Goal: Task Accomplishment & Management: Use online tool/utility

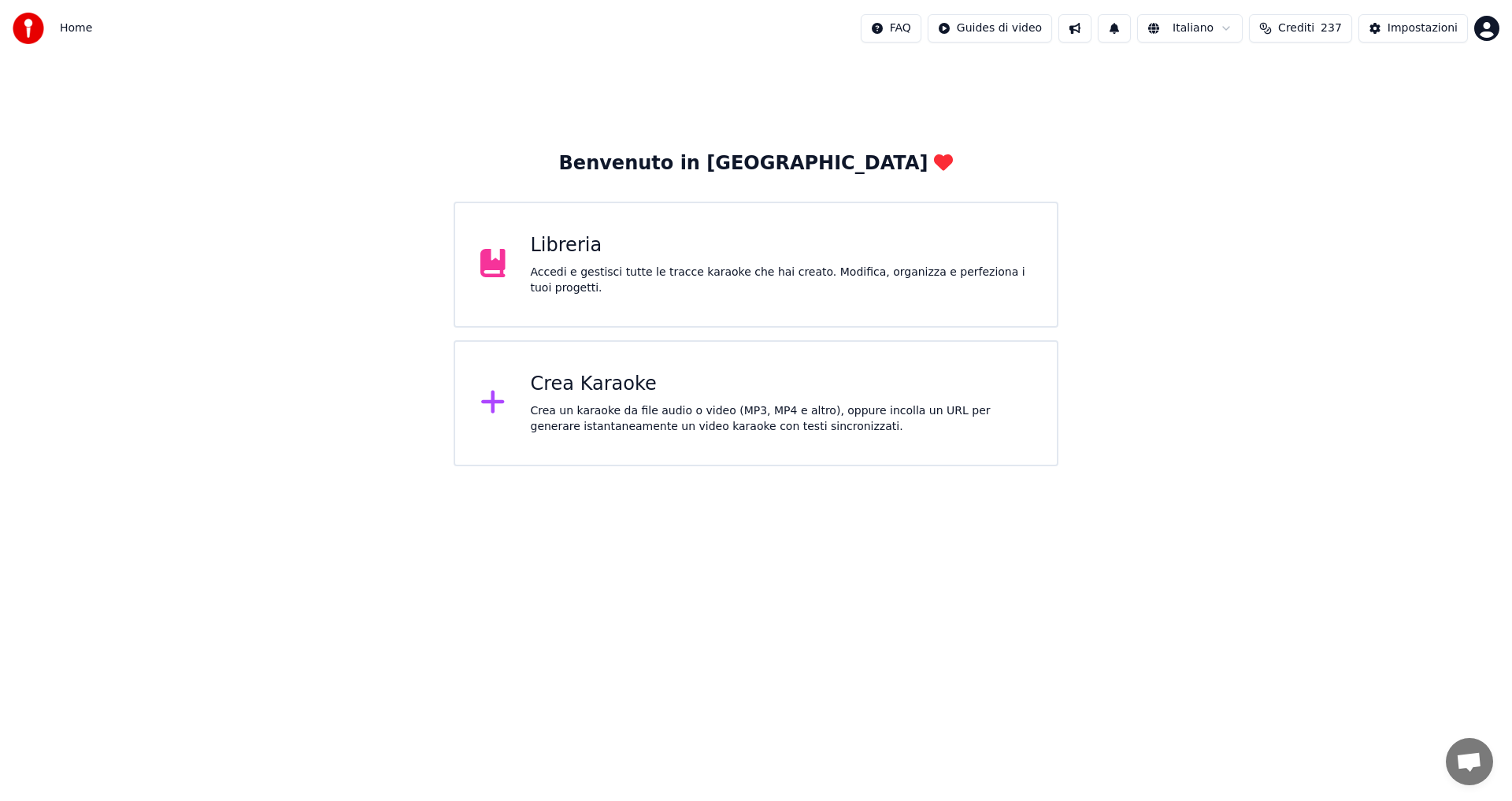
click at [597, 372] on div "Crea Karaoke" at bounding box center [782, 384] width 502 height 26
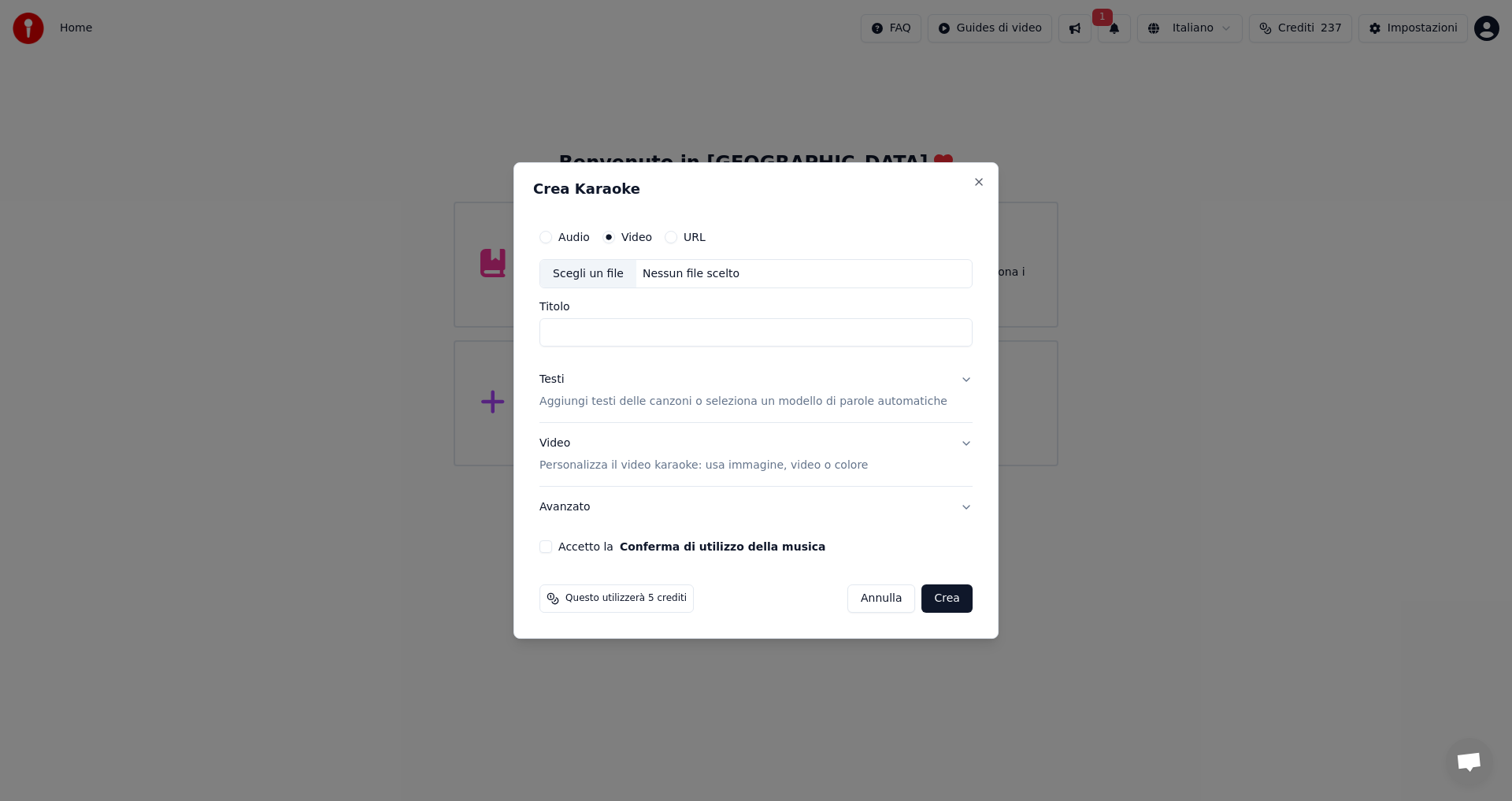
click at [624, 276] on div "Scegli un file" at bounding box center [588, 274] width 96 height 28
type input "**********"
click at [638, 403] on p "Aggiungi testi delle canzoni o seleziona un modello di parole automatiche" at bounding box center [744, 402] width 408 height 16
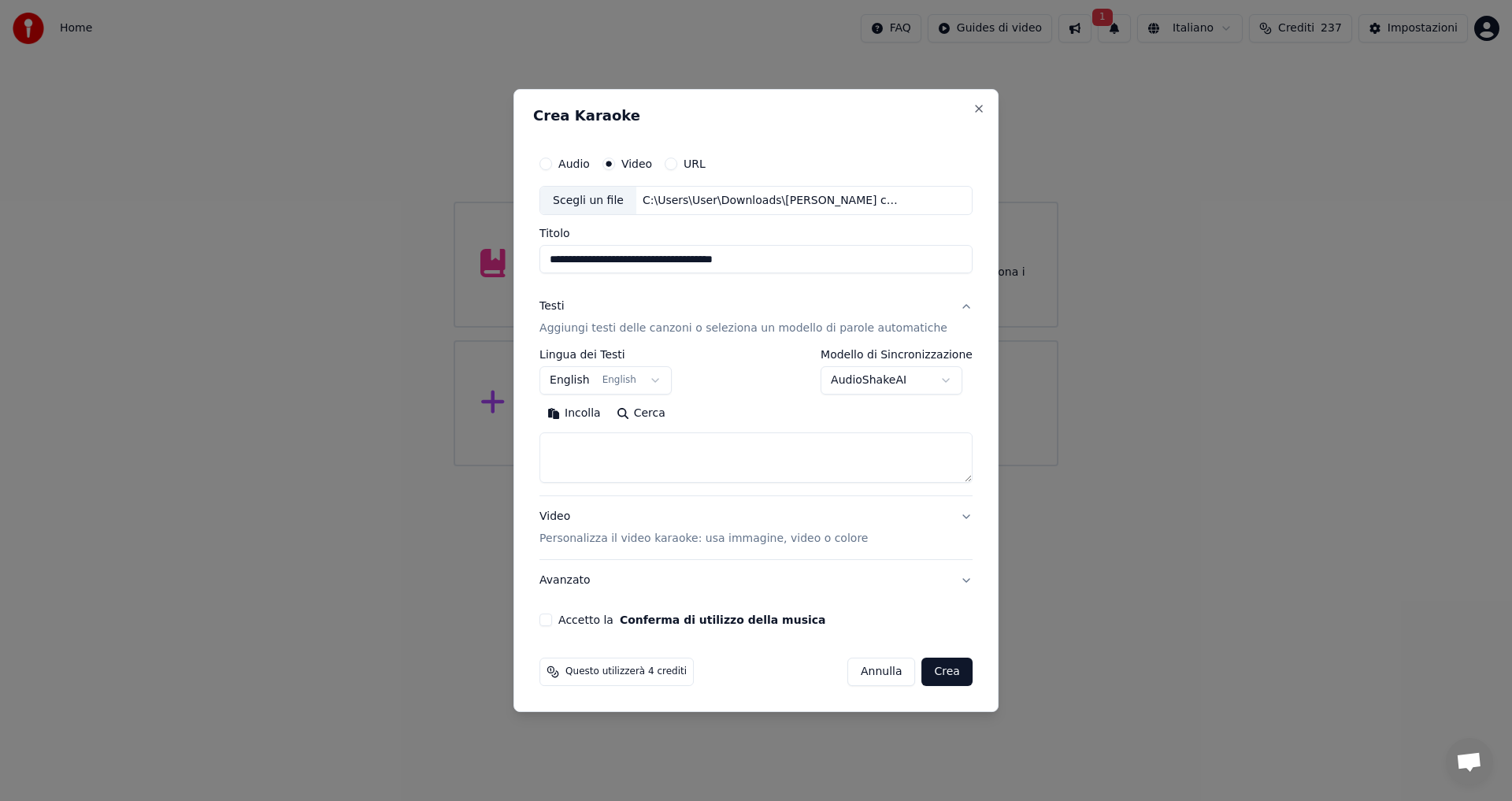
click at [636, 451] on textarea at bounding box center [756, 458] width 433 height 50
paste textarea "**********"
type textarea "**********"
click at [659, 377] on body "**********" at bounding box center [756, 233] width 1512 height 466
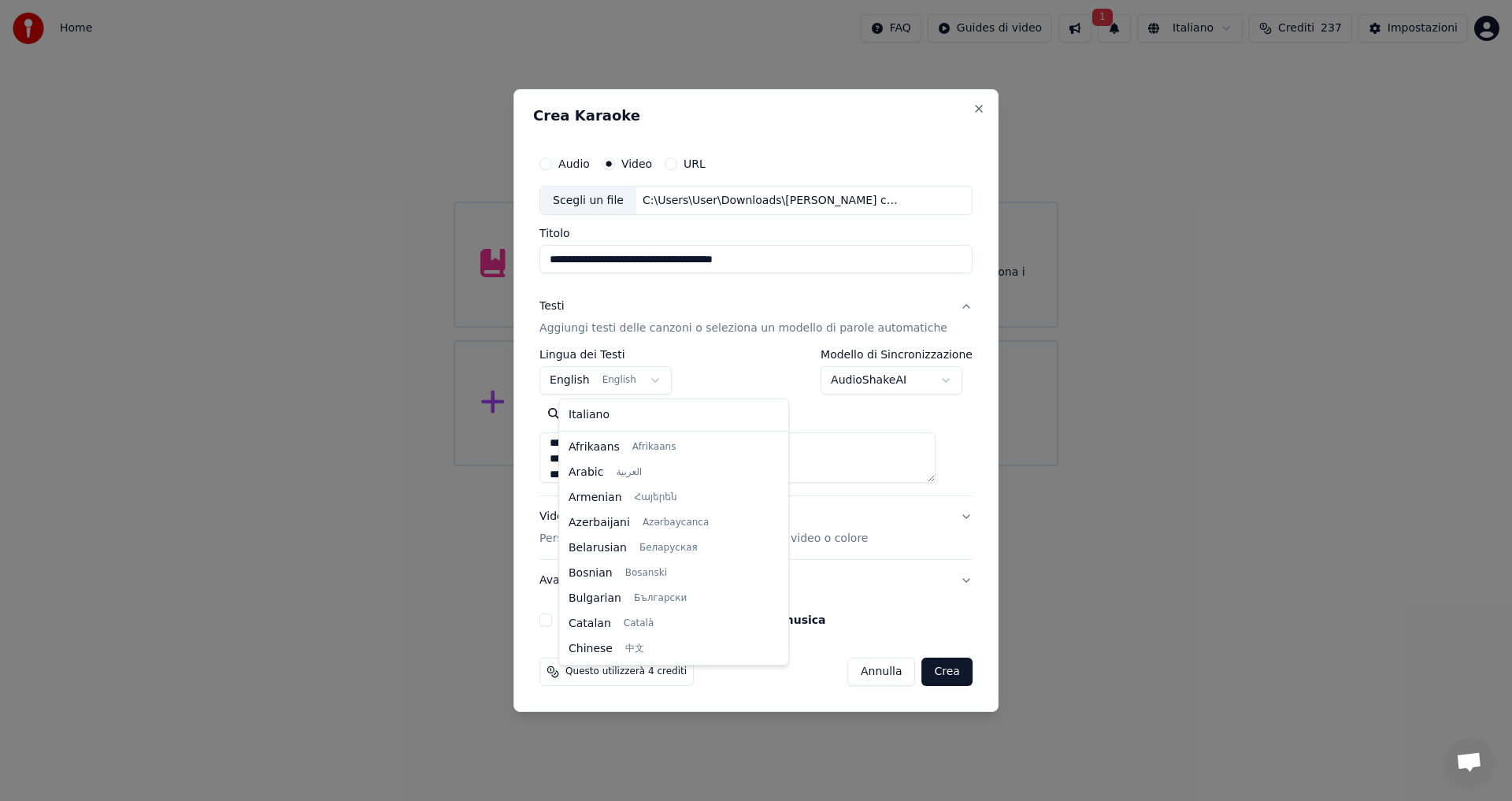
scroll to position [126, 0]
select select "**"
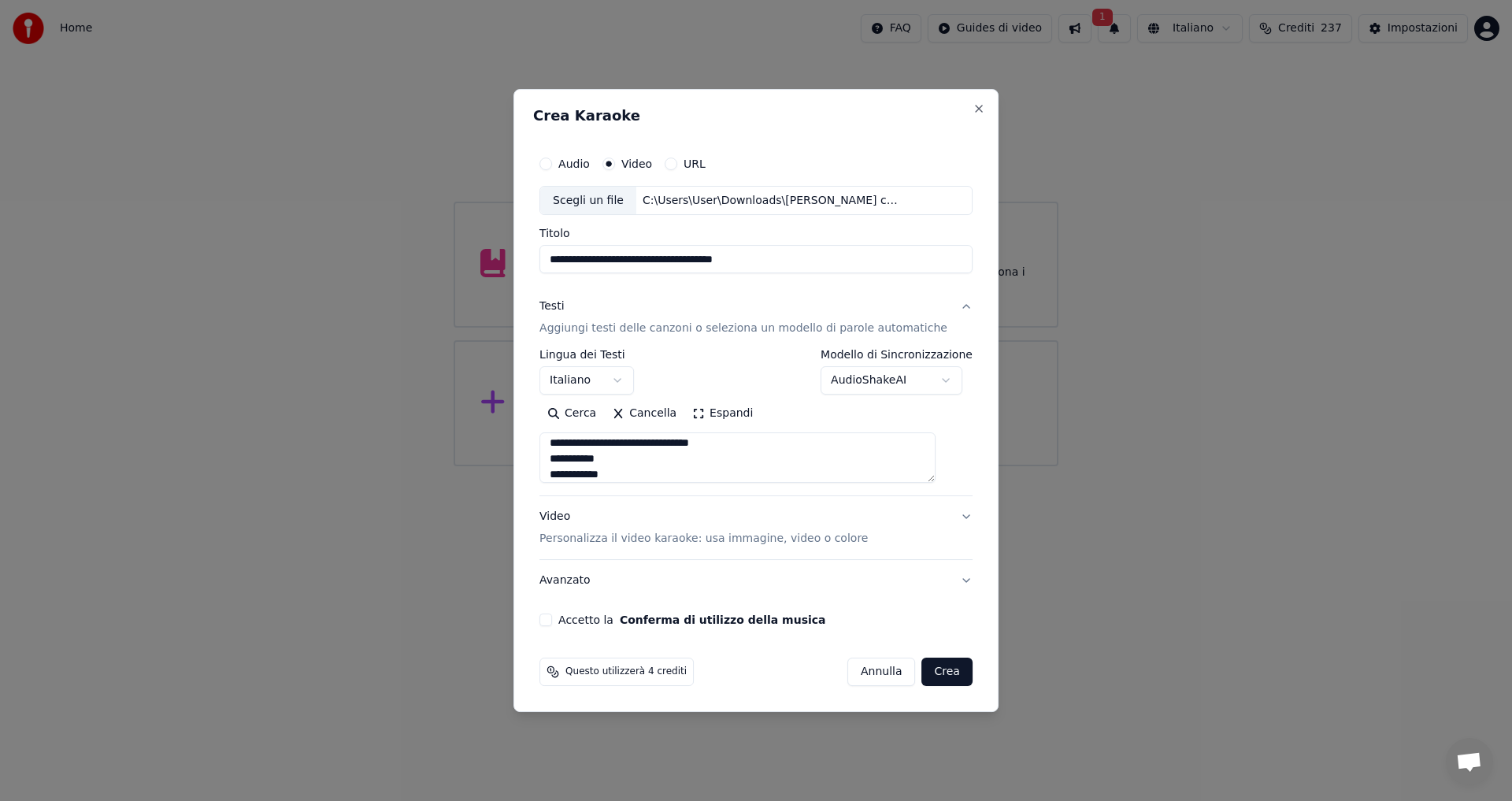
click at [677, 514] on div "Video Personalizza il video karaoke: usa immagine, video o colore" at bounding box center [704, 528] width 328 height 38
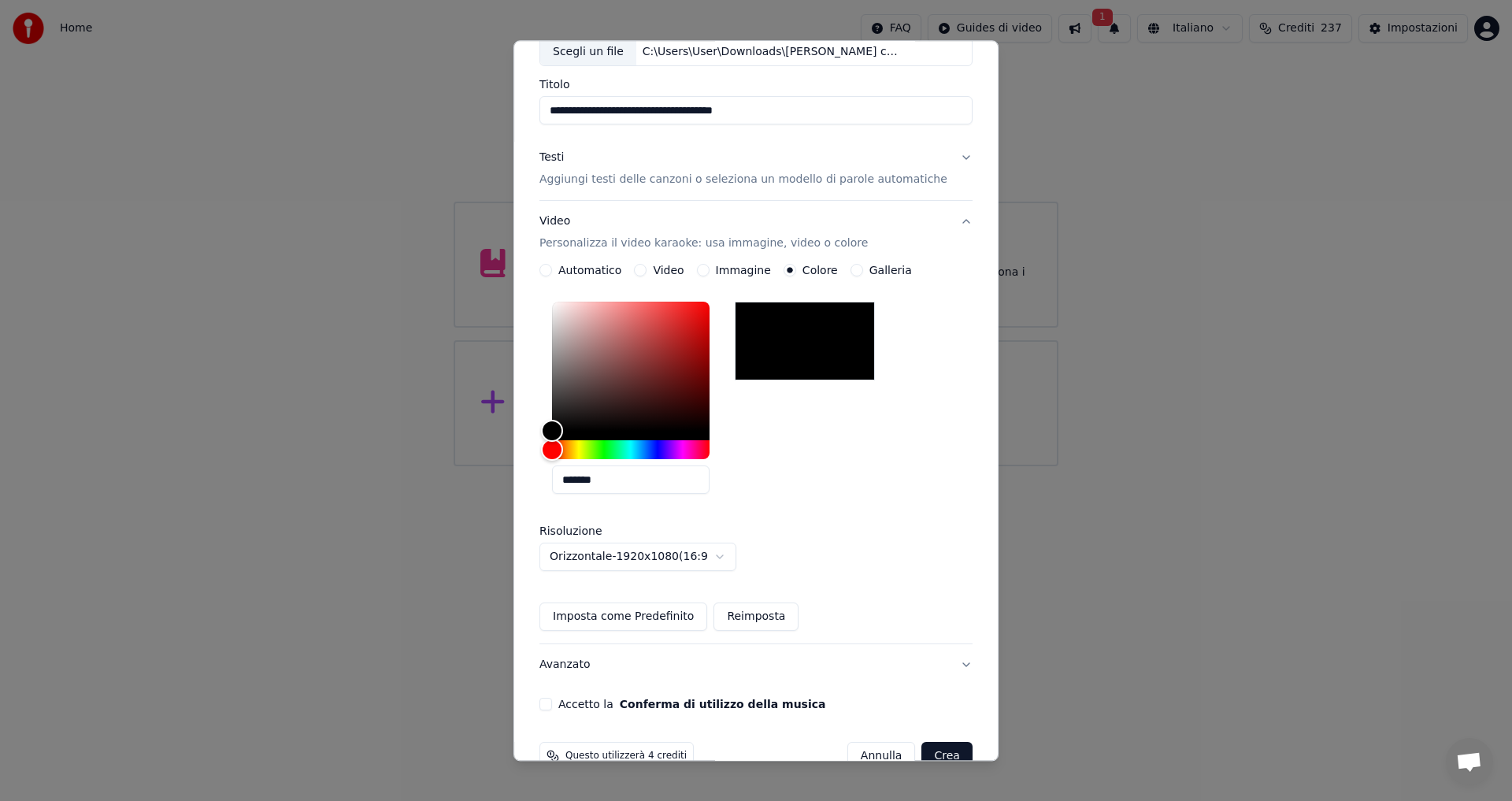
scroll to position [135, 0]
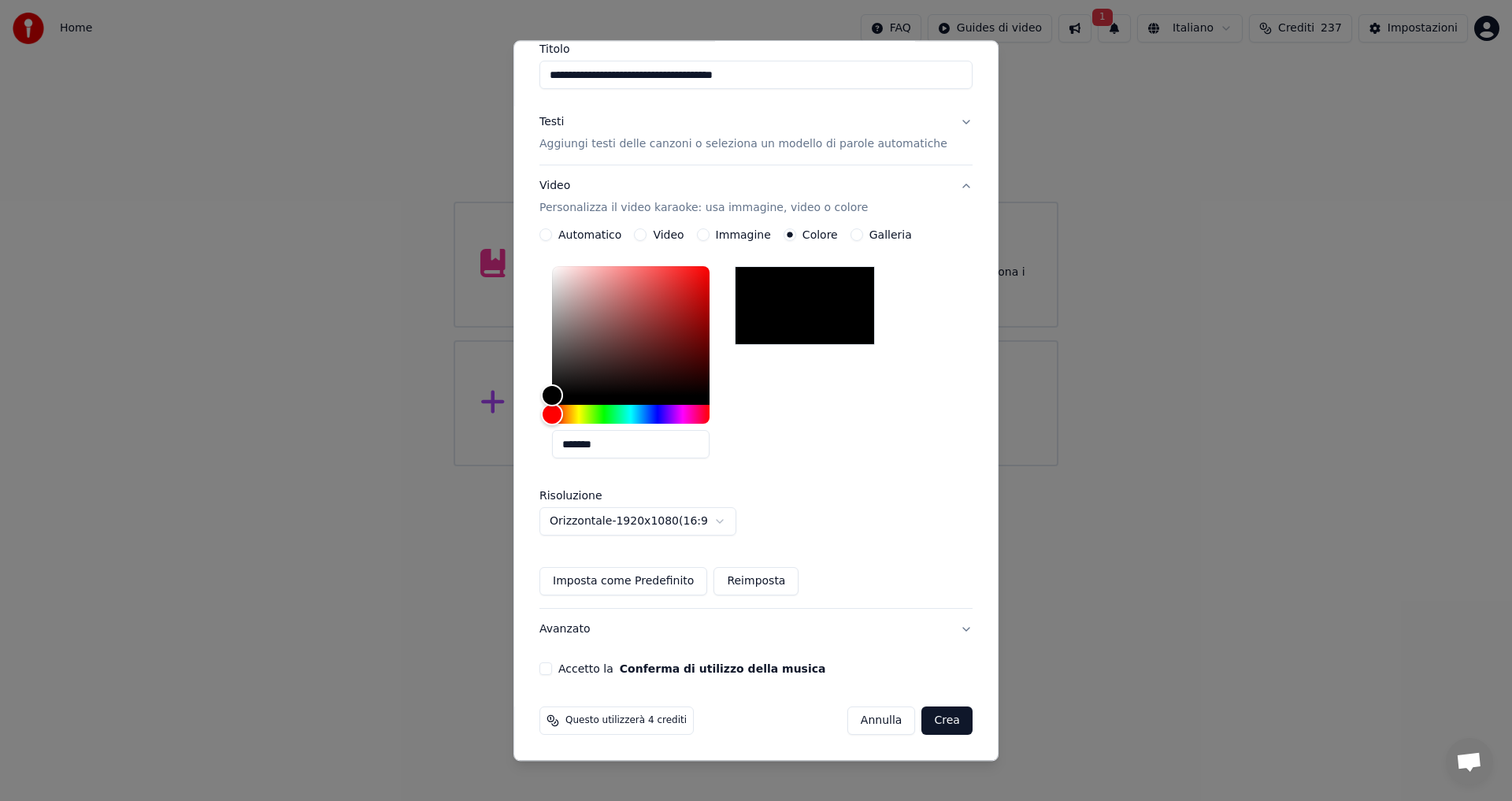
click at [576, 620] on button "Avanzato" at bounding box center [756, 630] width 433 height 41
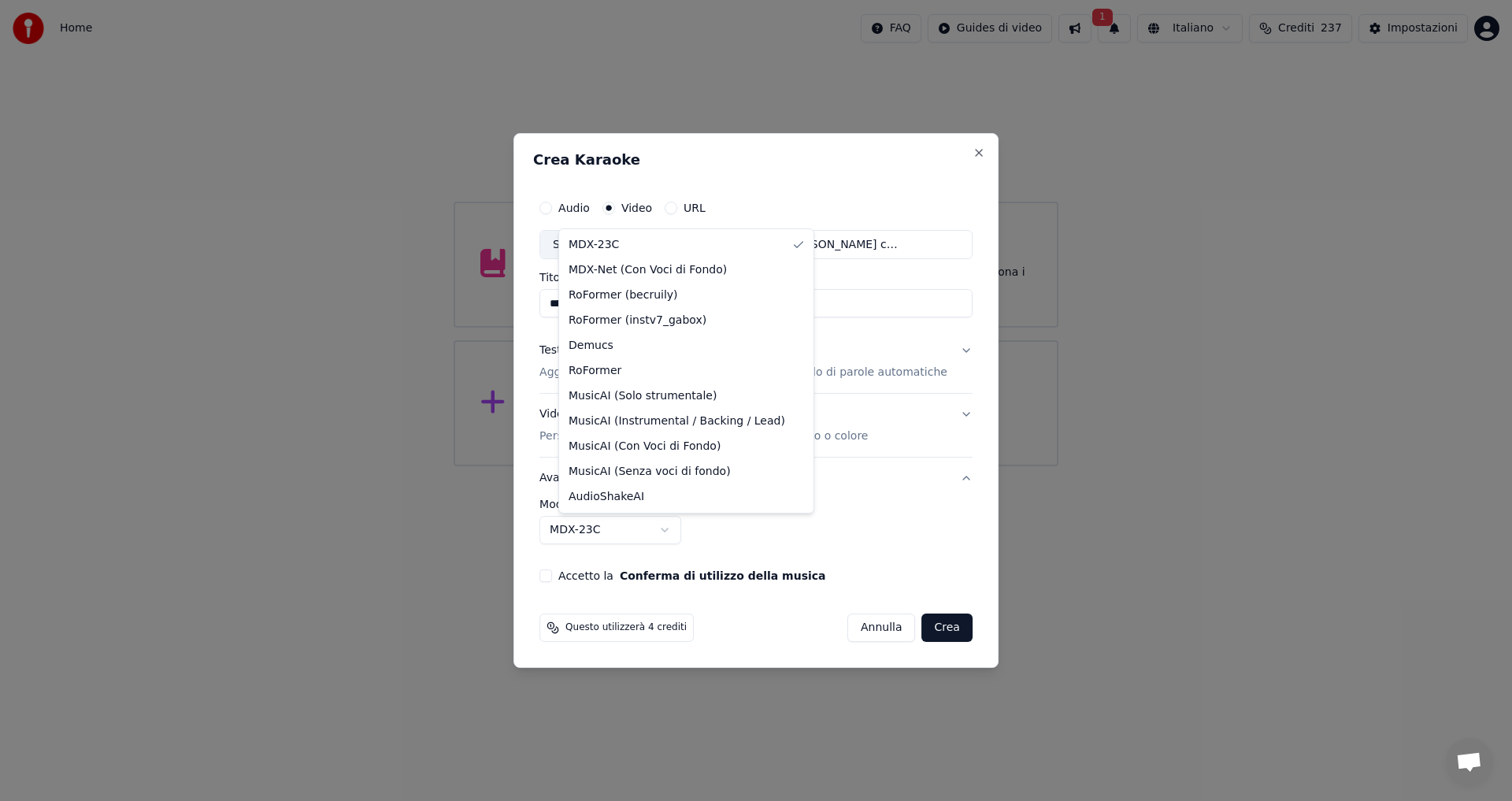
click at [635, 466] on body "**********" at bounding box center [756, 233] width 1512 height 466
click at [578, 466] on body "**********" at bounding box center [756, 233] width 1512 height 466
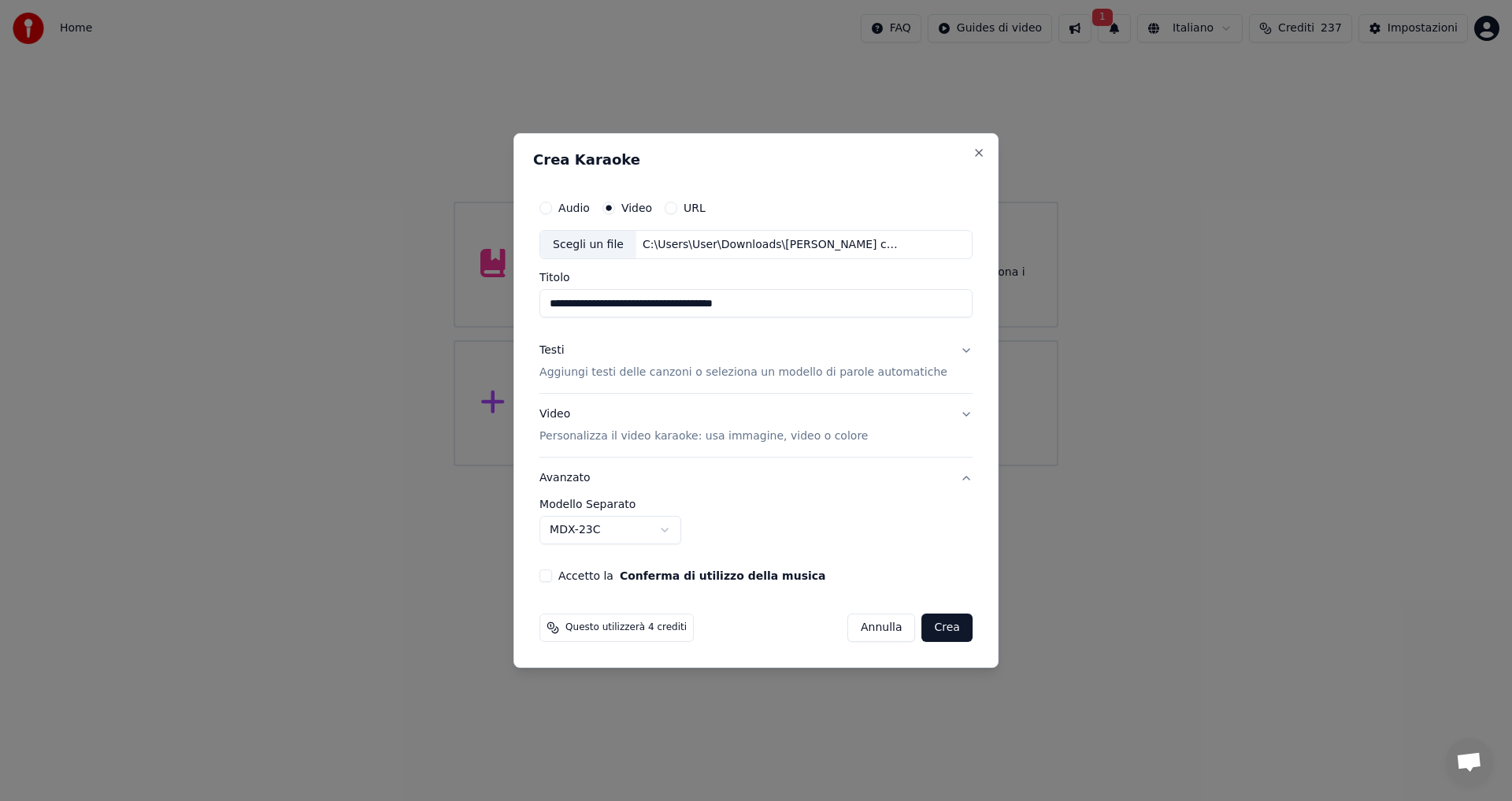
click at [552, 575] on button "Accetto la Conferma di utilizzo della musica" at bounding box center [546, 575] width 12 height 12
click at [656, 404] on button "Video Personalizza il video karaoke: usa immagine, video o colore" at bounding box center [756, 426] width 433 height 63
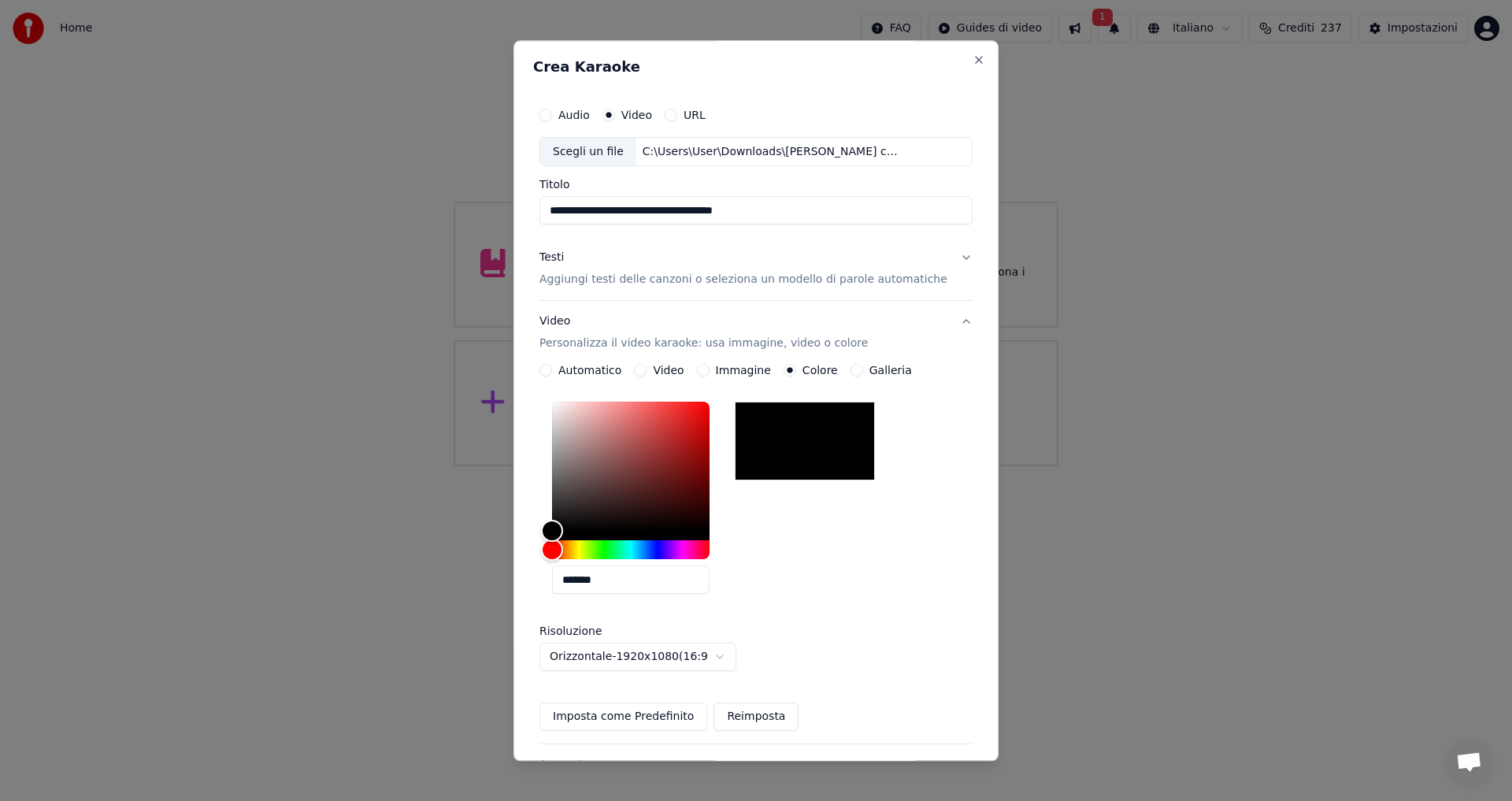
click at [816, 372] on label "Colore" at bounding box center [820, 370] width 35 height 11
click at [796, 372] on button "Colore" at bounding box center [790, 370] width 12 height 12
click at [862, 371] on div "Galleria" at bounding box center [881, 370] width 61 height 12
click at [879, 370] on label "Galleria" at bounding box center [891, 370] width 43 height 11
click at [863, 370] on button "Galleria" at bounding box center [857, 370] width 12 height 12
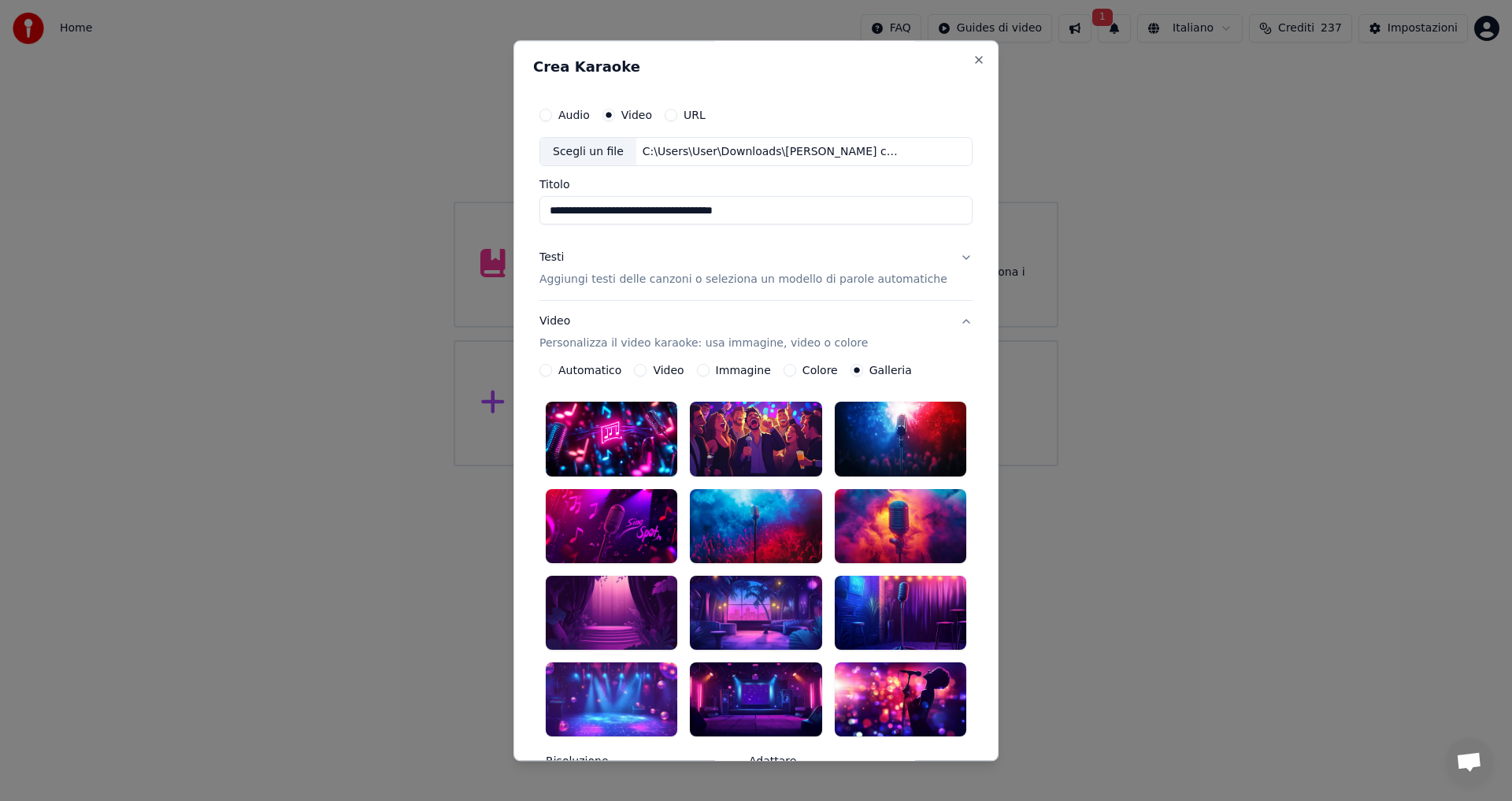
click at [722, 370] on label "Immagine" at bounding box center [743, 370] width 55 height 11
click at [710, 370] on button "Immagine" at bounding box center [703, 370] width 12 height 12
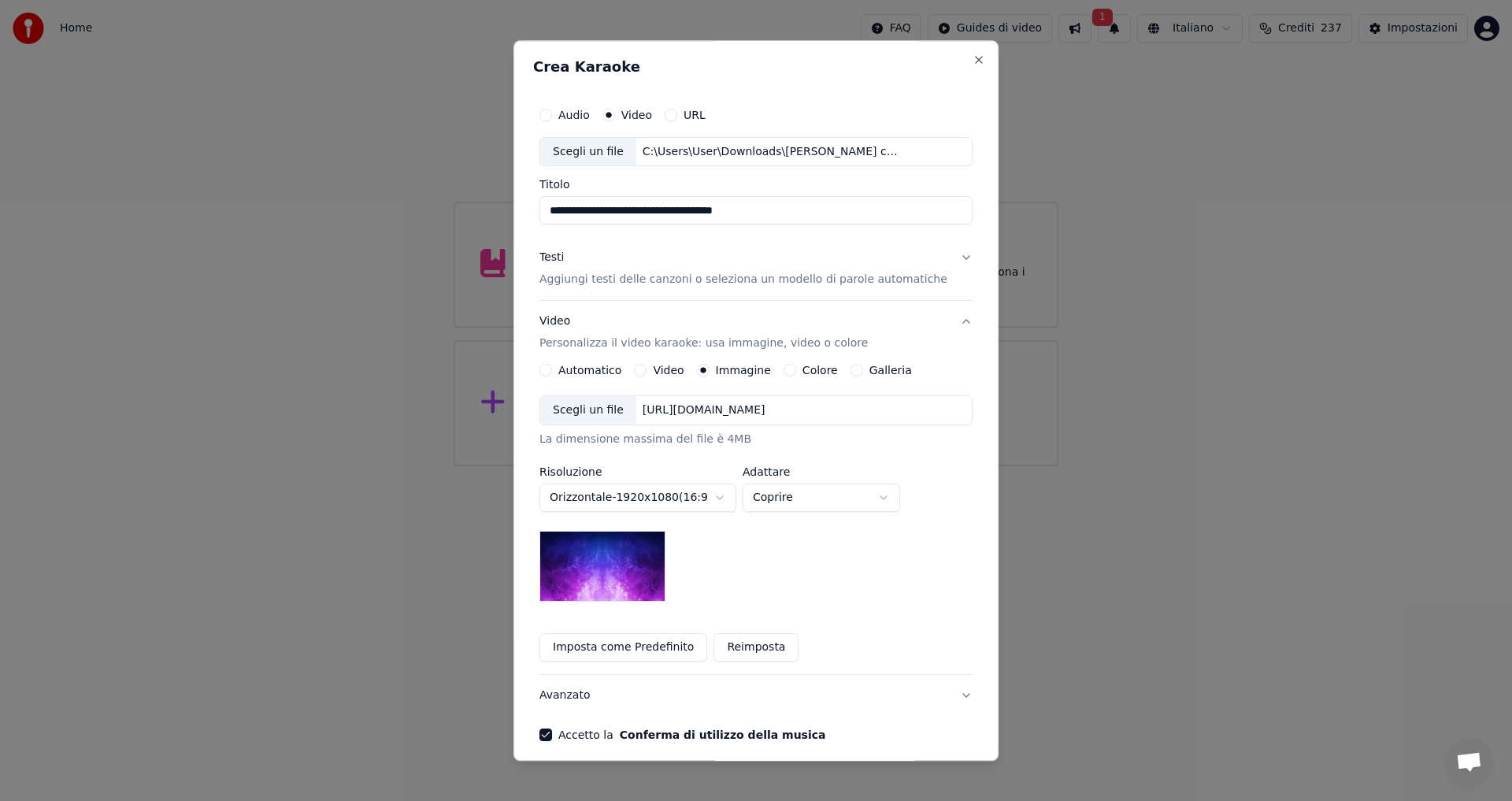
click at [659, 371] on div "Video" at bounding box center [659, 370] width 50 height 12
click at [646, 370] on button "Video" at bounding box center [640, 370] width 12 height 12
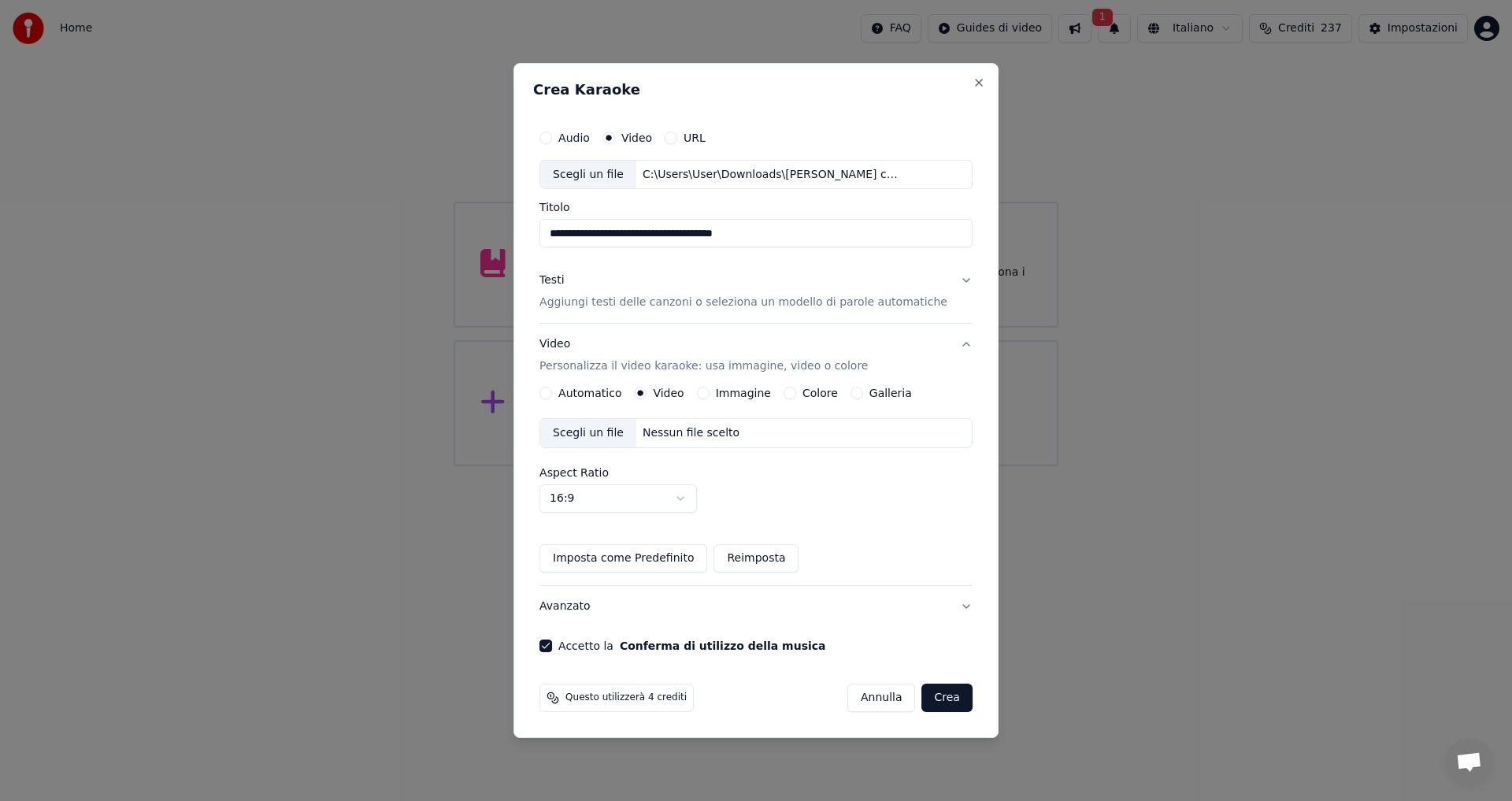
click at [552, 392] on button "Automatico" at bounding box center [546, 393] width 12 height 12
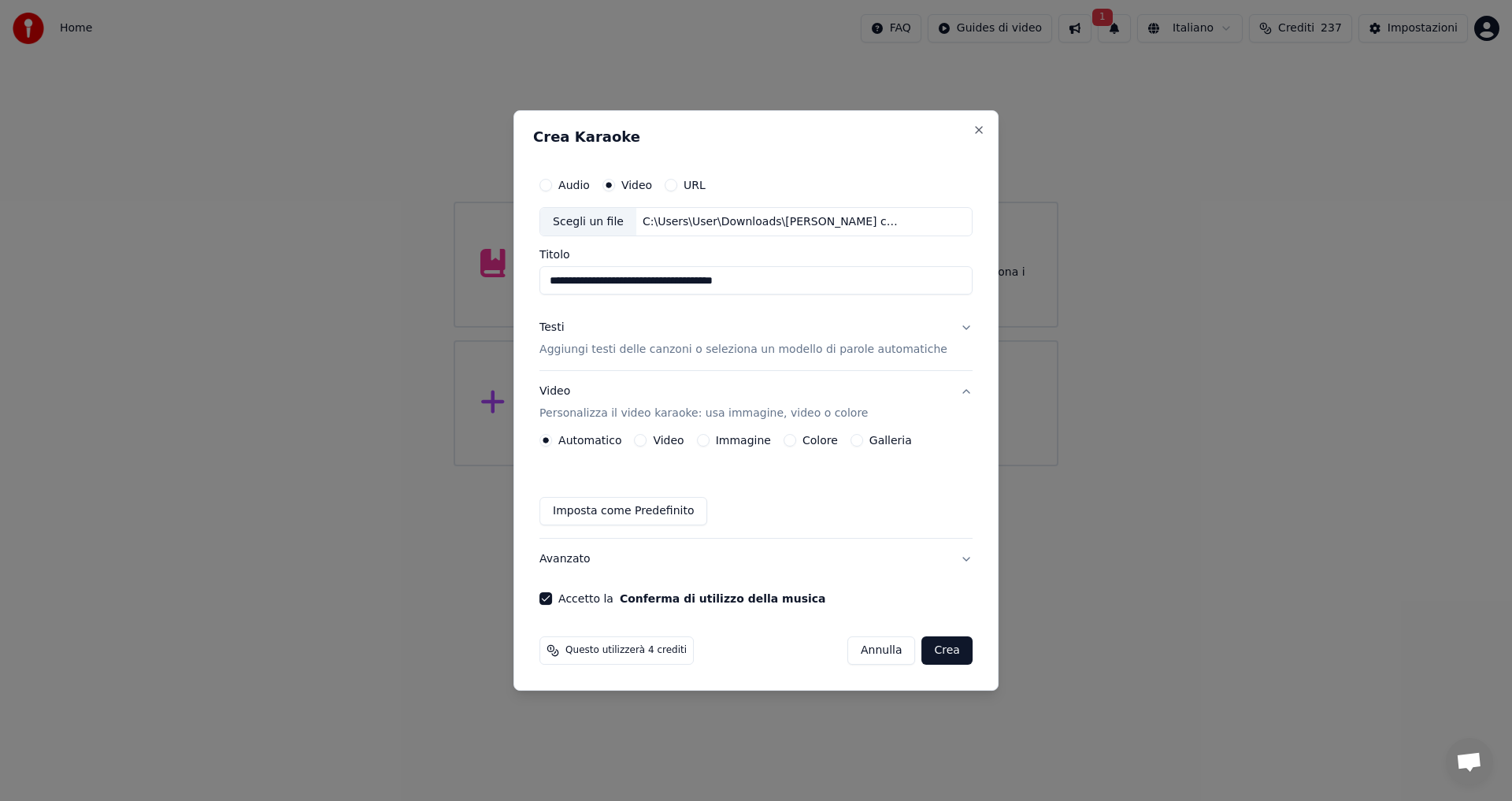
click at [664, 439] on div "Video" at bounding box center [659, 440] width 50 height 12
click at [646, 441] on button "Video" at bounding box center [640, 440] width 12 height 12
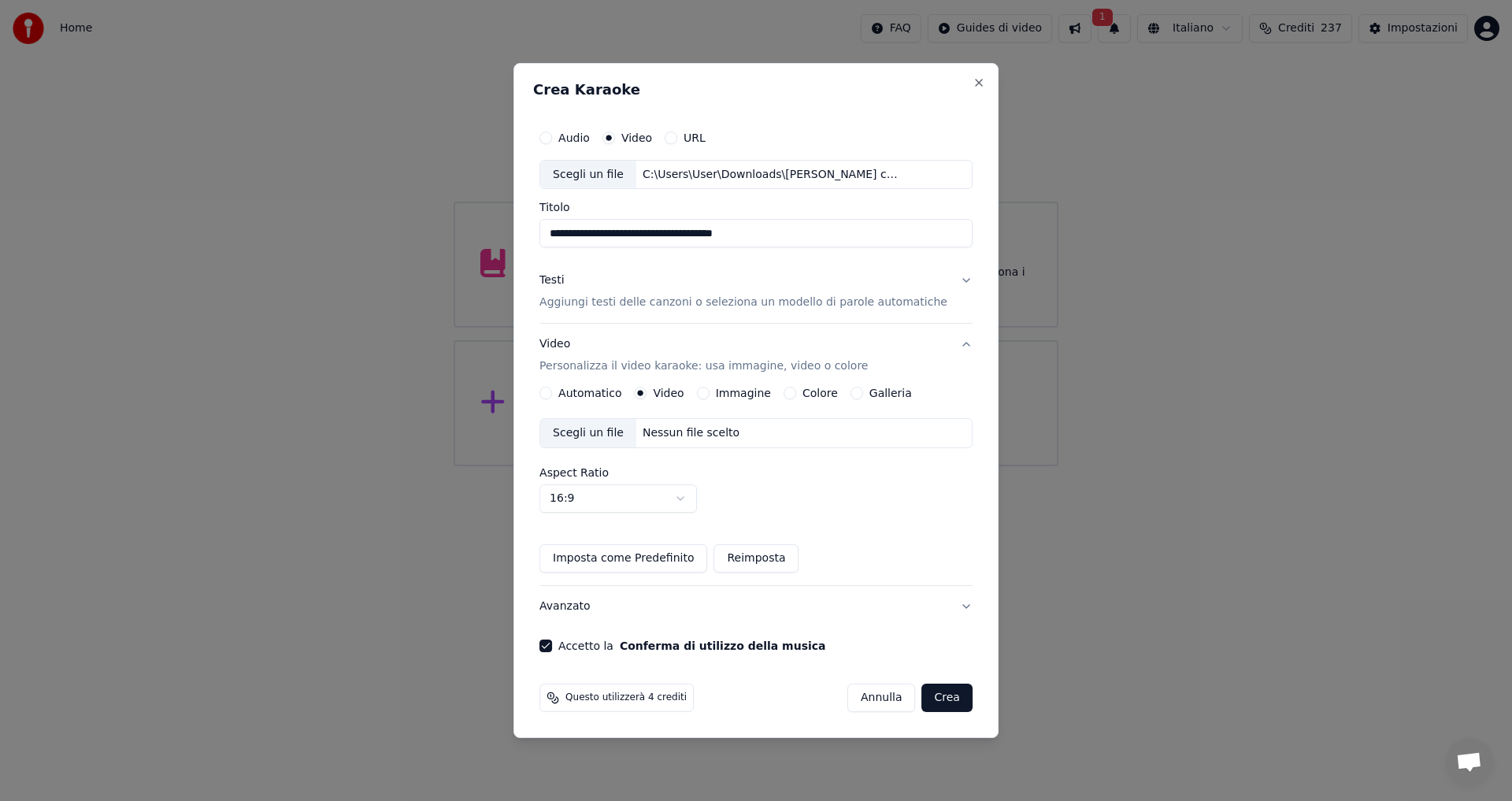
click at [710, 396] on button "Immagine" at bounding box center [703, 393] width 12 height 12
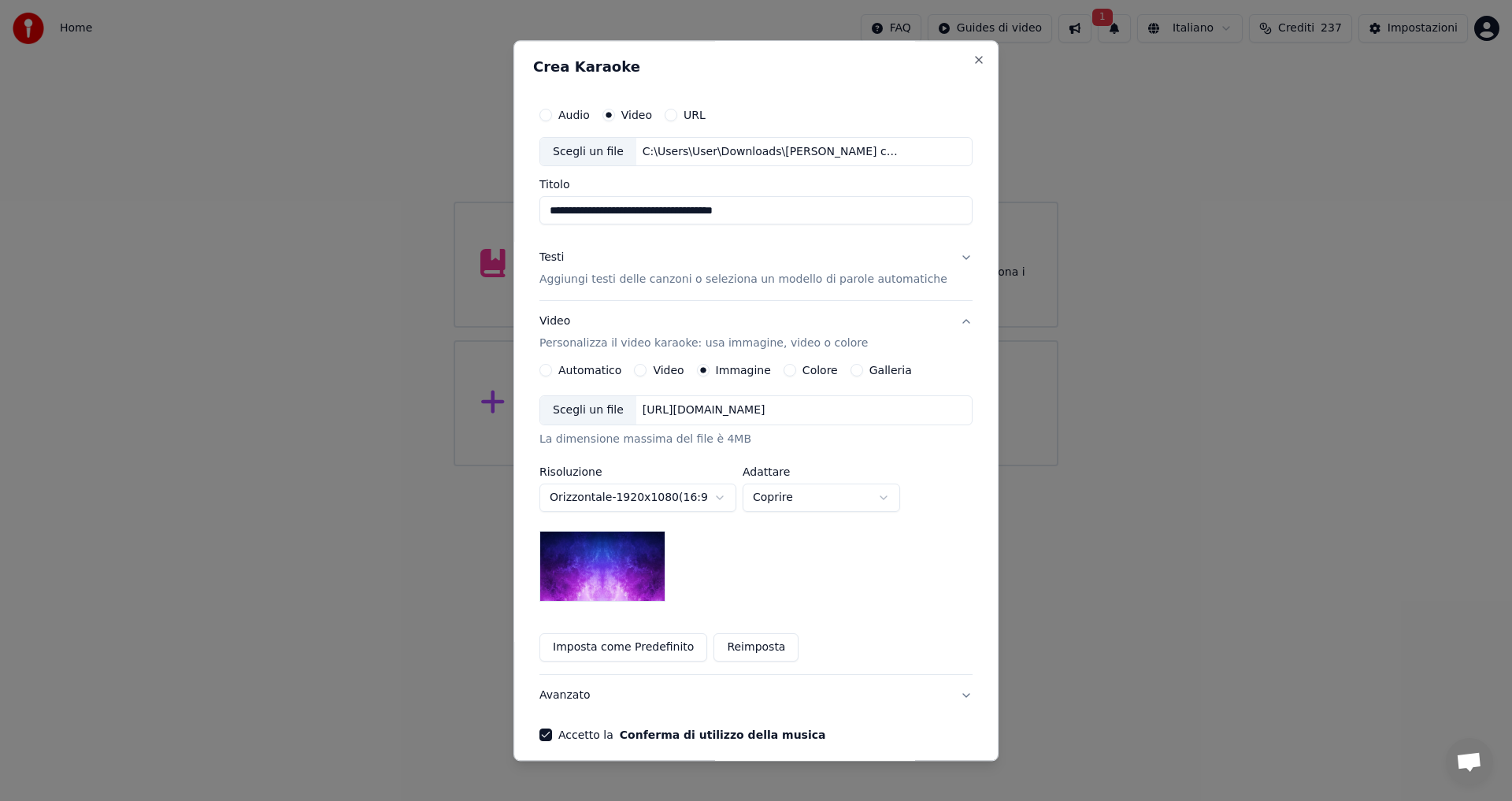
click at [796, 367] on button "Colore" at bounding box center [790, 370] width 12 height 12
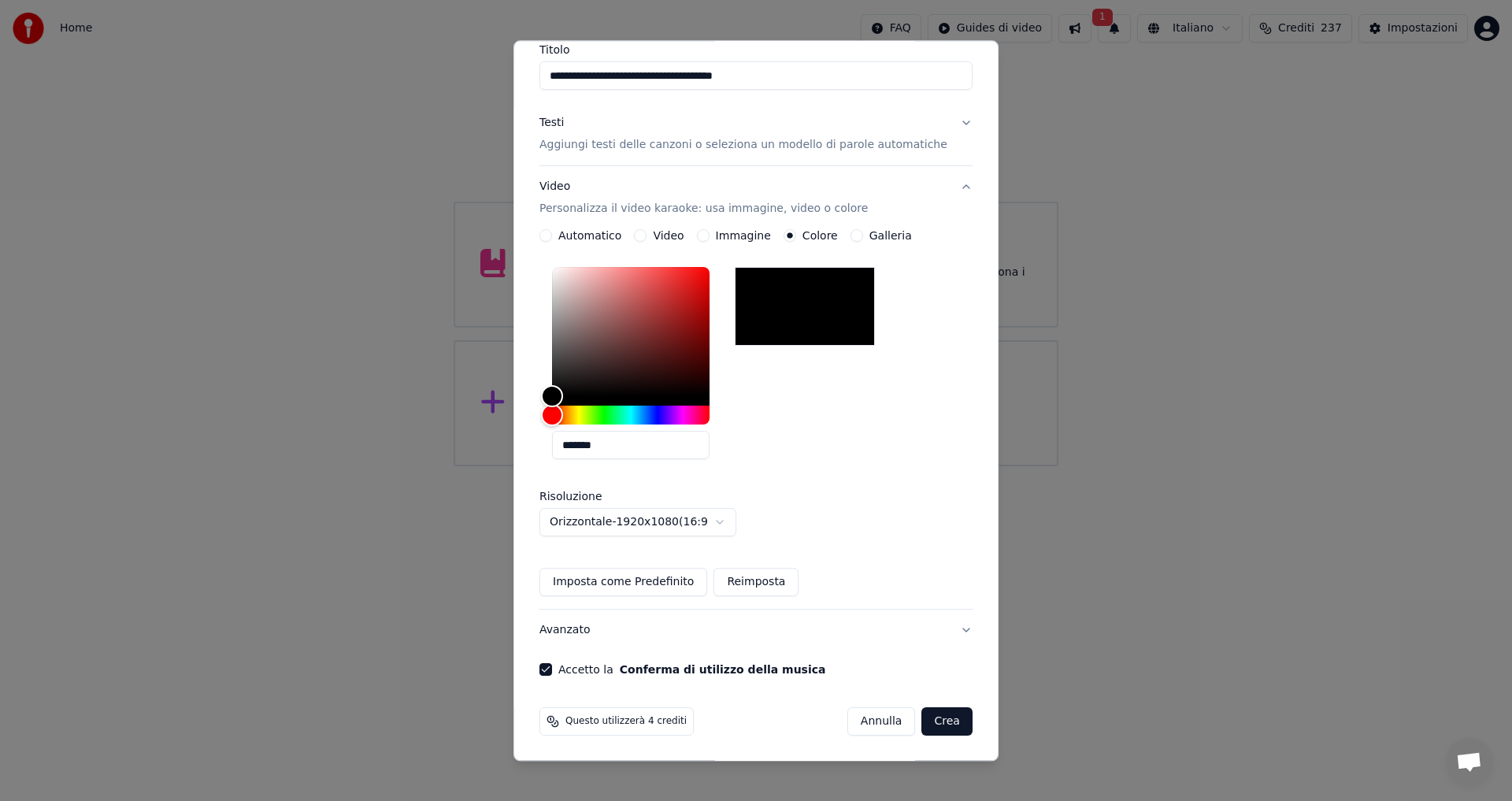
scroll to position [135, 0]
click at [583, 632] on button "Avanzato" at bounding box center [756, 630] width 433 height 41
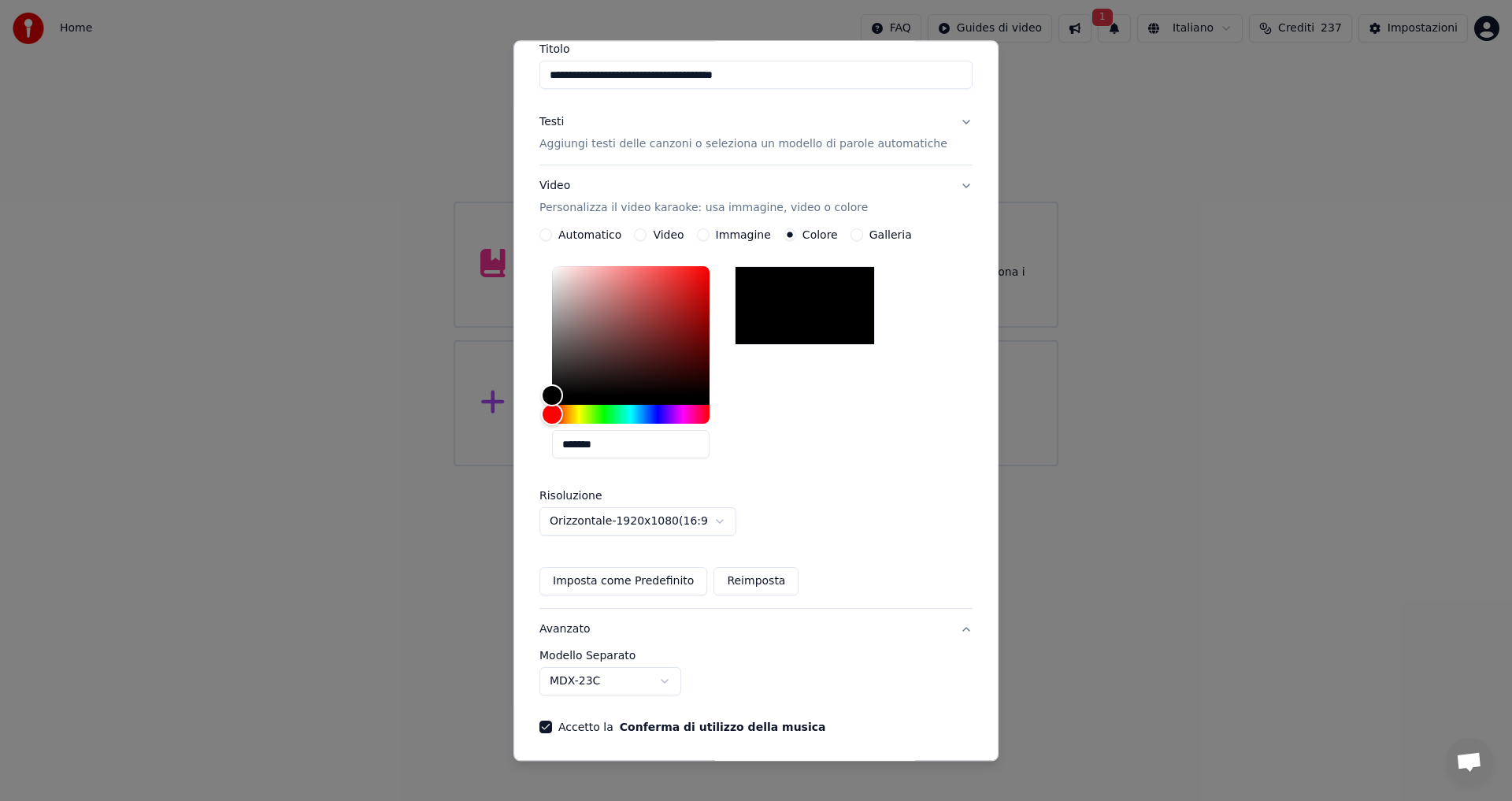
scroll to position [0, 0]
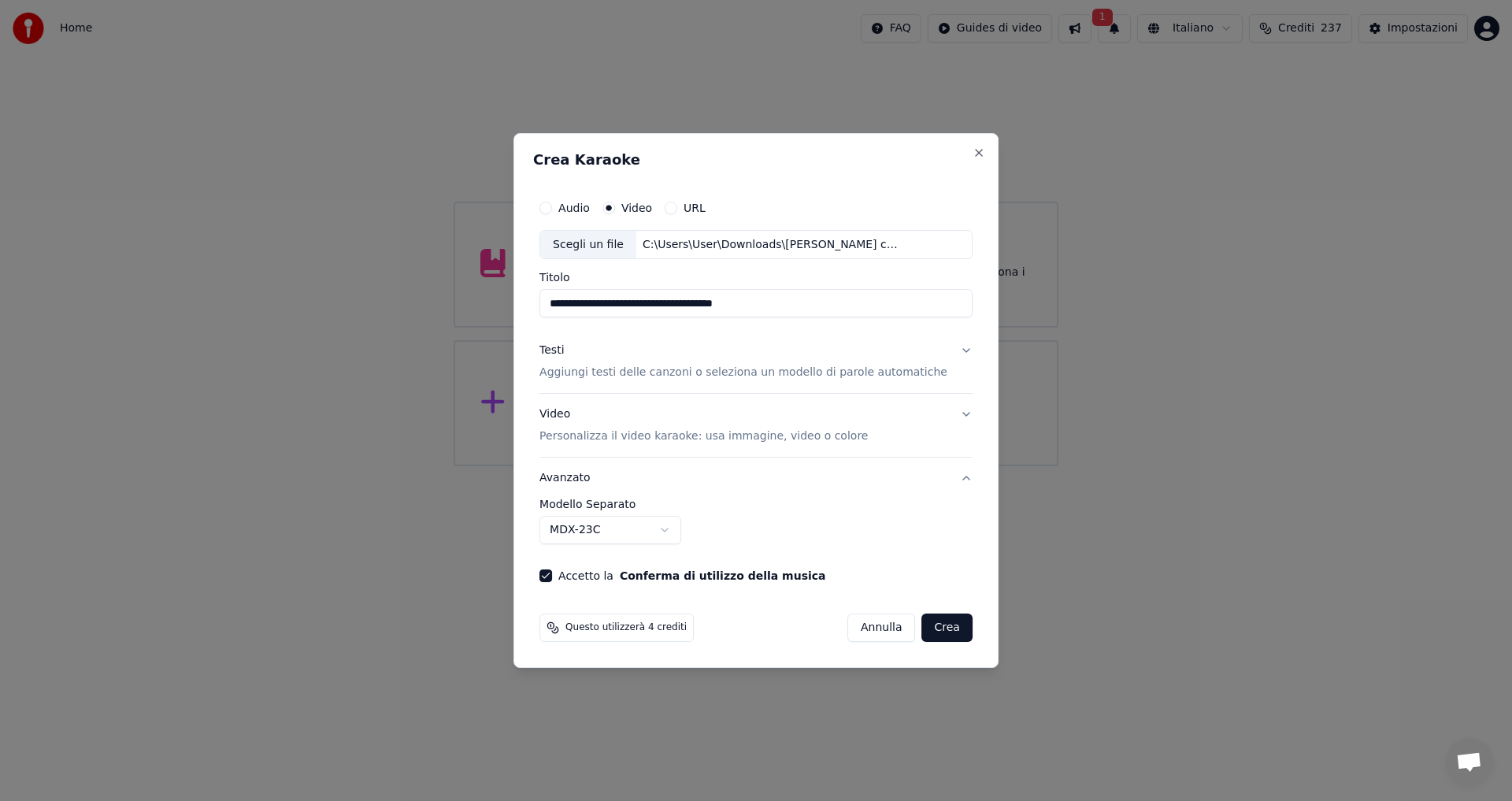
click at [595, 483] on button "Avanzato" at bounding box center [756, 478] width 433 height 41
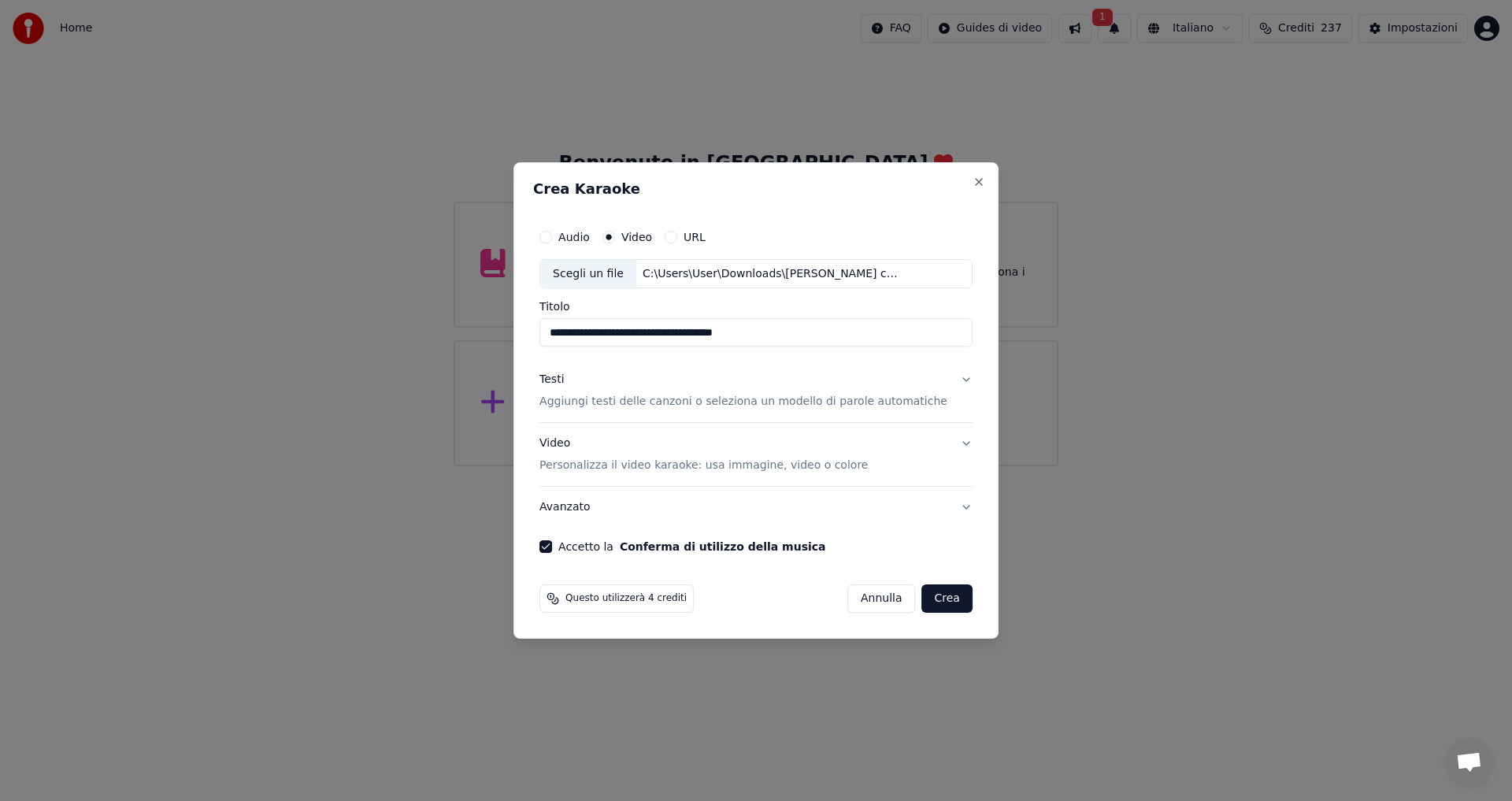
click at [933, 596] on button "Crea" at bounding box center [947, 598] width 50 height 28
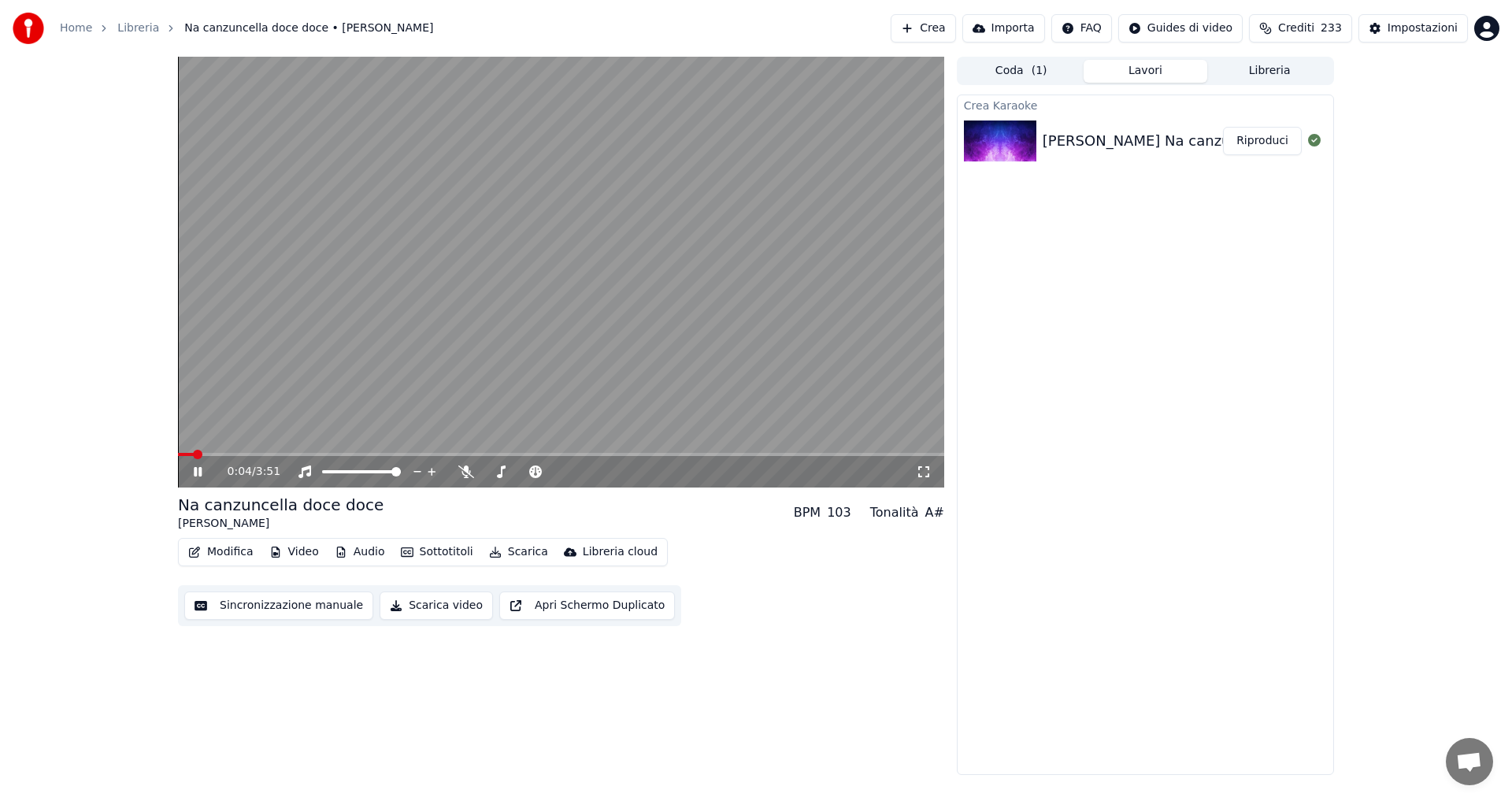
click at [626, 296] on video at bounding box center [561, 272] width 767 height 431
click at [365, 369] on video at bounding box center [561, 272] width 767 height 431
click at [178, 456] on span at bounding box center [182, 454] width 9 height 9
click at [561, 318] on video at bounding box center [561, 272] width 767 height 431
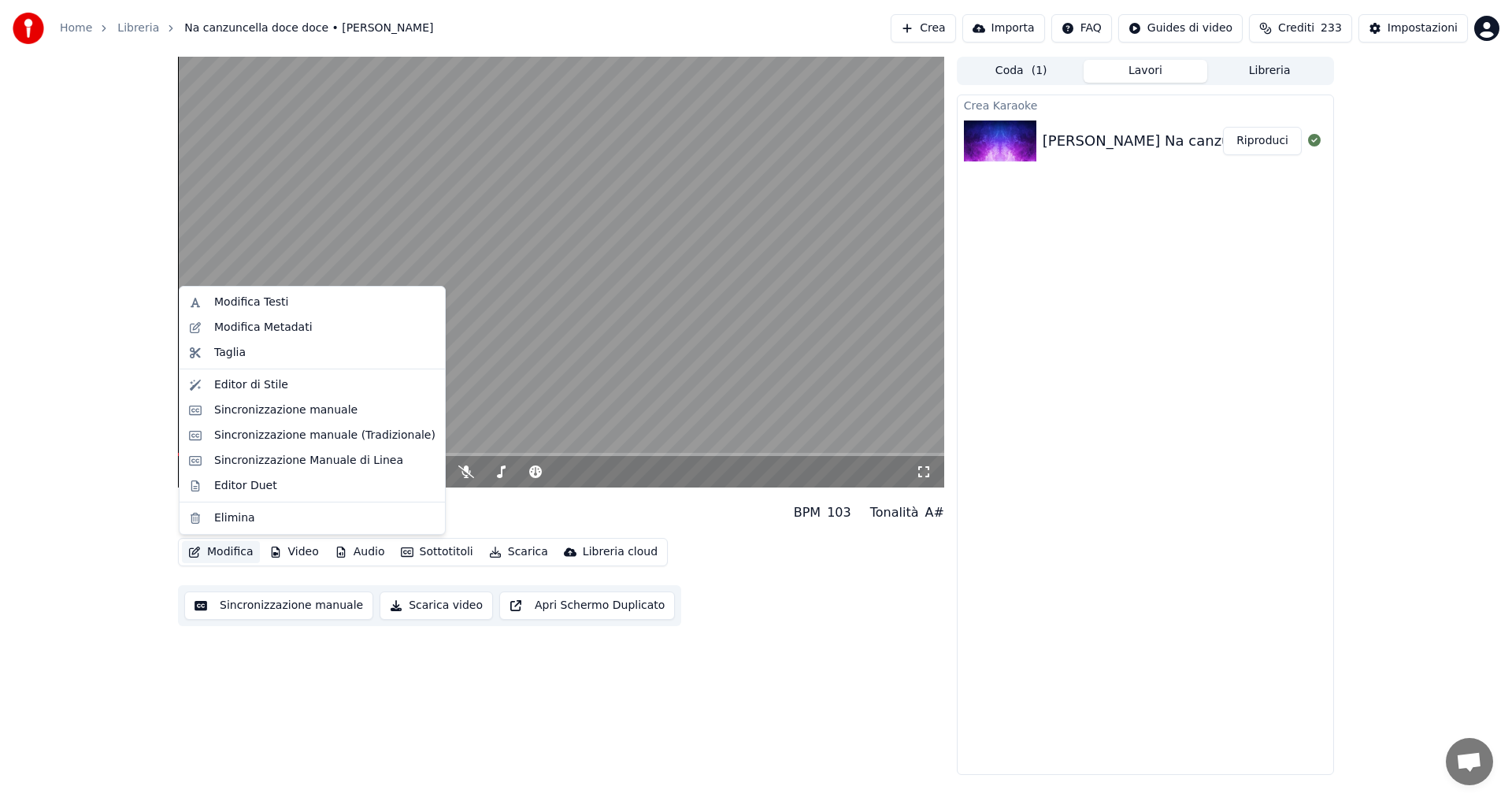
click at [198, 542] on button "Modifica" at bounding box center [220, 552] width 78 height 22
click at [249, 321] on div "Modifica Metadati" at bounding box center [263, 327] width 98 height 16
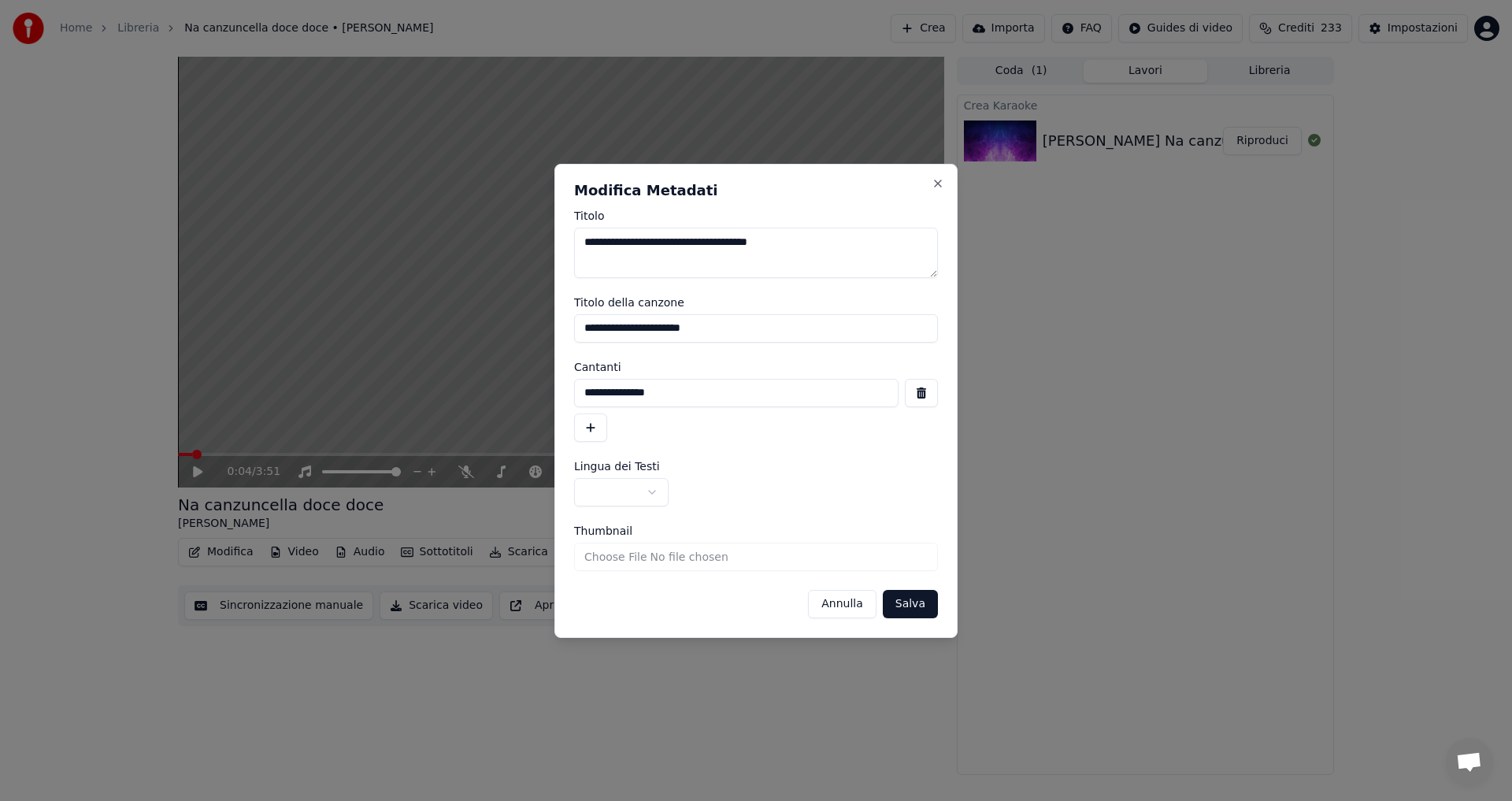
drag, startPoint x: 669, startPoint y: 393, endPoint x: 563, endPoint y: 397, distance: 106.1
click at [563, 397] on div "**********" at bounding box center [756, 400] width 404 height 474
drag, startPoint x: 794, startPoint y: 247, endPoint x: 524, endPoint y: 274, distance: 271.3
click at [524, 274] on body "**********" at bounding box center [756, 400] width 1512 height 801
click at [911, 610] on button "Salva" at bounding box center [910, 604] width 55 height 28
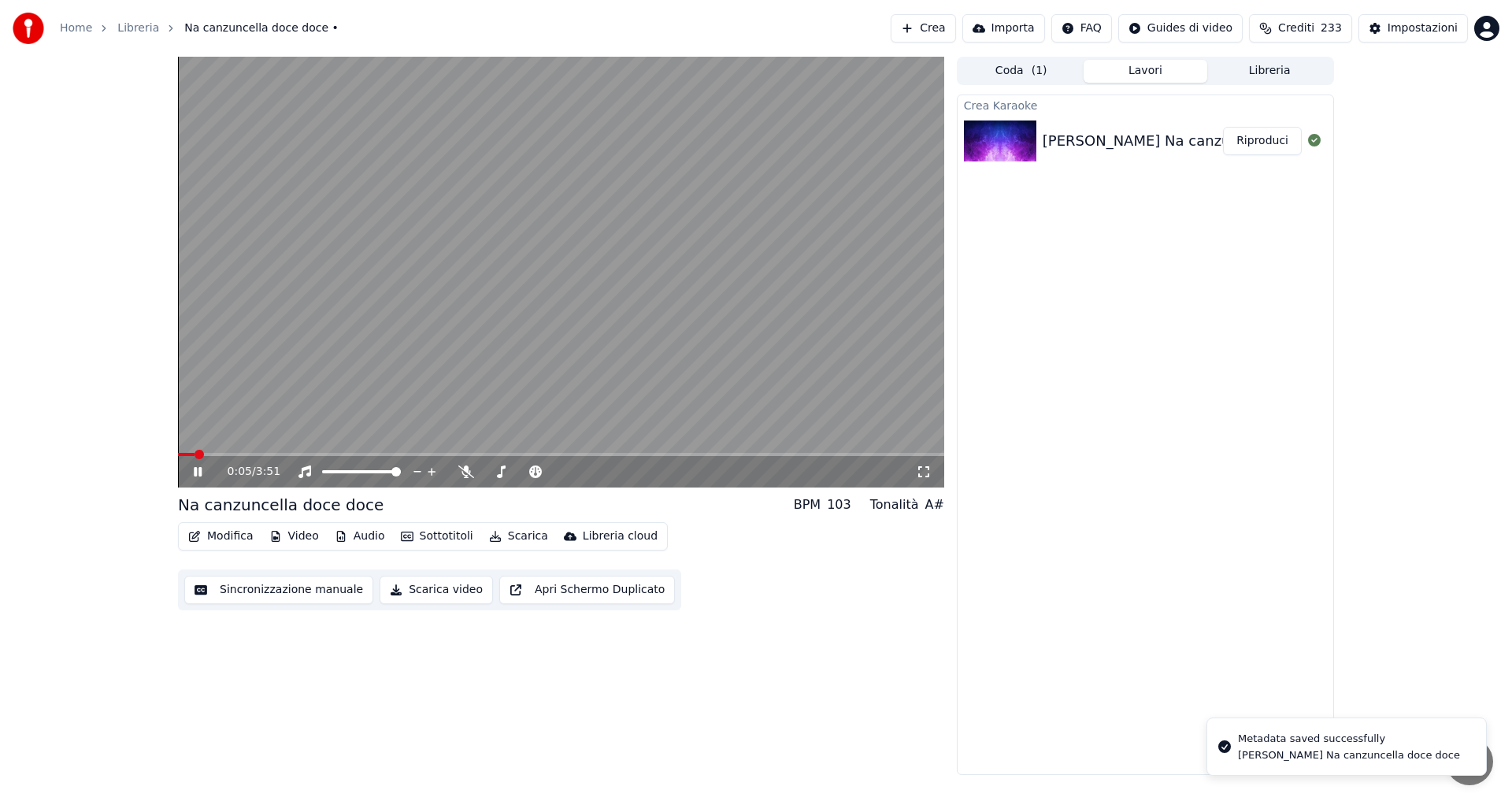
click at [195, 454] on span at bounding box center [199, 454] width 9 height 9
click at [233, 532] on button "Modifica" at bounding box center [220, 536] width 78 height 22
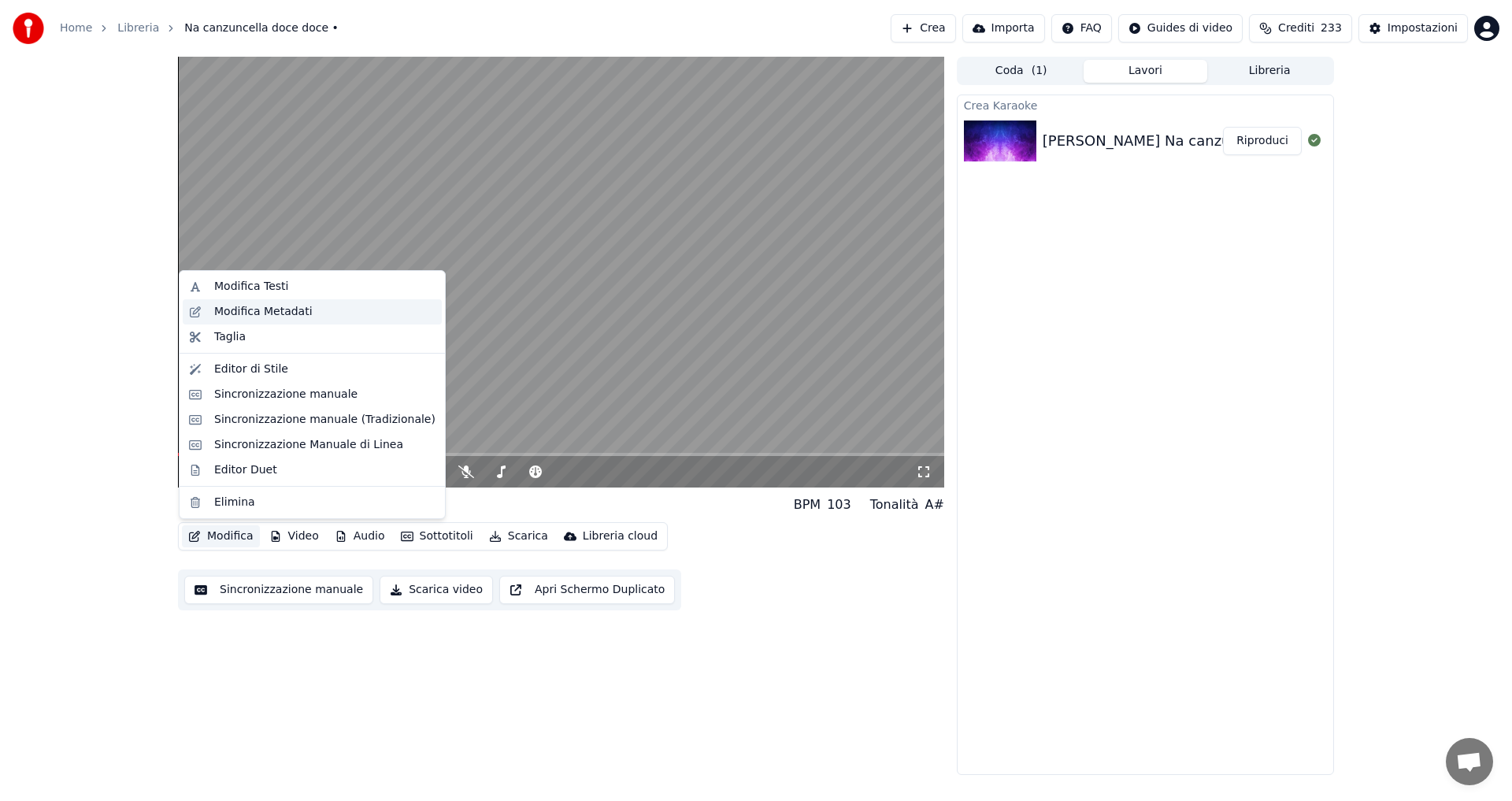
click at [220, 318] on div "Modifica Metadati" at bounding box center [263, 311] width 98 height 16
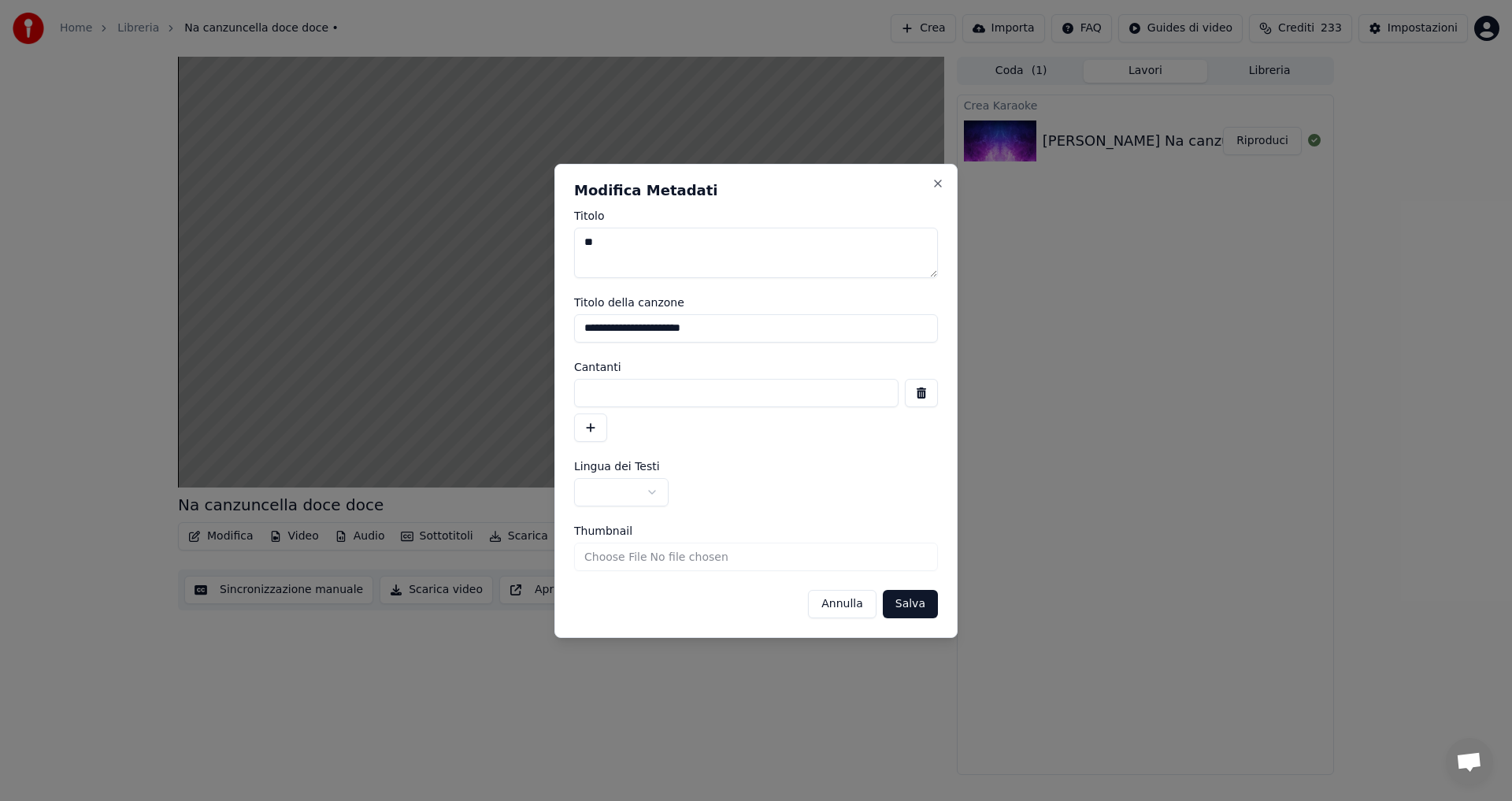
drag, startPoint x: 714, startPoint y: 327, endPoint x: 531, endPoint y: 332, distance: 183.1
click at [531, 332] on body "**********" at bounding box center [756, 400] width 1512 height 801
click at [918, 602] on button "Salva" at bounding box center [910, 604] width 55 height 28
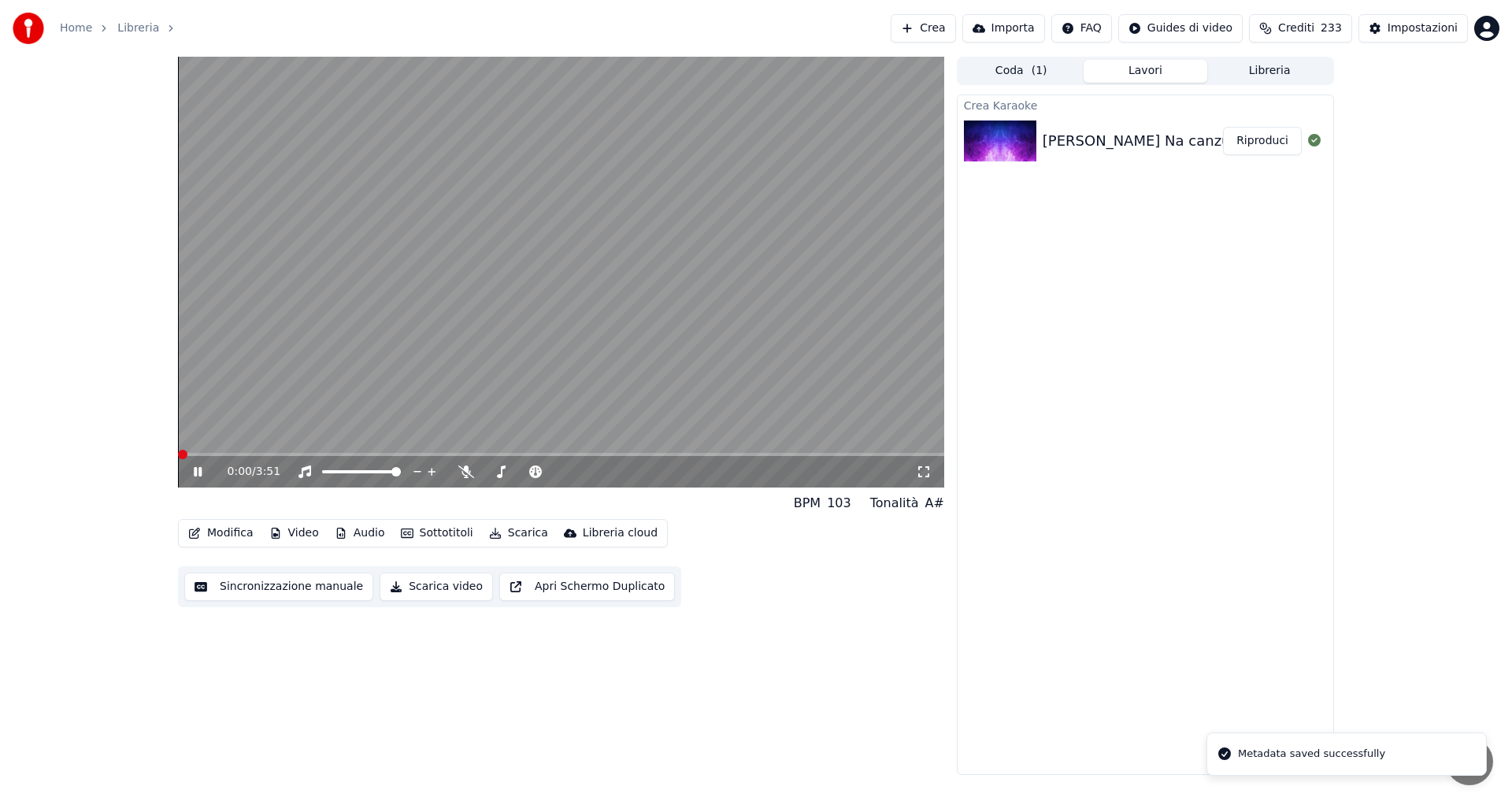
click at [178, 457] on span at bounding box center [182, 454] width 9 height 9
click at [458, 469] on icon at bounding box center [465, 471] width 16 height 12
click at [493, 472] on span at bounding box center [488, 472] width 9 height 3
click at [562, 468] on span at bounding box center [557, 471] width 9 height 9
drag, startPoint x: 233, startPoint y: 452, endPoint x: 196, endPoint y: 455, distance: 37.1
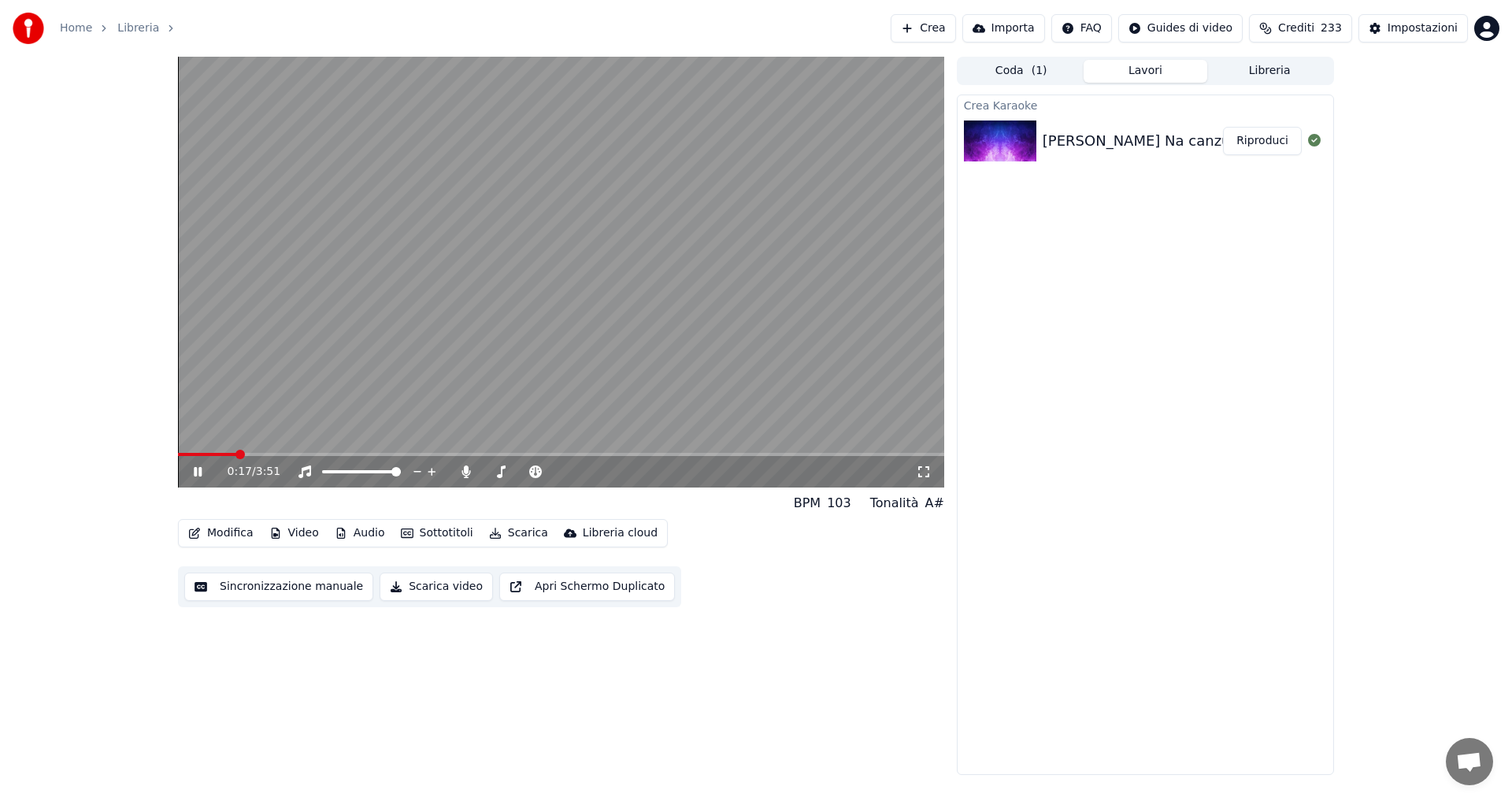
click at [196, 455] on div "0:17 / 3:51" at bounding box center [561, 272] width 767 height 431
click at [187, 455] on span at bounding box center [191, 454] width 9 height 9
click at [178, 455] on span at bounding box center [182, 454] width 9 height 9
click at [194, 471] on icon at bounding box center [197, 471] width 9 height 11
click at [196, 480] on div "0:00 / 3:51" at bounding box center [561, 472] width 767 height 31
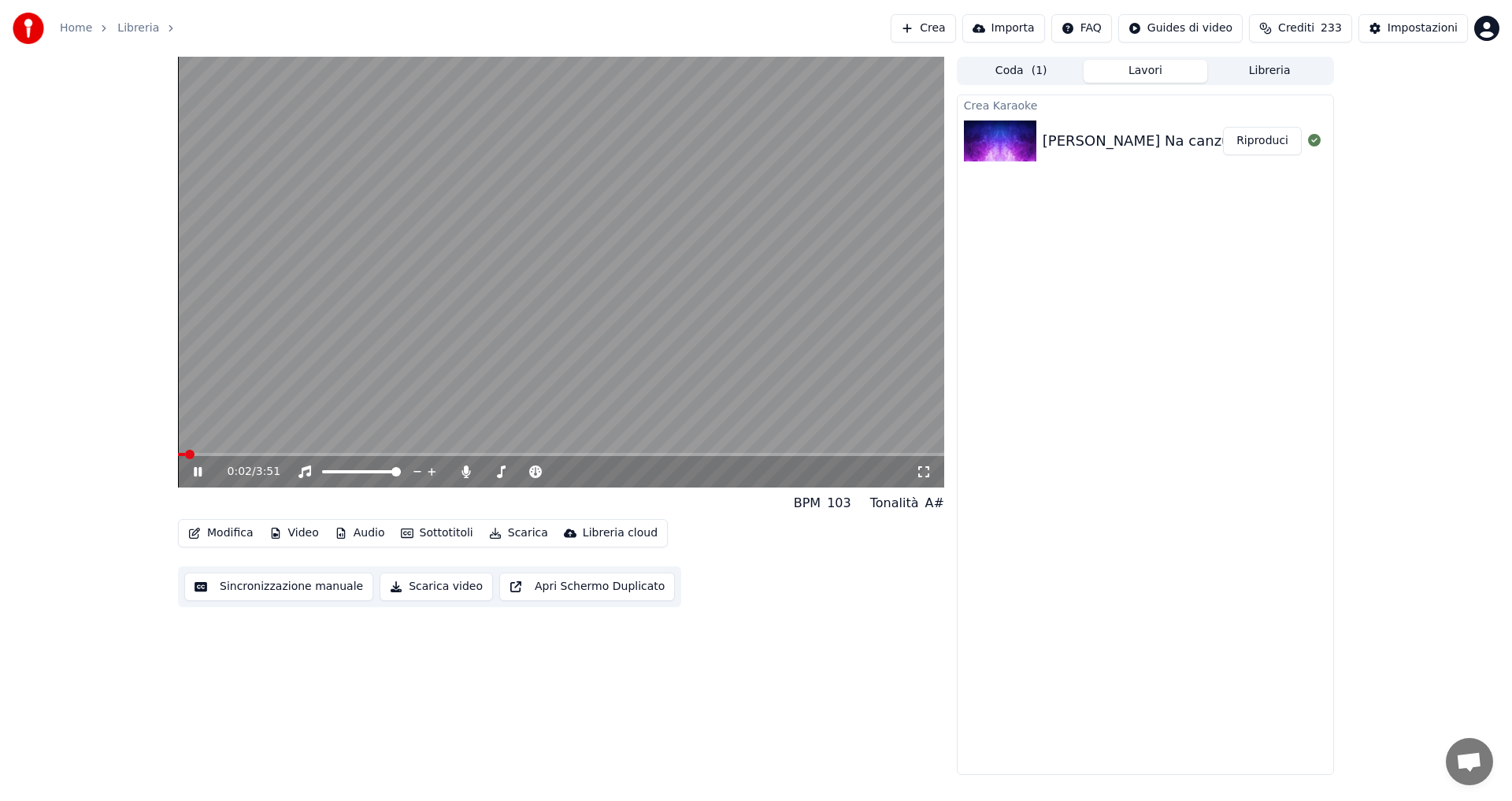
click at [198, 473] on icon at bounding box center [209, 471] width 37 height 12
click at [422, 530] on button "Sottotitoli" at bounding box center [437, 533] width 85 height 22
click at [372, 532] on button "Audio" at bounding box center [360, 533] width 63 height 22
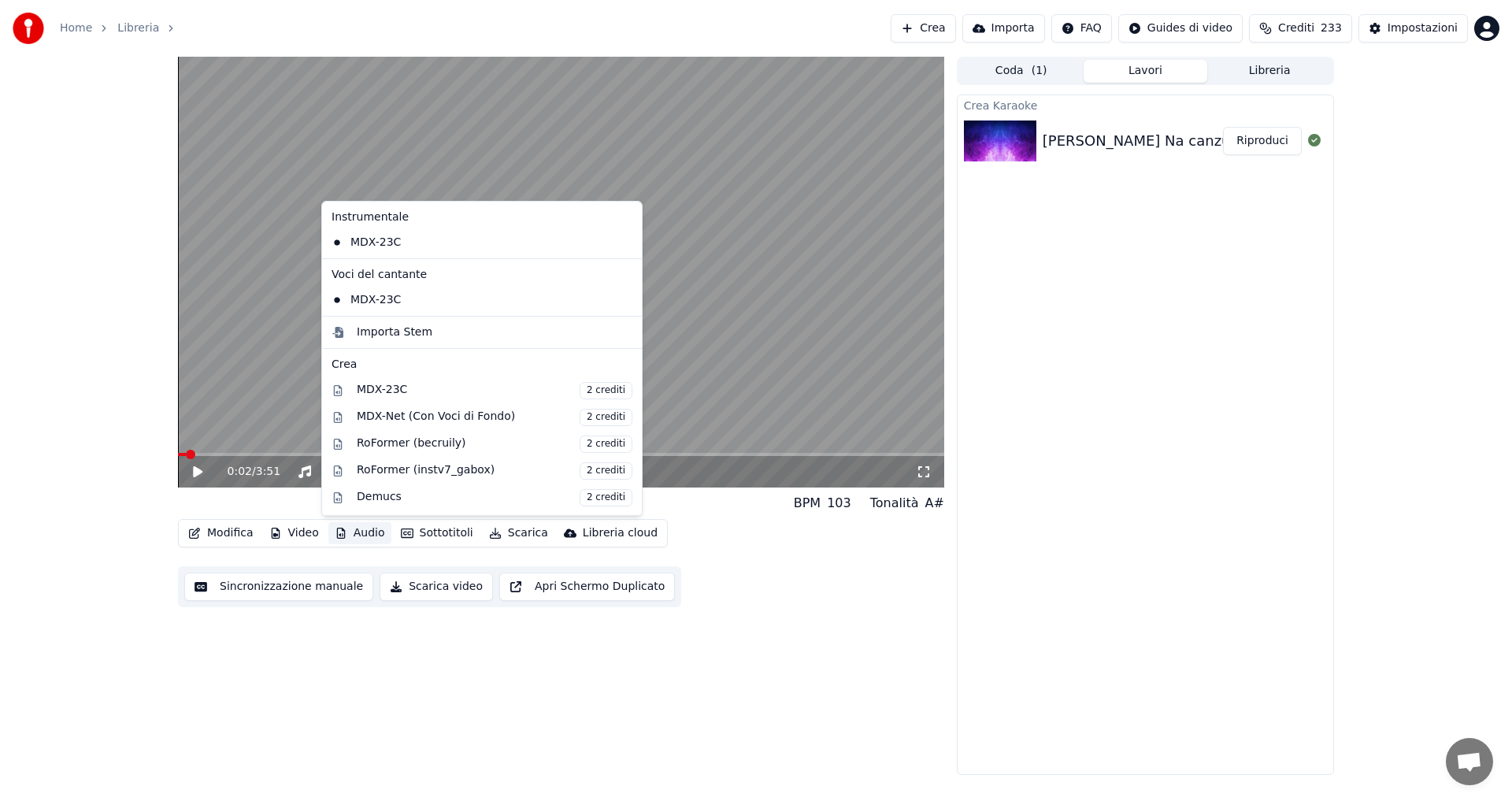
click at [621, 299] on icon at bounding box center [626, 299] width 11 height 12
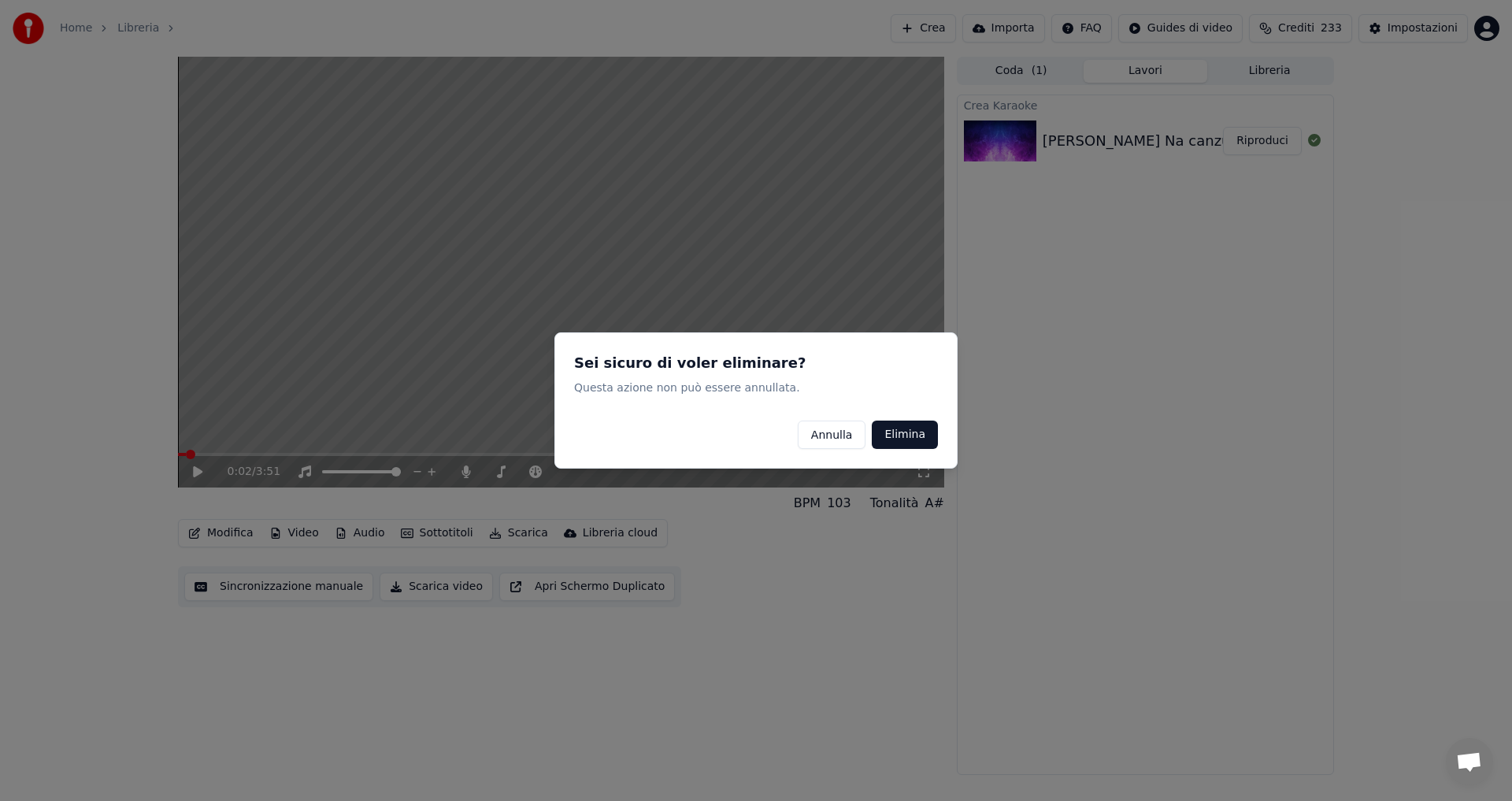
click at [922, 439] on button "Elimina" at bounding box center [905, 435] width 66 height 28
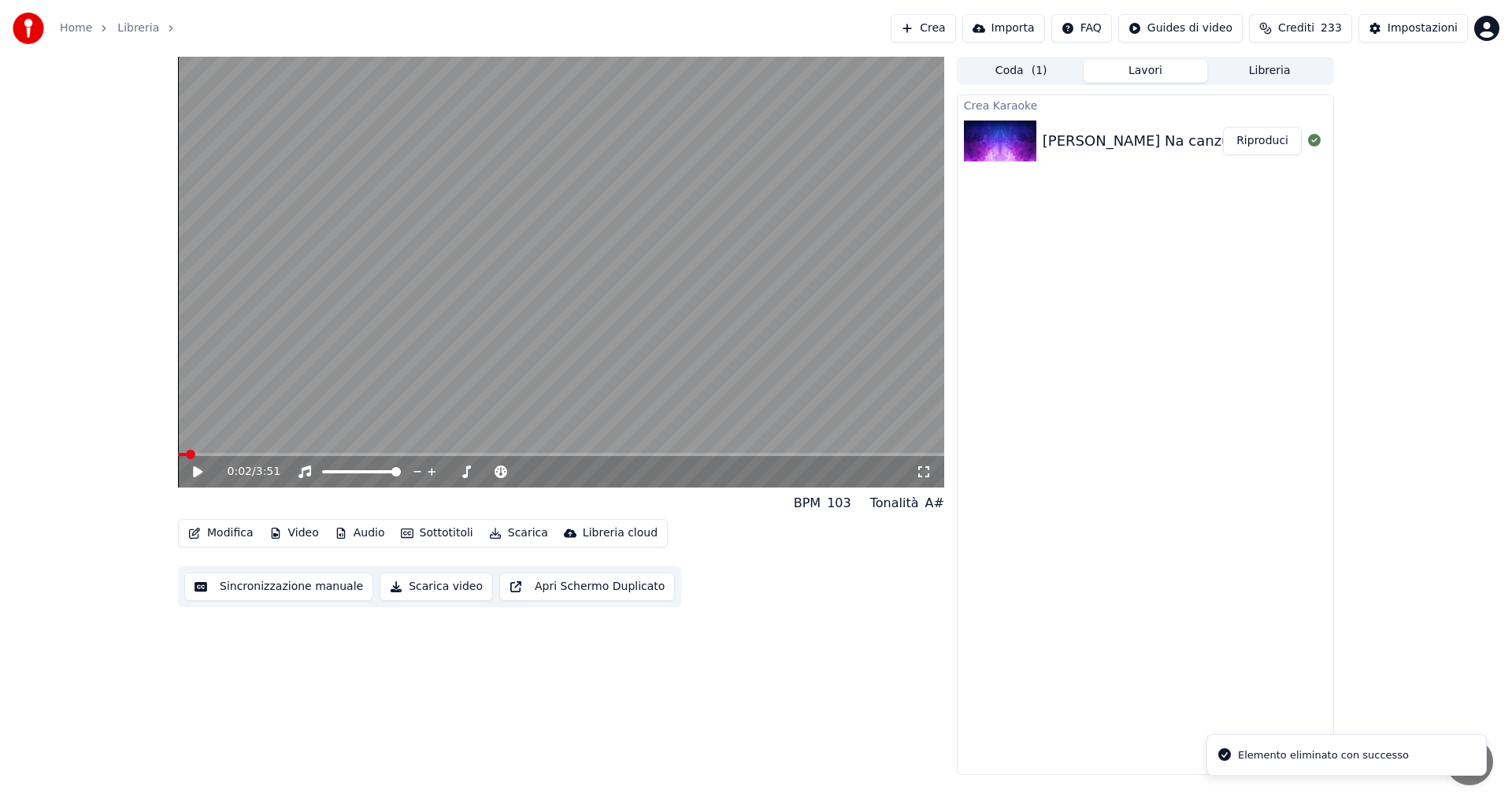
click at [358, 531] on button "Audio" at bounding box center [360, 533] width 63 height 22
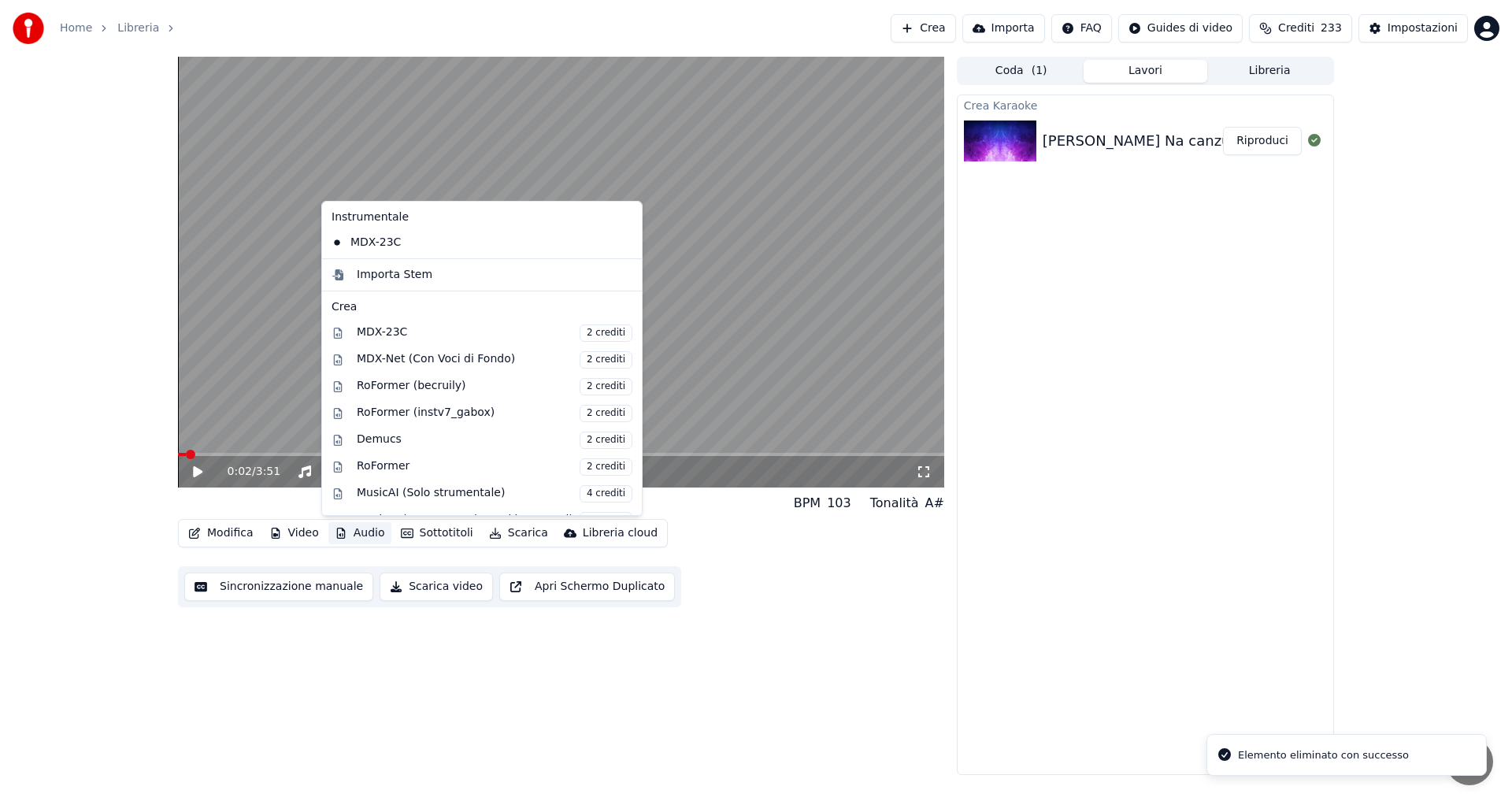
click at [621, 243] on icon at bounding box center [626, 242] width 11 height 12
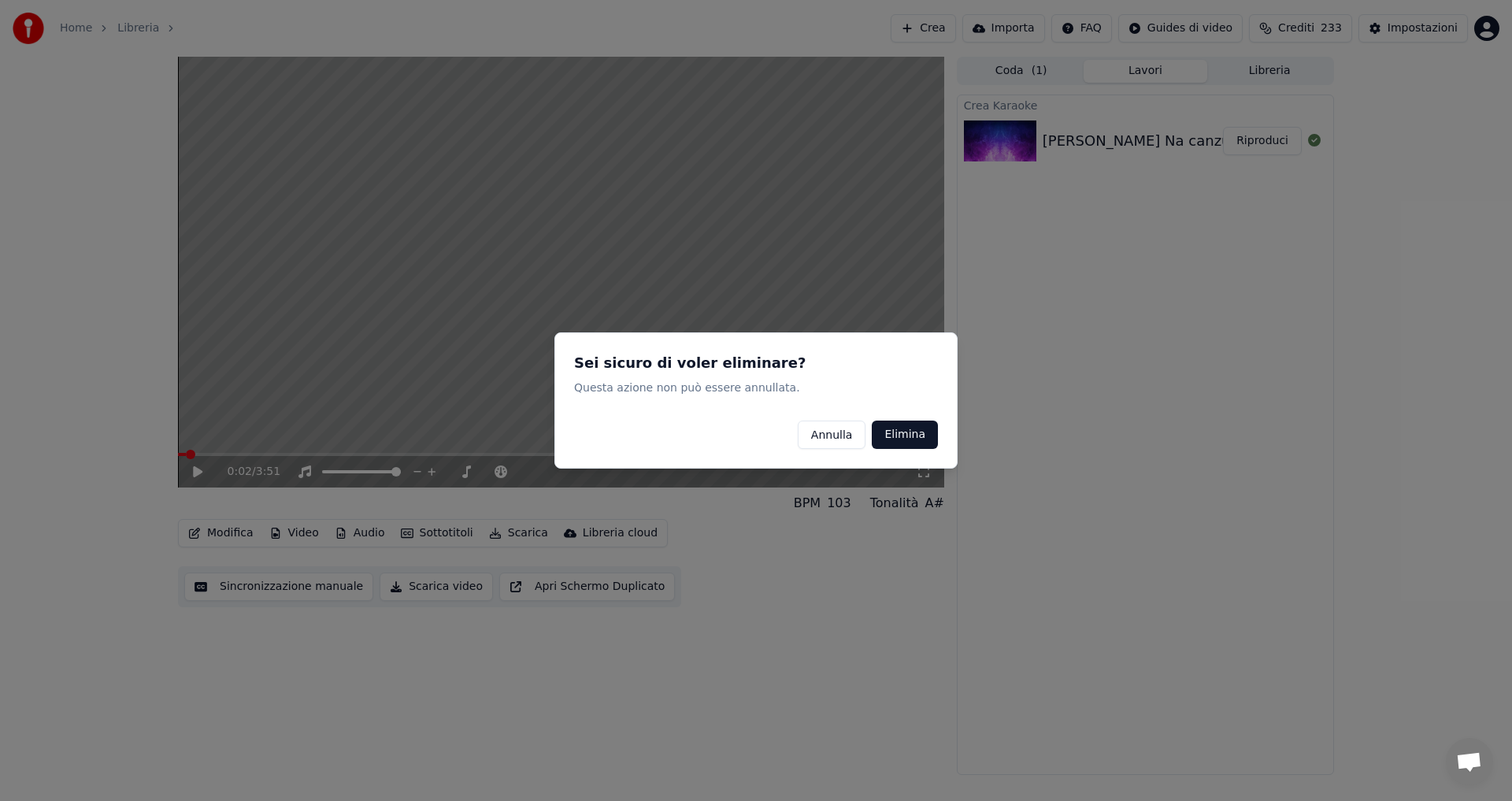
click at [900, 434] on button "Elimina" at bounding box center [905, 435] width 66 height 28
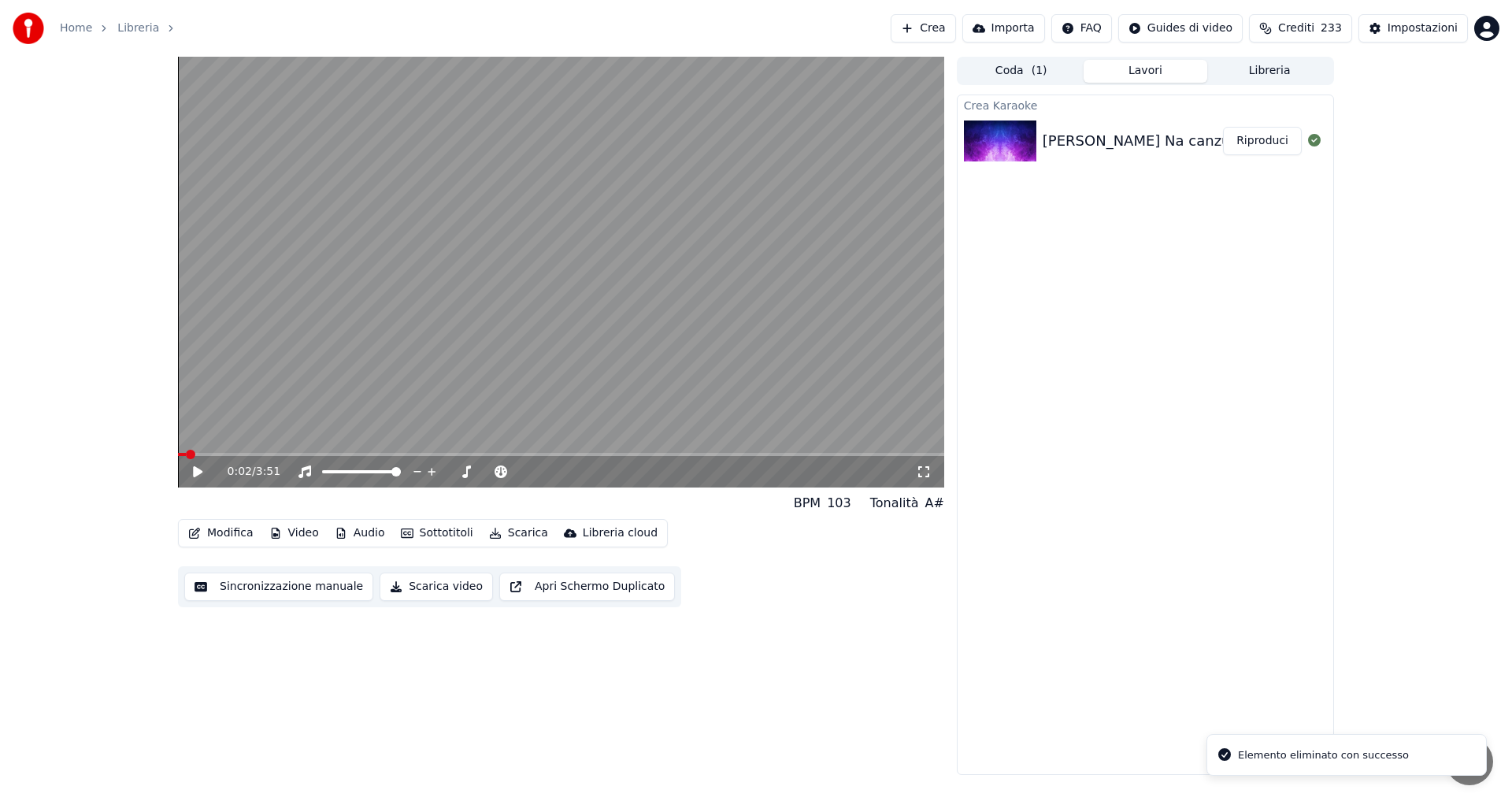
click at [353, 532] on button "Audio" at bounding box center [360, 533] width 63 height 22
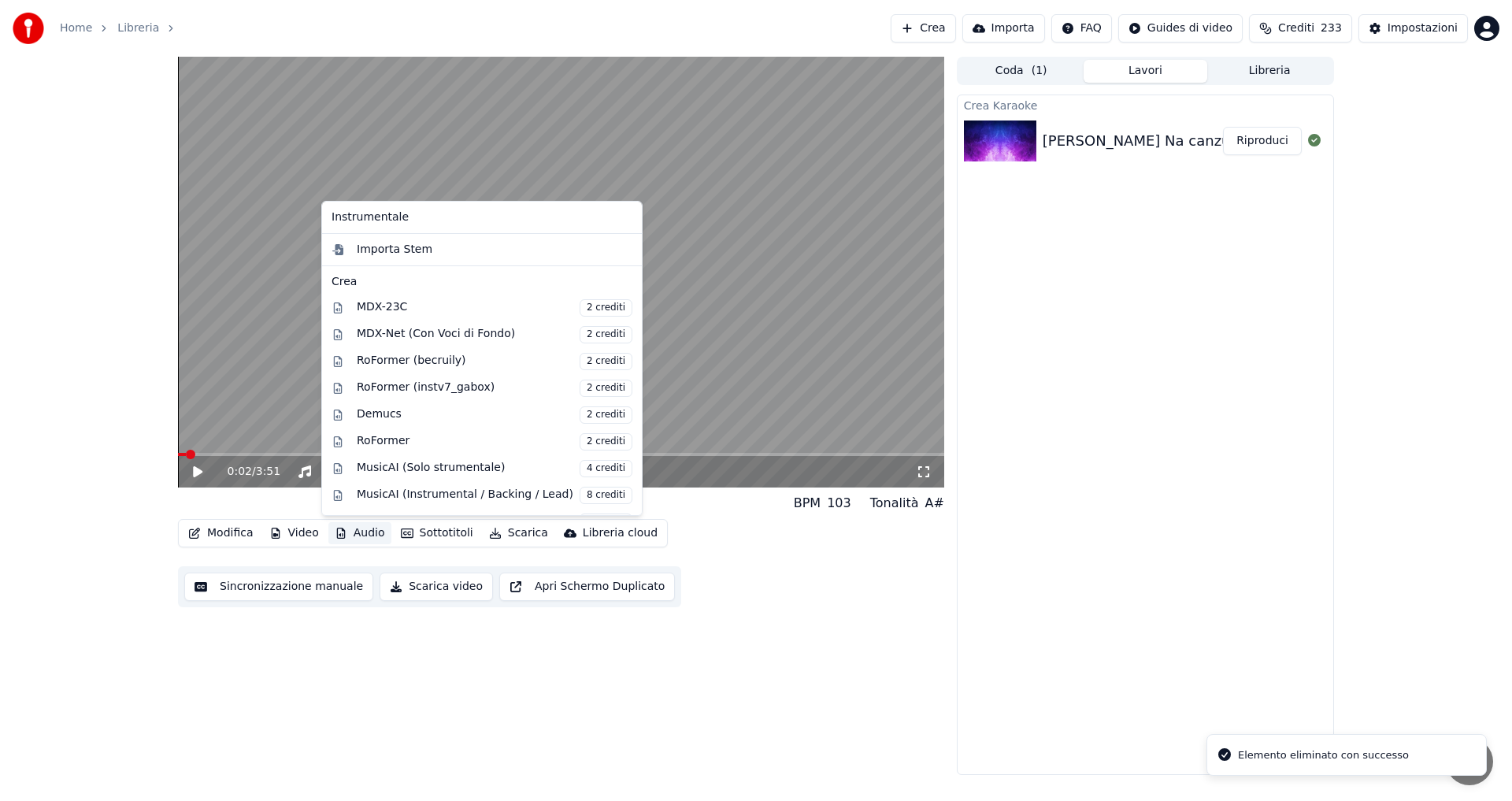
click at [356, 284] on div "Crea" at bounding box center [482, 281] width 301 height 16
click at [391, 237] on div "Importa Stem" at bounding box center [482, 249] width 314 height 26
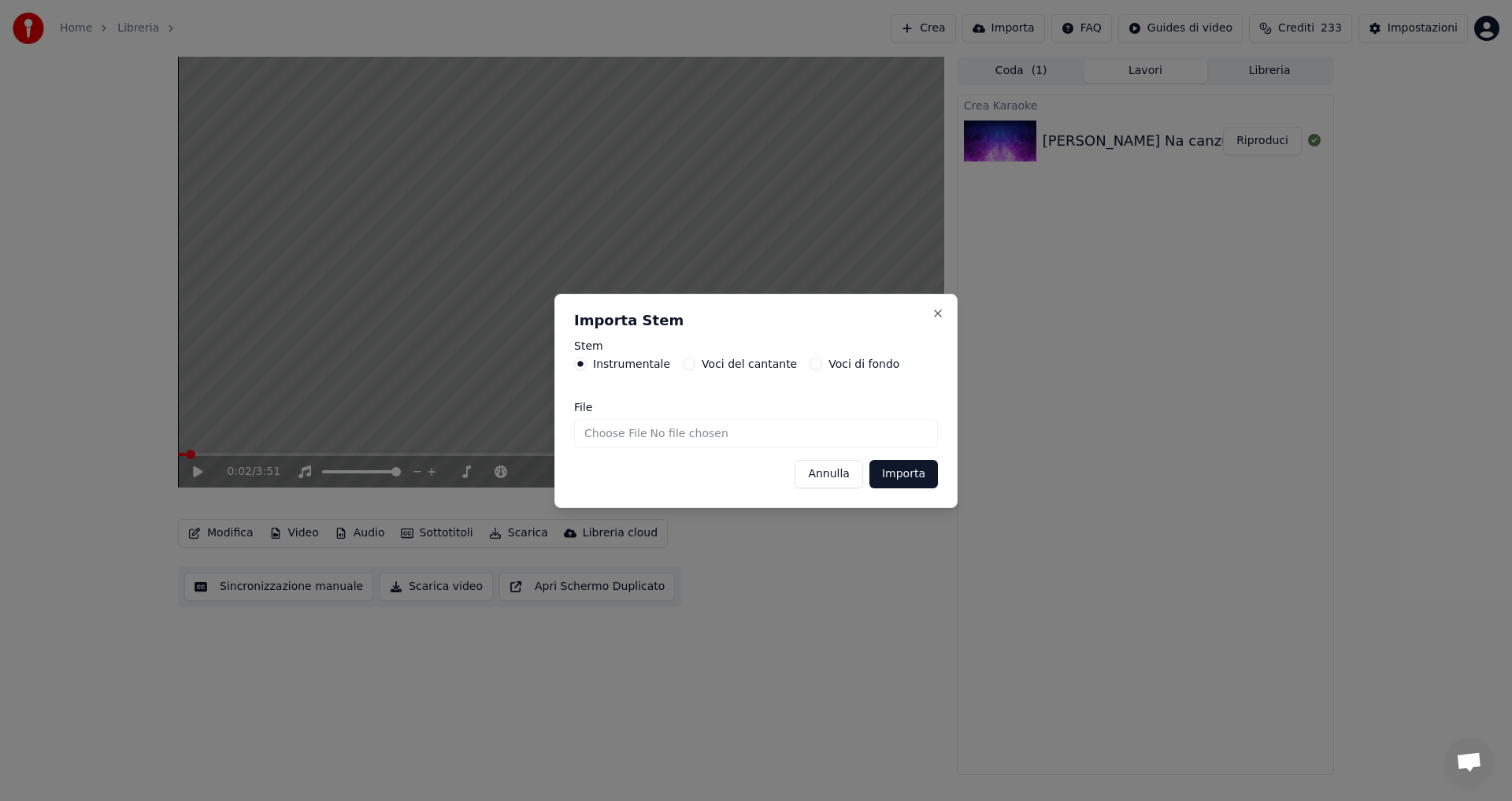
click at [683, 438] on input "File" at bounding box center [756, 433] width 364 height 28
type input "**********"
click at [911, 475] on button "Importa" at bounding box center [904, 474] width 69 height 28
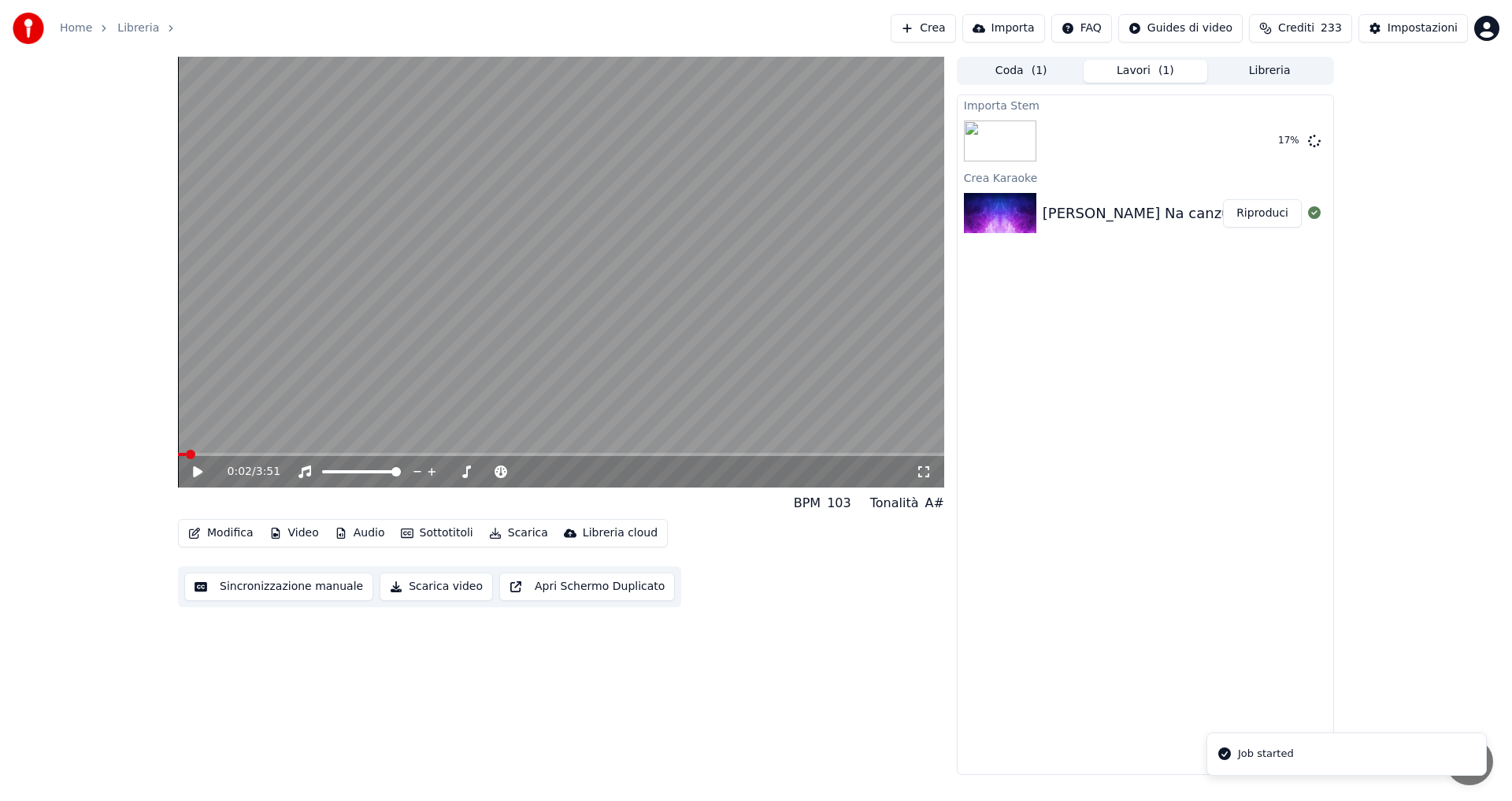
click at [196, 479] on div "0:02 / 3:51" at bounding box center [560, 471] width 754 height 16
click at [196, 474] on icon at bounding box center [197, 471] width 9 height 11
click at [178, 454] on span at bounding box center [182, 454] width 9 height 9
click at [525, 474] on span at bounding box center [522, 471] width 9 height 9
click at [1030, 140] on img at bounding box center [1000, 141] width 73 height 41
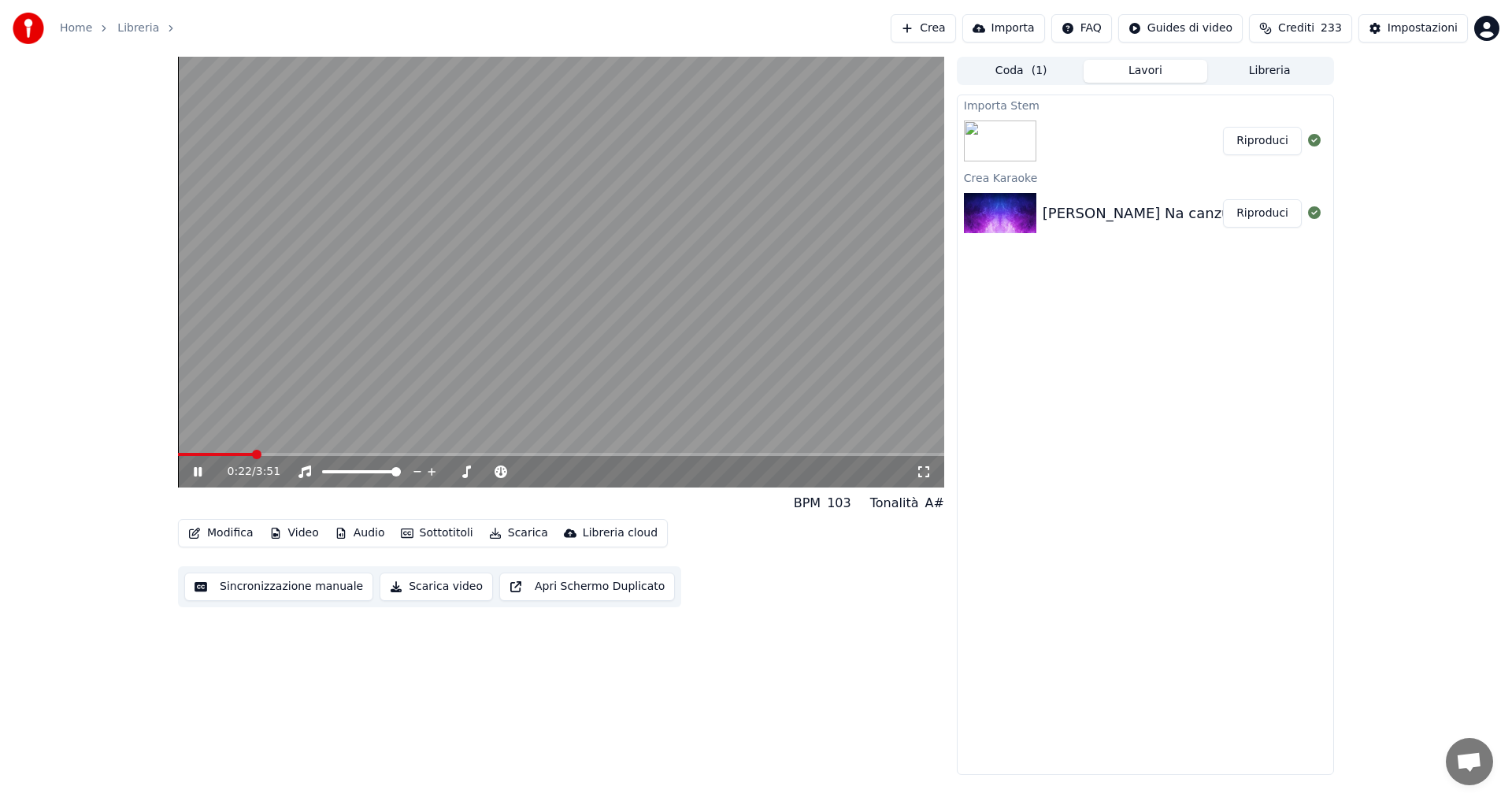
click at [1265, 141] on button "Riproduci" at bounding box center [1262, 141] width 78 height 28
click at [200, 453] on span at bounding box center [561, 455] width 767 height 3
click at [228, 454] on span at bounding box center [561, 455] width 767 height 3
click at [178, 459] on span at bounding box center [182, 454] width 9 height 9
click at [198, 477] on icon at bounding box center [209, 471] width 37 height 12
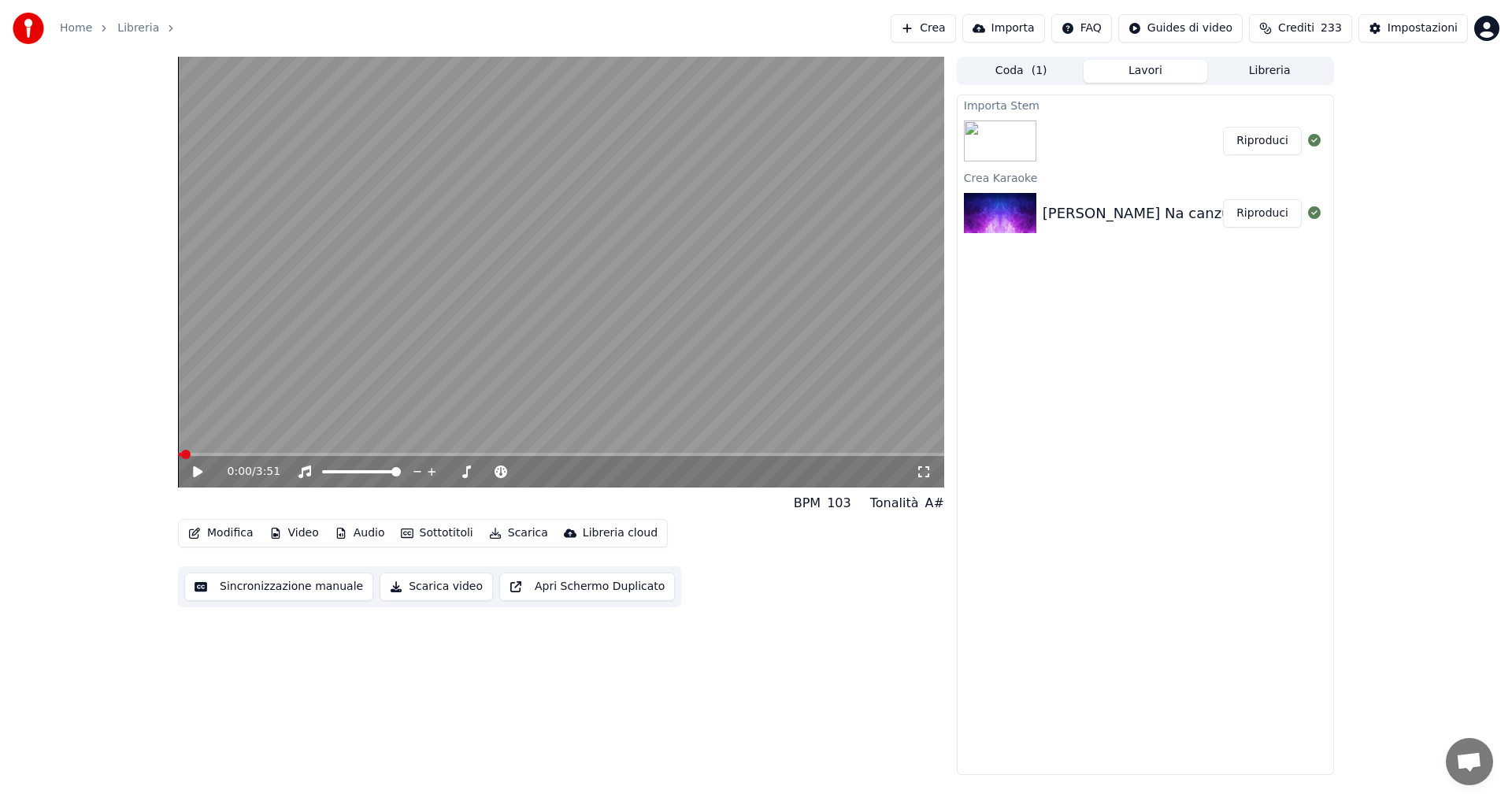
click at [364, 535] on button "Audio" at bounding box center [360, 533] width 63 height 22
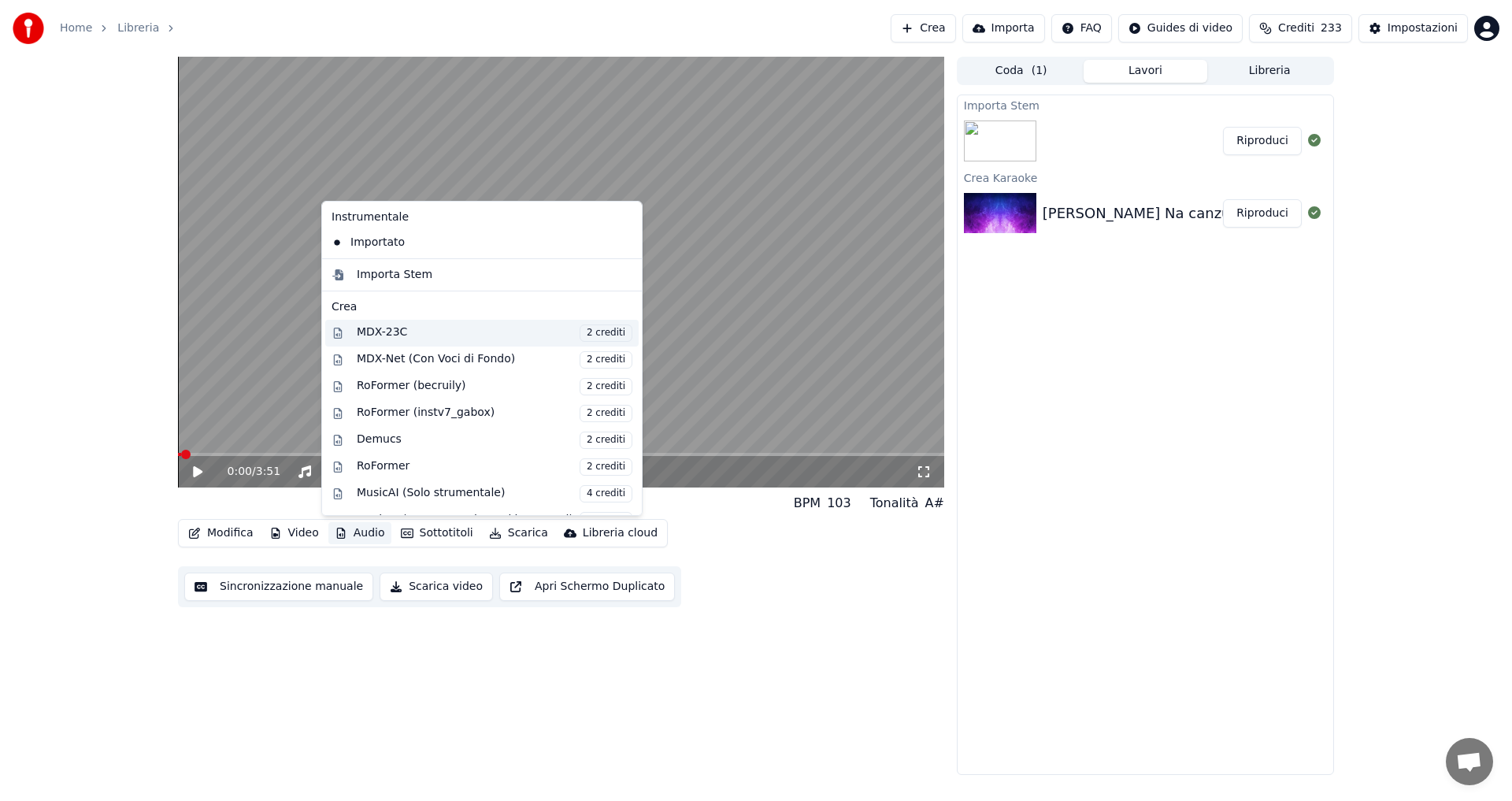
click at [540, 337] on div "MDX-23C 2 crediti" at bounding box center [494, 332] width 276 height 17
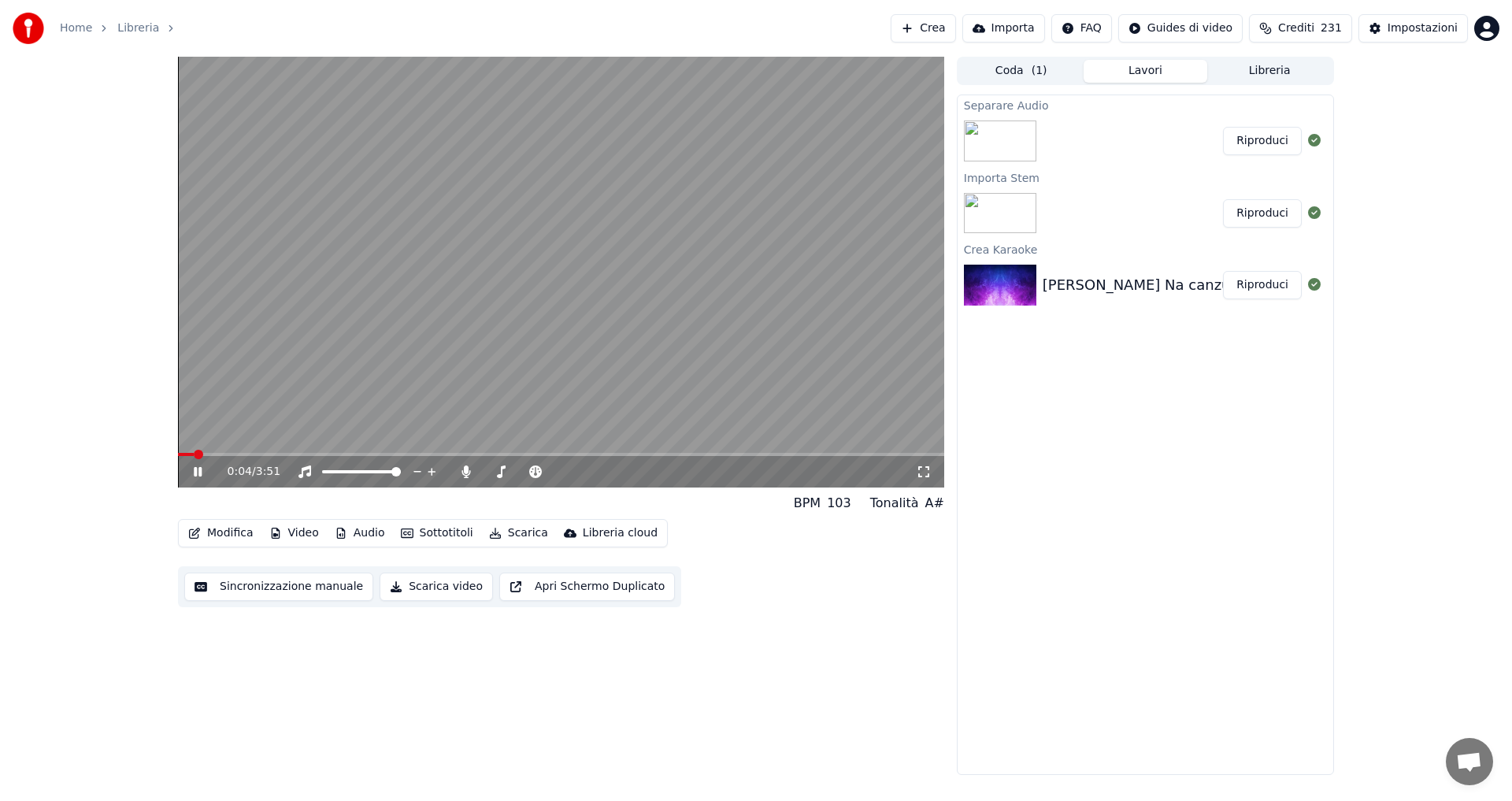
click at [512, 356] on video at bounding box center [561, 272] width 767 height 431
click at [1174, 158] on div "Riproduci" at bounding box center [1145, 140] width 376 height 54
click at [1235, 143] on button "Riproduci" at bounding box center [1262, 141] width 78 height 28
click at [1232, 132] on button "Riproduci" at bounding box center [1262, 141] width 78 height 28
click at [230, 455] on span at bounding box center [561, 455] width 767 height 3
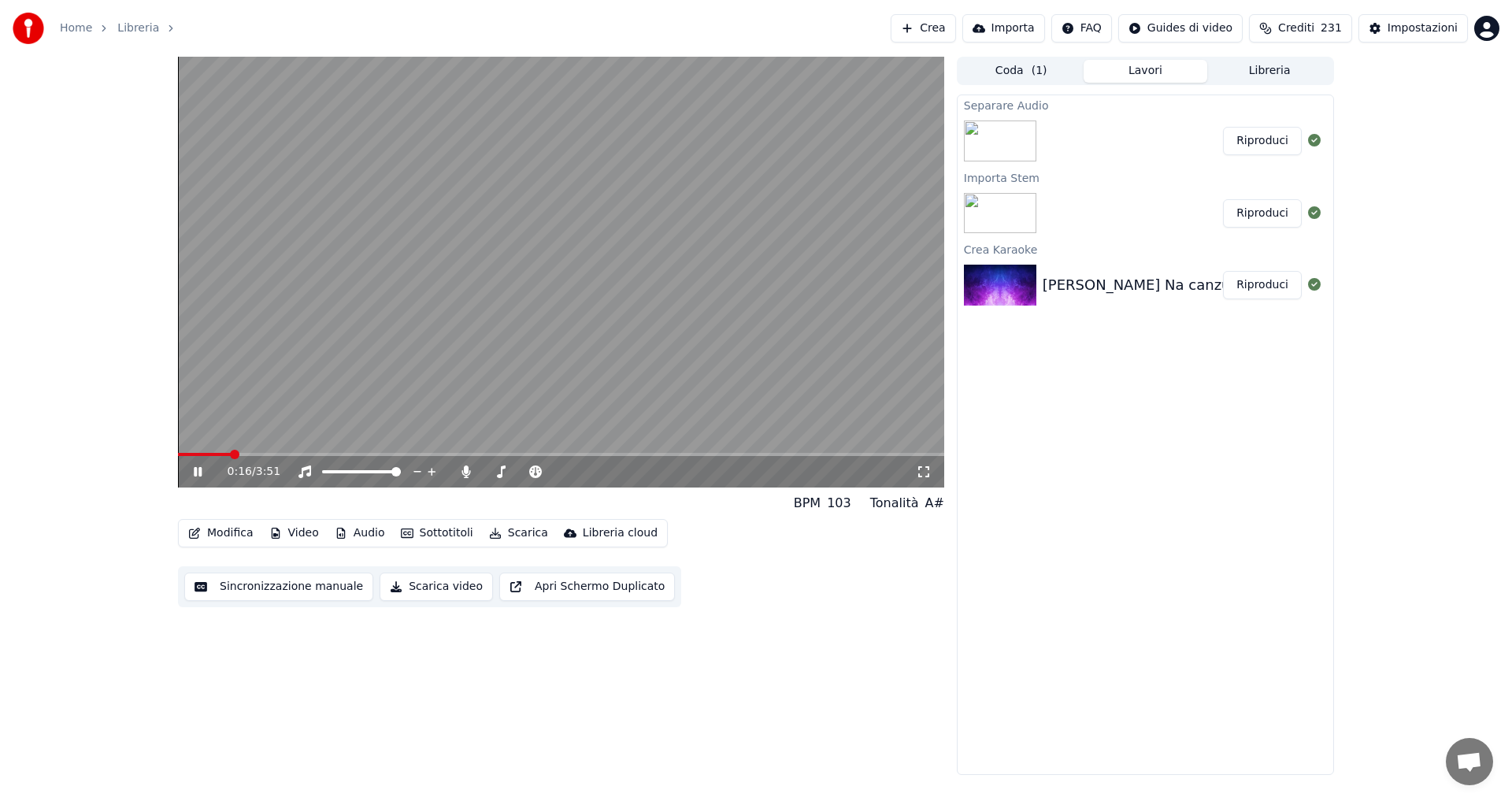
click at [366, 535] on button "Audio" at bounding box center [360, 533] width 63 height 22
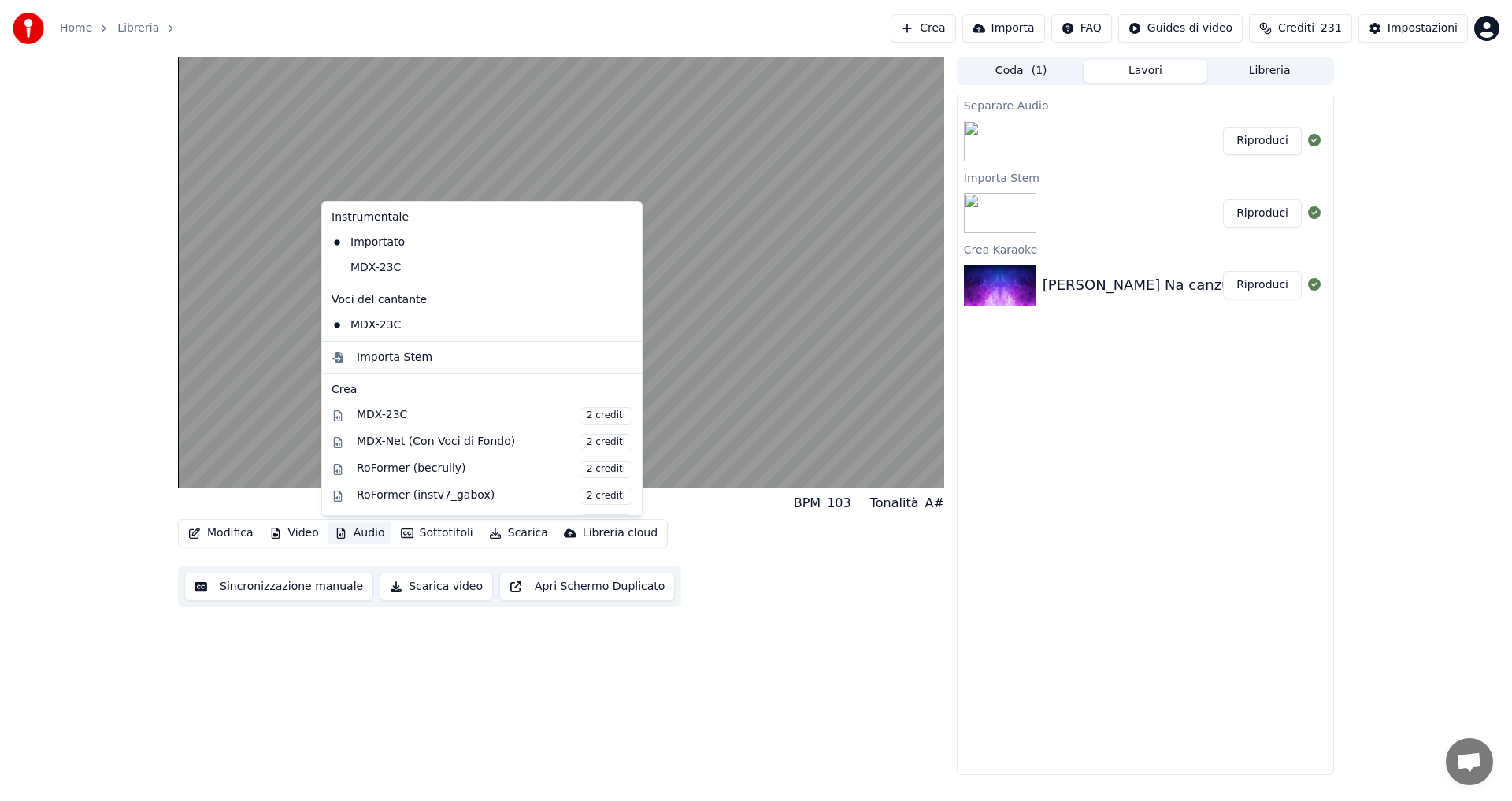
click at [621, 323] on icon at bounding box center [630, 324] width 17 height 12
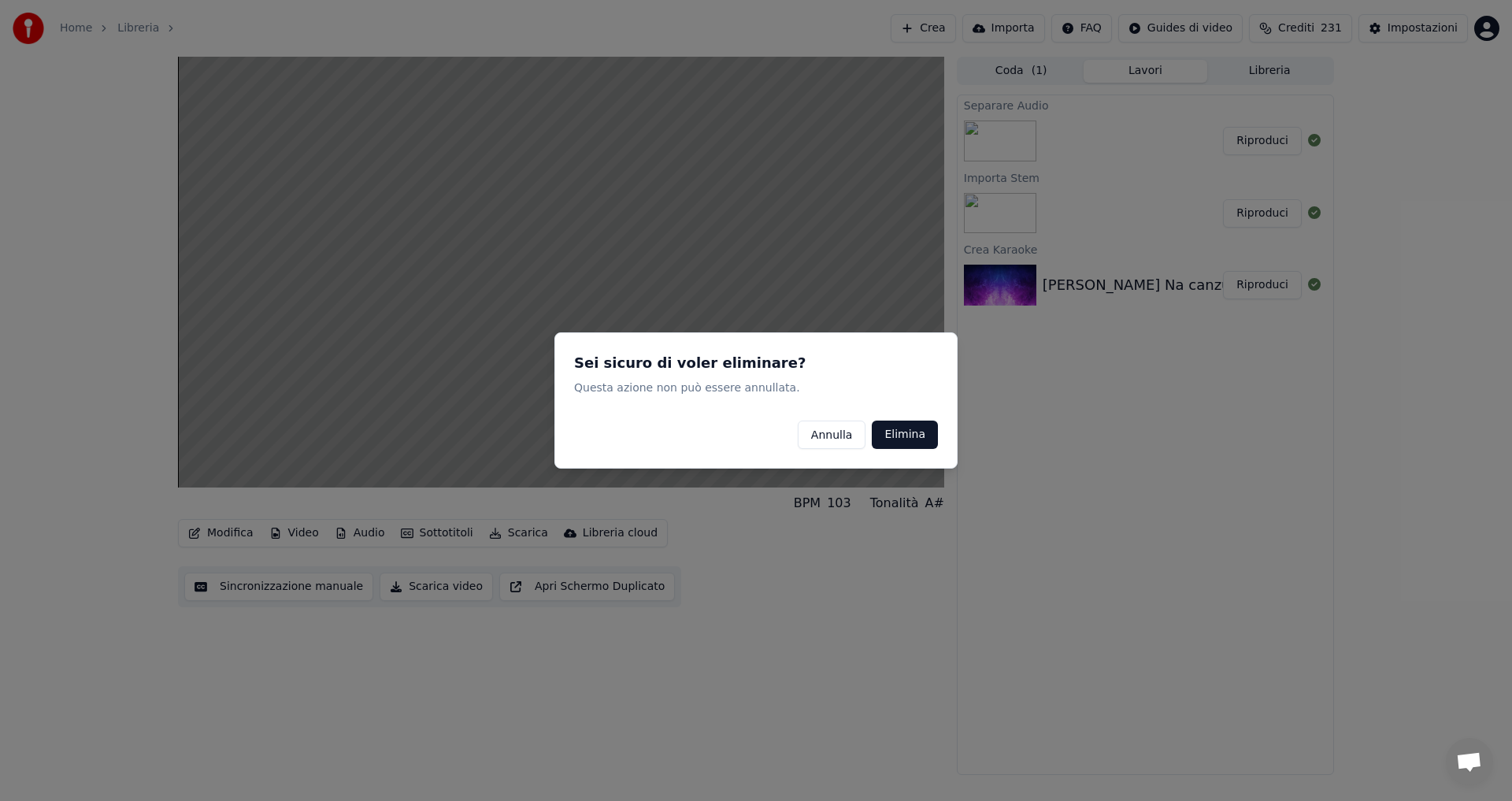
click at [905, 432] on button "Elimina" at bounding box center [905, 435] width 66 height 28
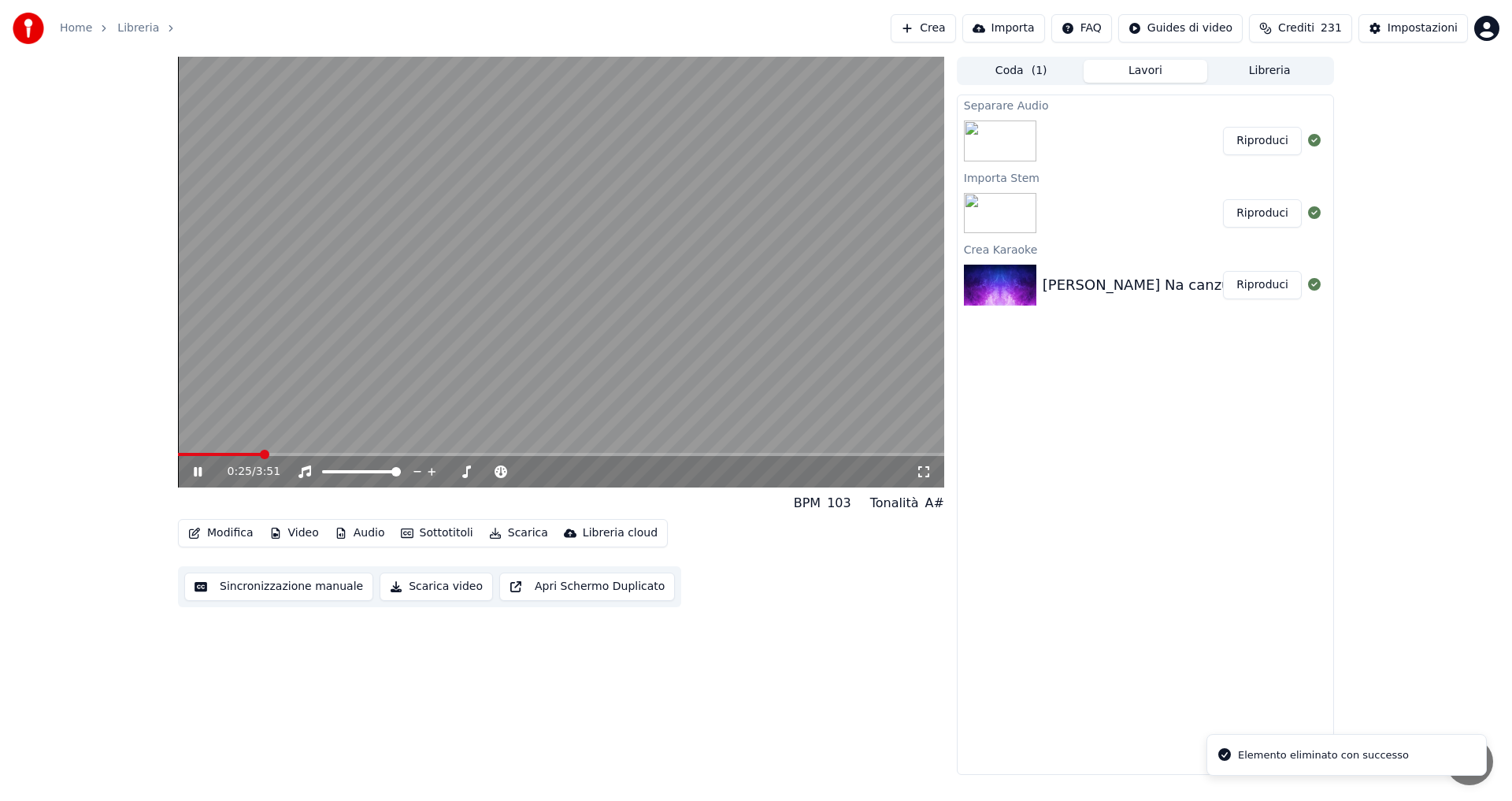
click at [1277, 149] on button "Riproduci" at bounding box center [1262, 141] width 78 height 28
click at [275, 451] on video at bounding box center [561, 272] width 767 height 431
click at [272, 456] on span at bounding box center [561, 455] width 767 height 3
click at [196, 476] on icon at bounding box center [197, 471] width 9 height 11
click at [187, 459] on span at bounding box center [191, 454] width 9 height 9
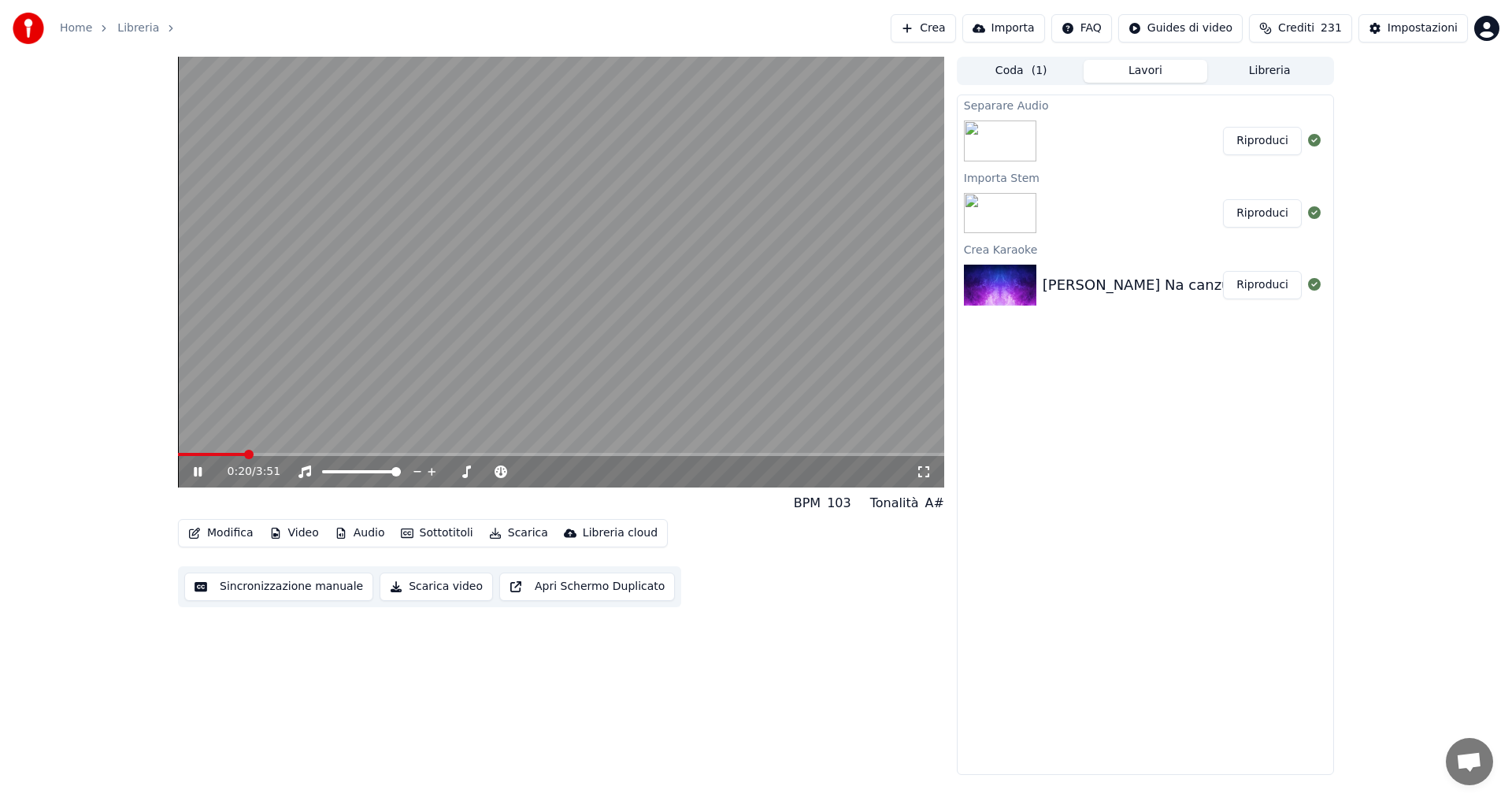
click at [370, 533] on button "Audio" at bounding box center [360, 533] width 63 height 22
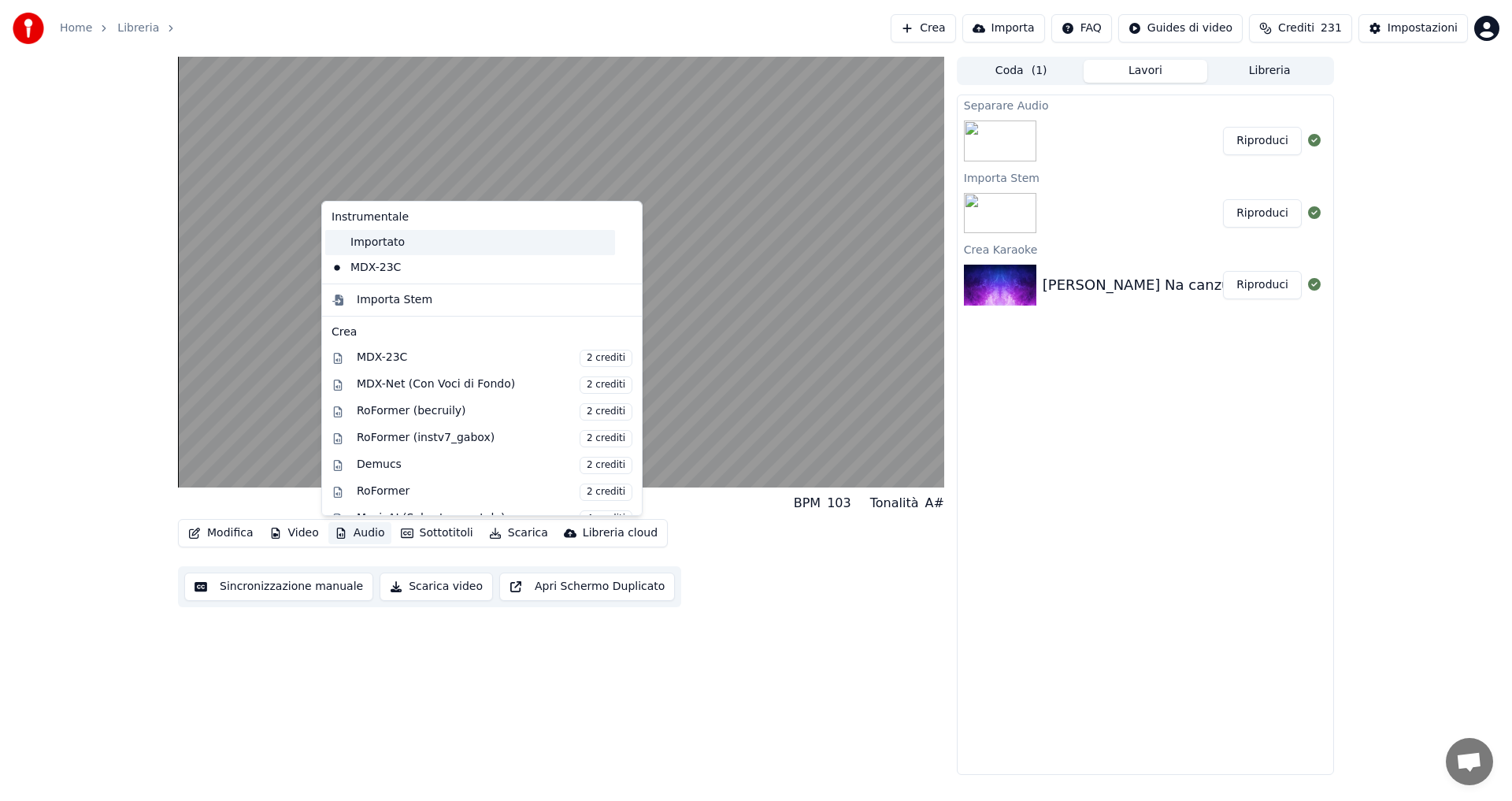
click at [382, 243] on div "Importato" at bounding box center [470, 243] width 290 height 26
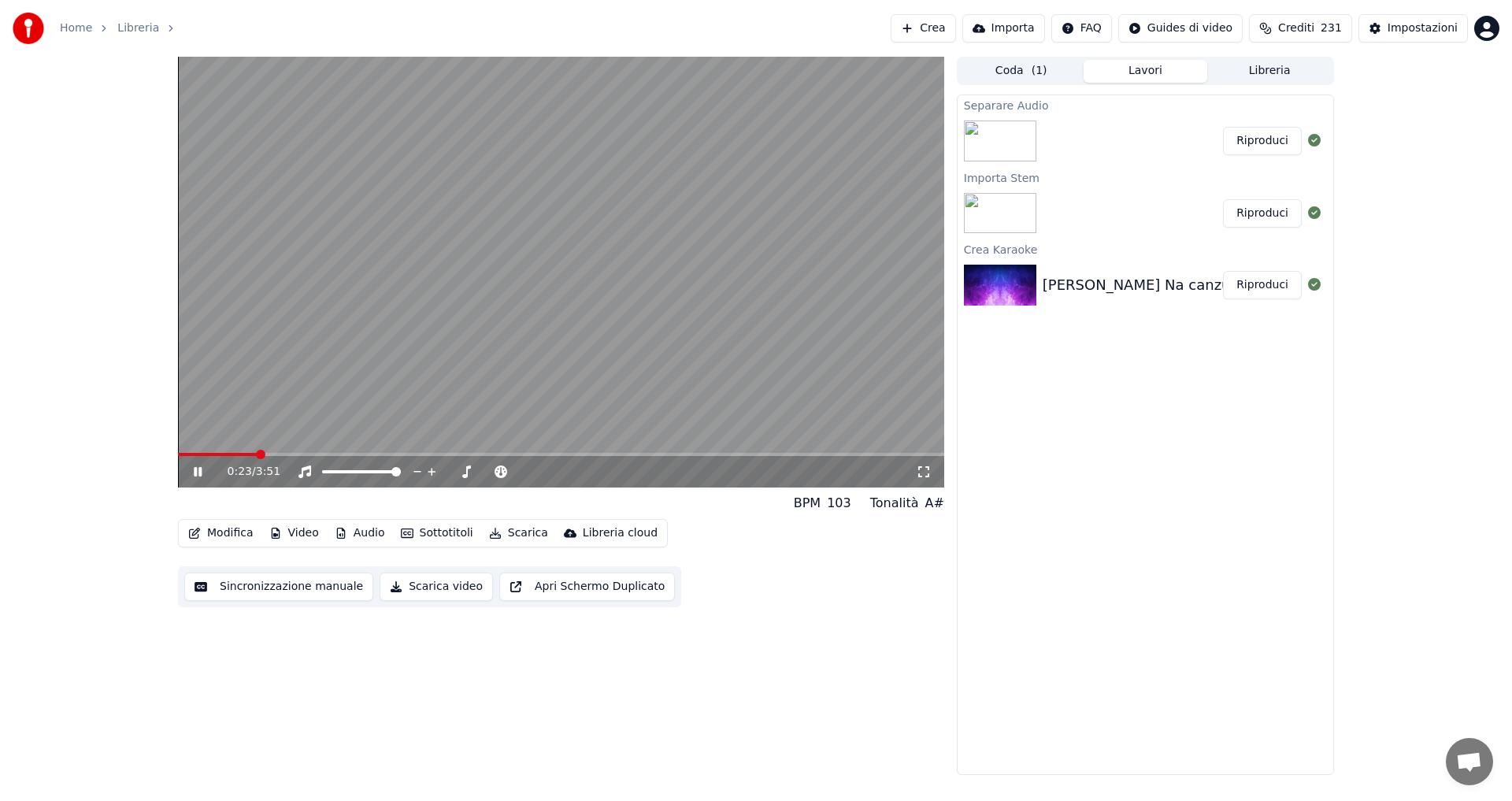
click at [353, 531] on button "Audio" at bounding box center [360, 533] width 63 height 22
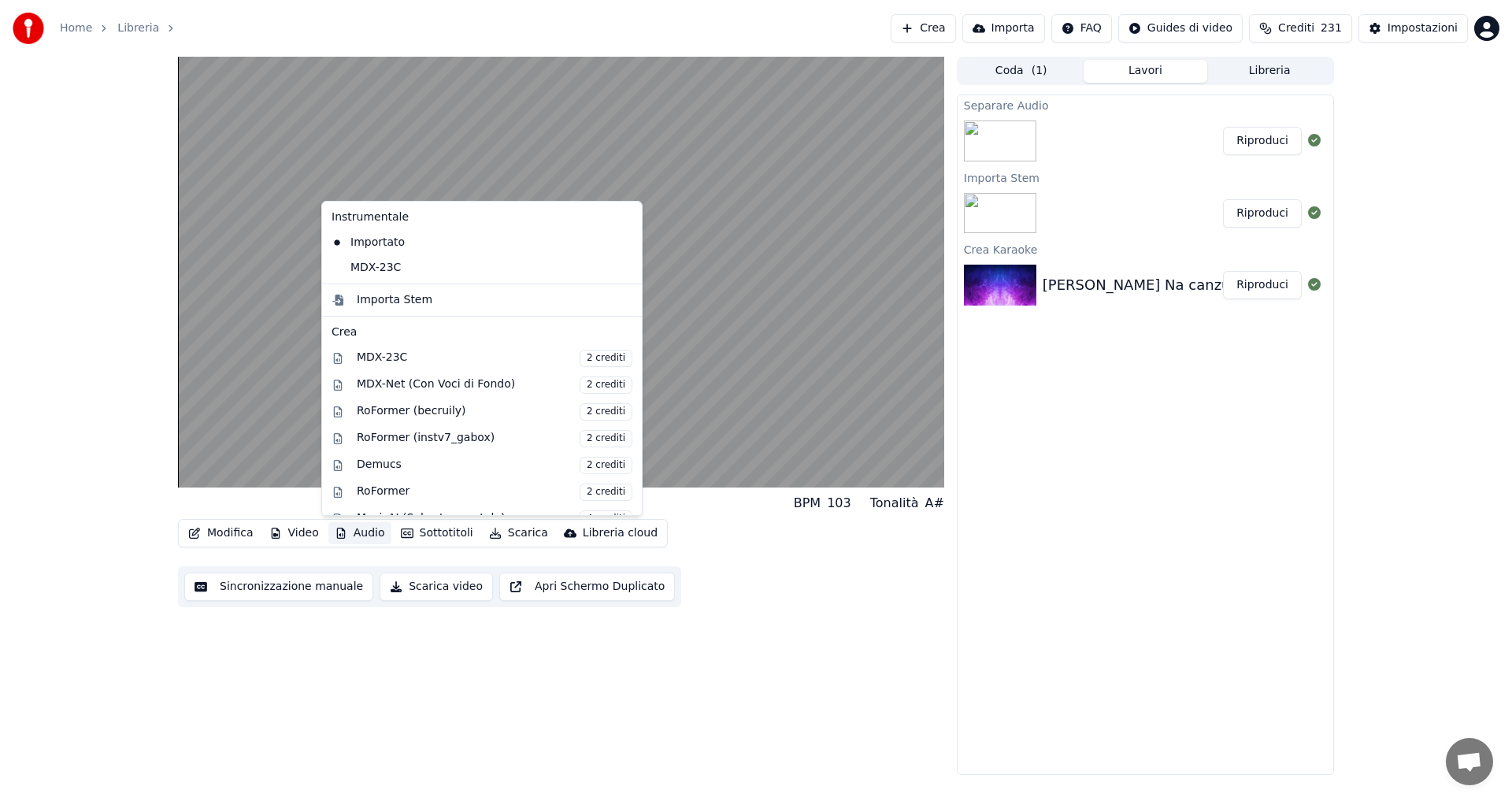
click at [621, 262] on icon at bounding box center [630, 267] width 17 height 12
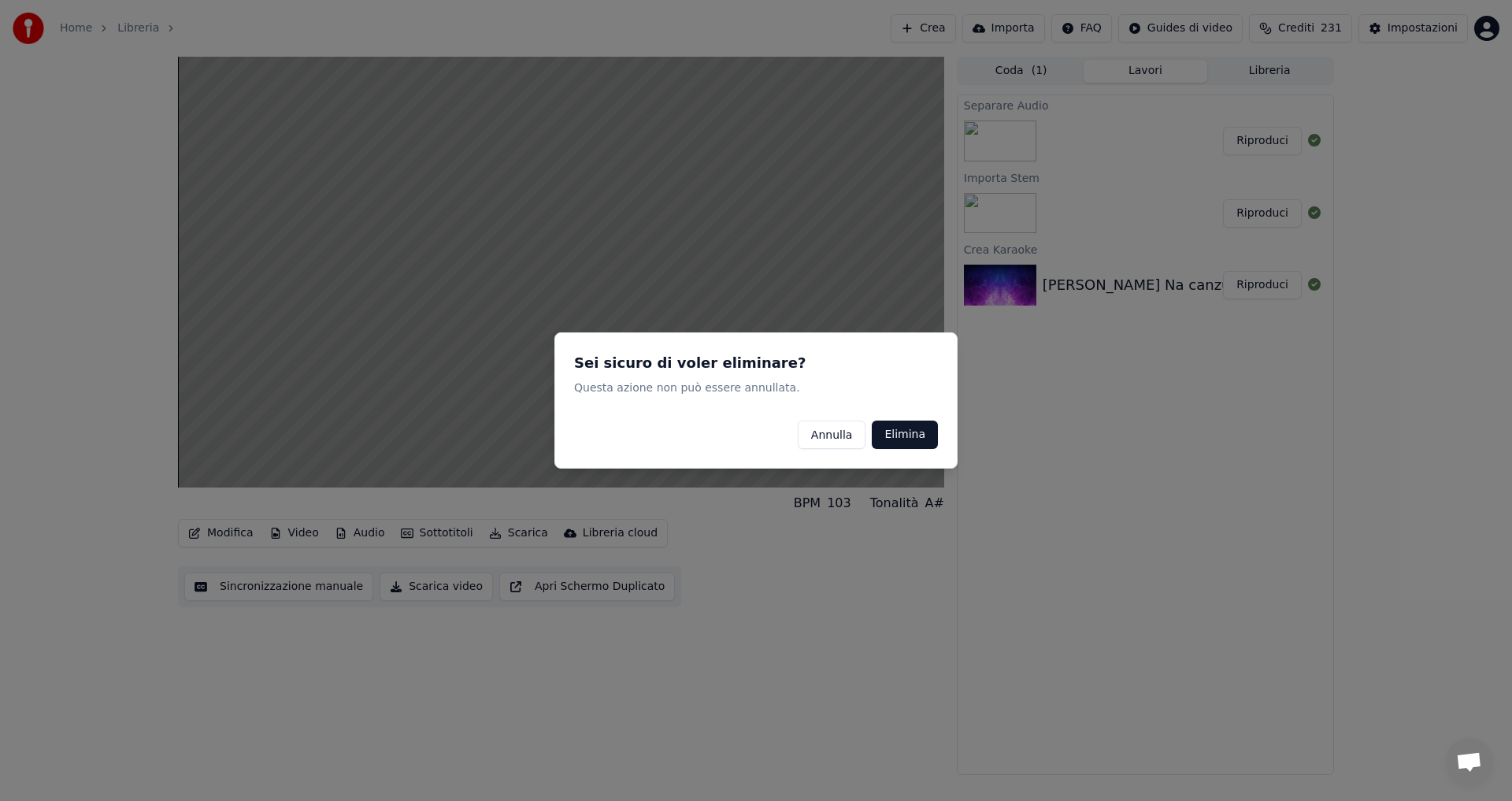
click at [899, 432] on button "Elimina" at bounding box center [905, 435] width 66 height 28
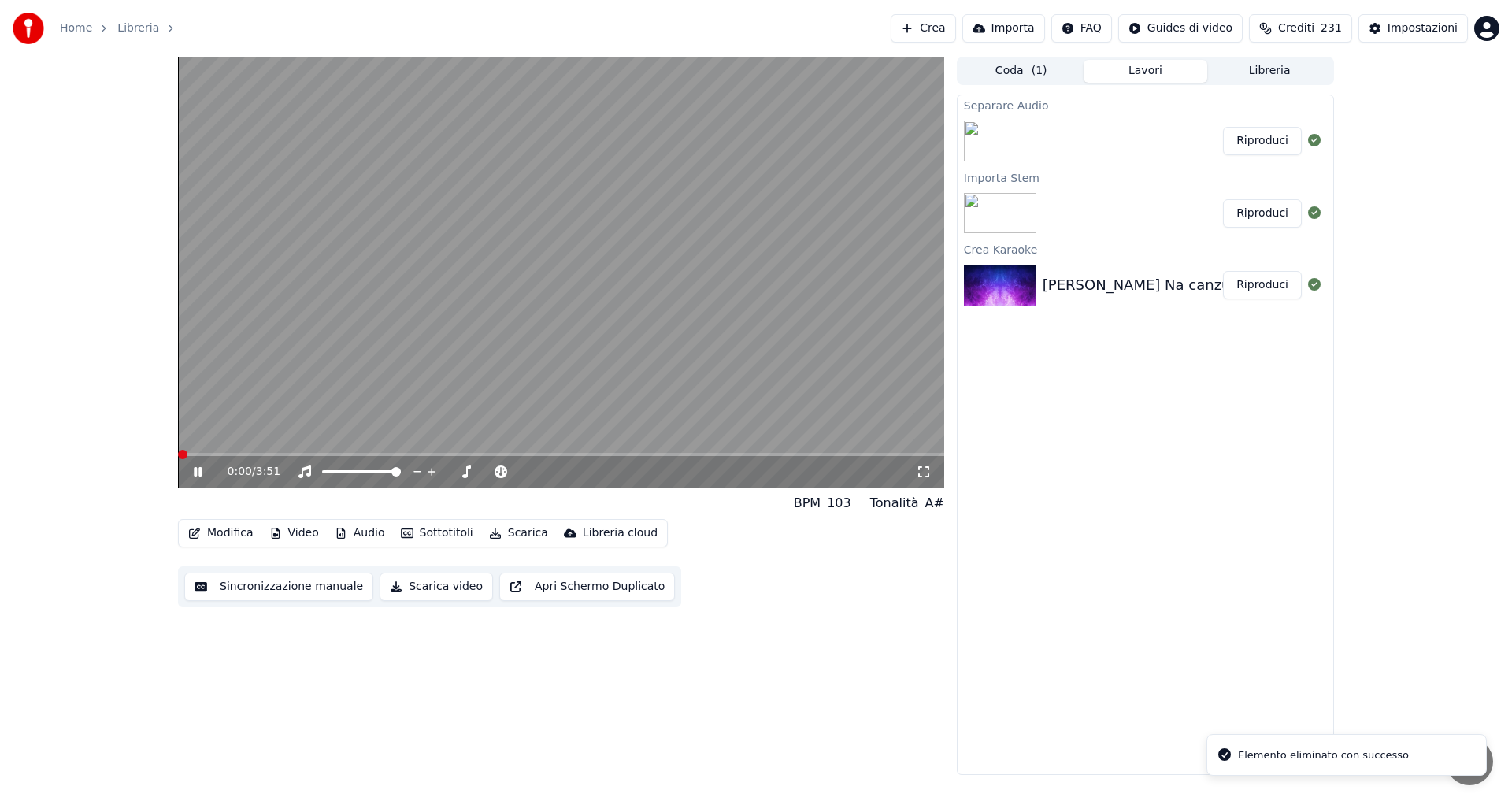
click at [178, 457] on span at bounding box center [182, 454] width 9 height 9
click at [193, 473] on icon at bounding box center [209, 471] width 37 height 12
click at [357, 538] on button "Audio" at bounding box center [360, 533] width 63 height 22
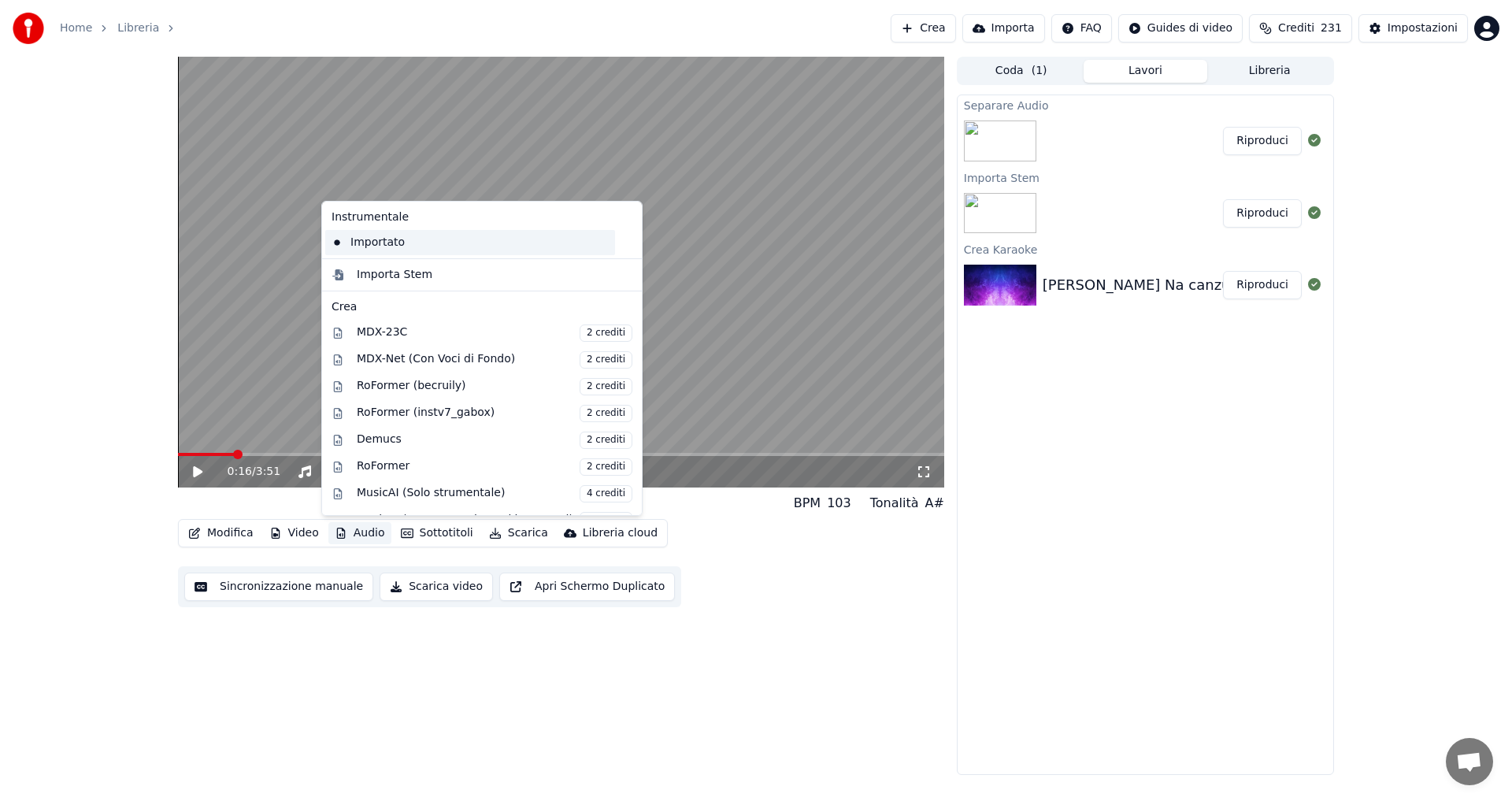
click at [399, 241] on div "Importato" at bounding box center [470, 243] width 290 height 26
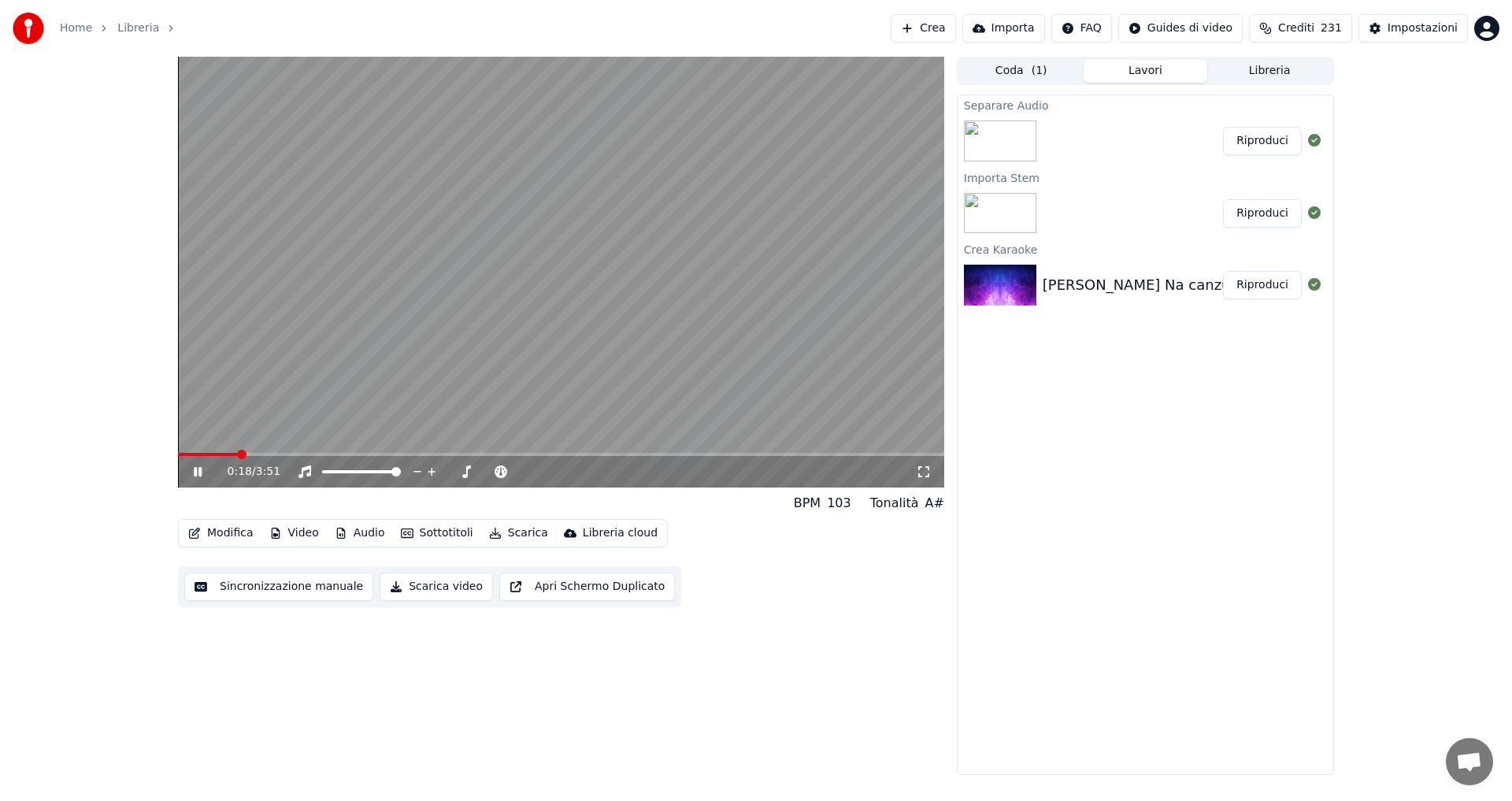
click at [312, 410] on video at bounding box center [561, 272] width 767 height 431
click at [356, 539] on button "Audio" at bounding box center [360, 533] width 63 height 22
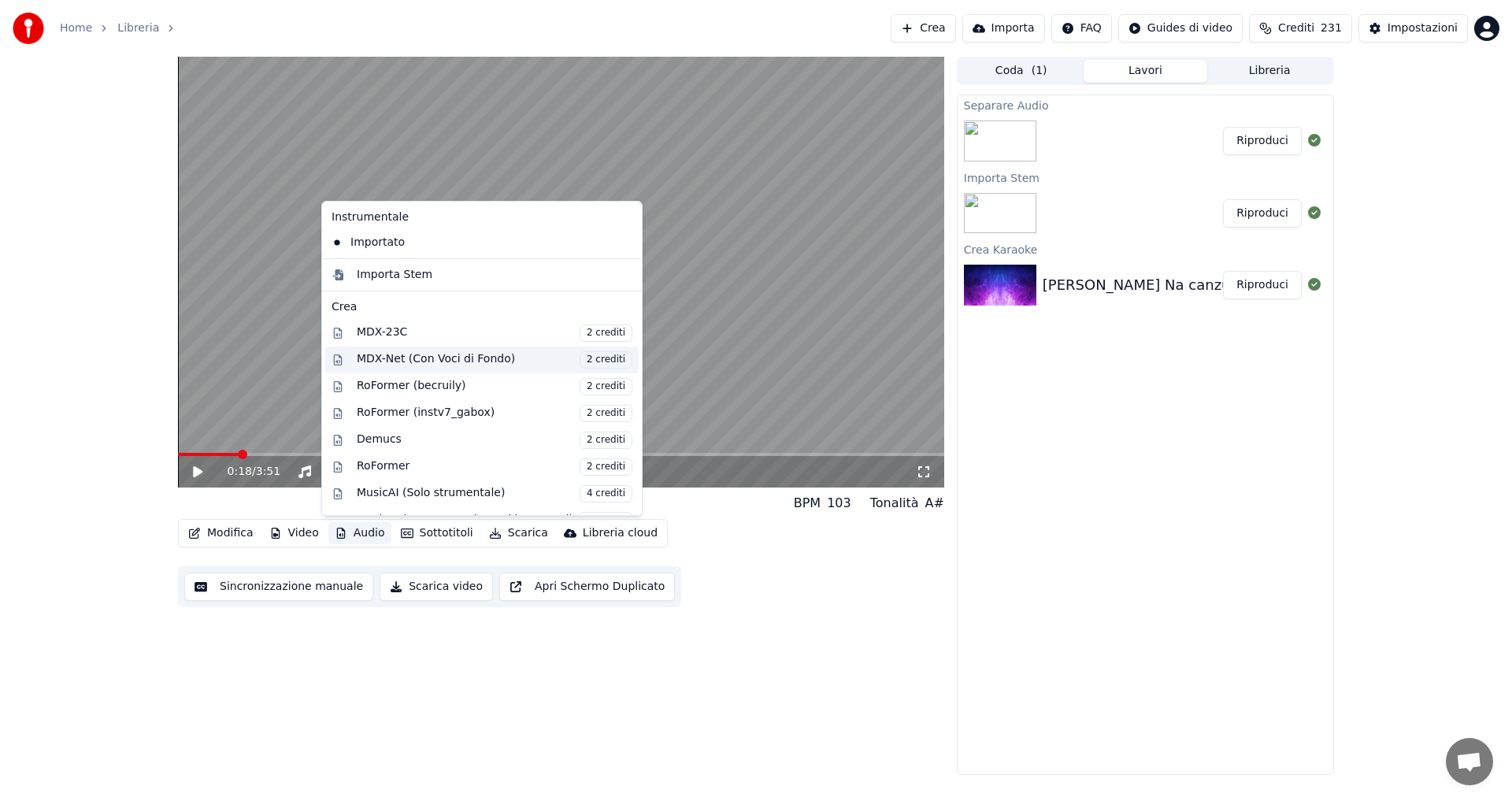
click at [579, 361] on span "2 crediti" at bounding box center [606, 360] width 53 height 17
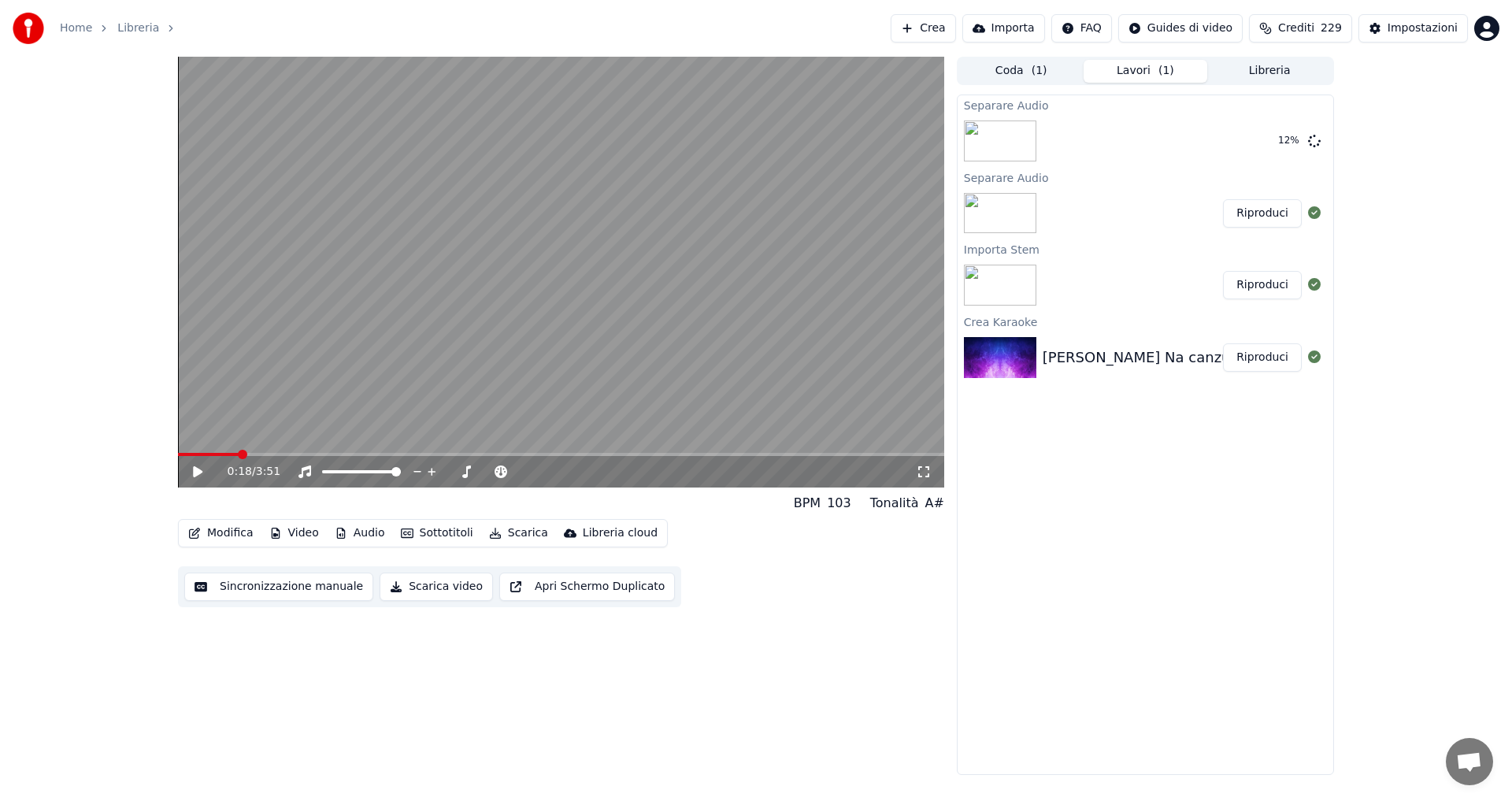
click at [359, 537] on button "Audio" at bounding box center [360, 533] width 63 height 22
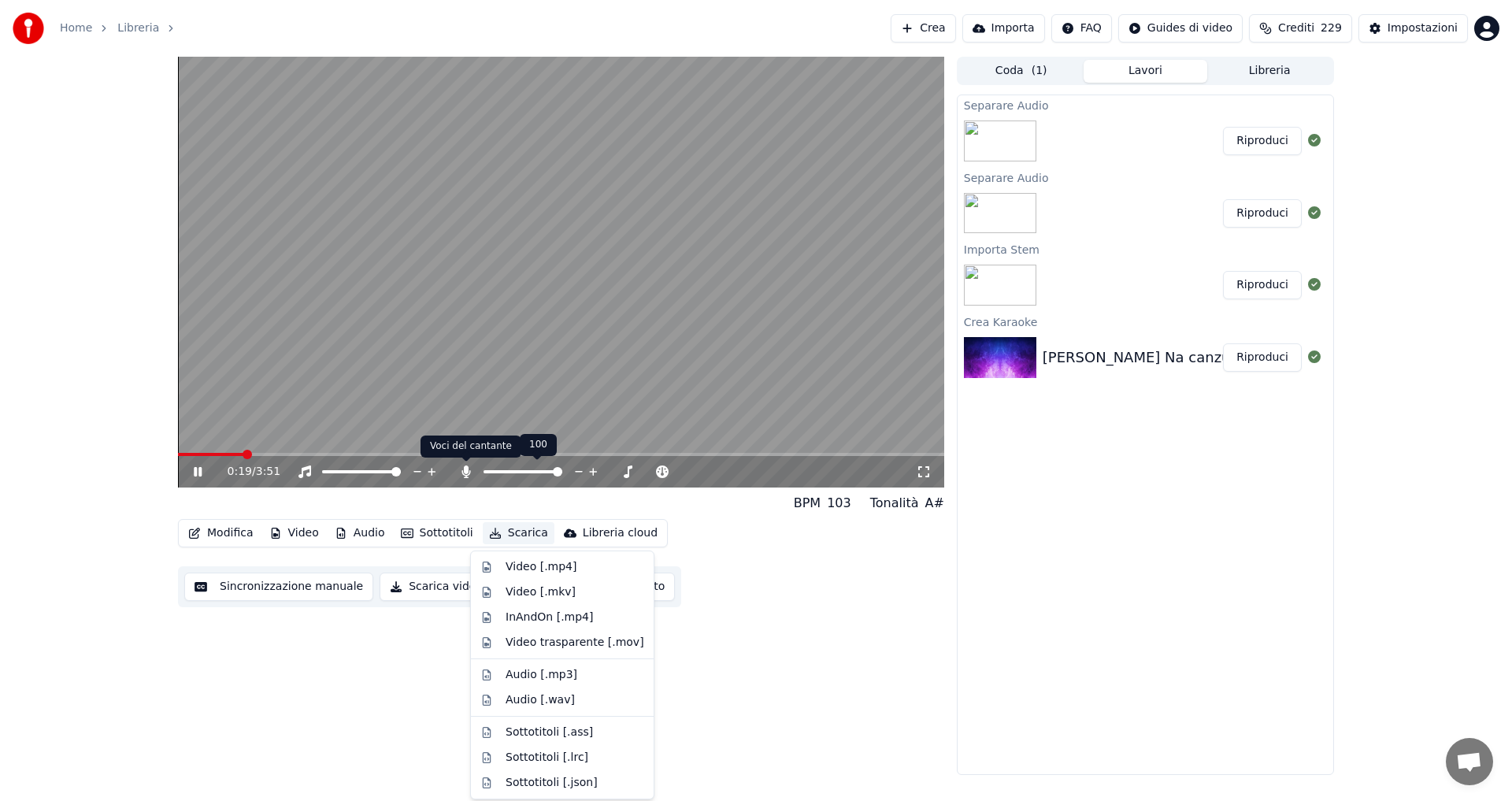
click at [499, 467] on div at bounding box center [537, 471] width 127 height 16
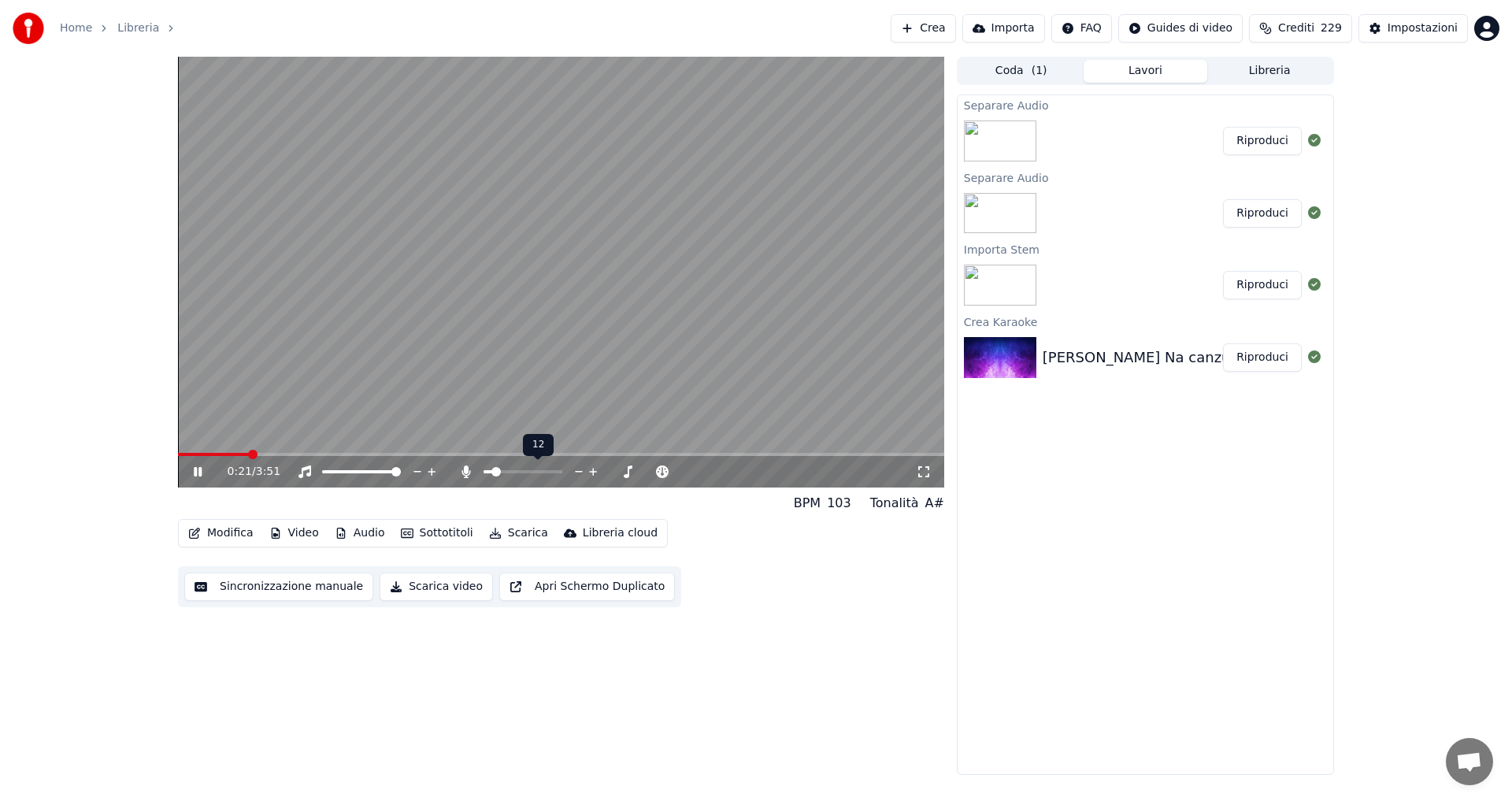
click at [493, 471] on span at bounding box center [488, 472] width 9 height 3
click at [484, 473] on span at bounding box center [488, 471] width 9 height 9
drag, startPoint x: 255, startPoint y: 457, endPoint x: 211, endPoint y: 456, distance: 44.0
click at [211, 456] on div "0:24 / 3:51" at bounding box center [561, 472] width 767 height 31
click at [198, 456] on span at bounding box center [219, 455] width 82 height 3
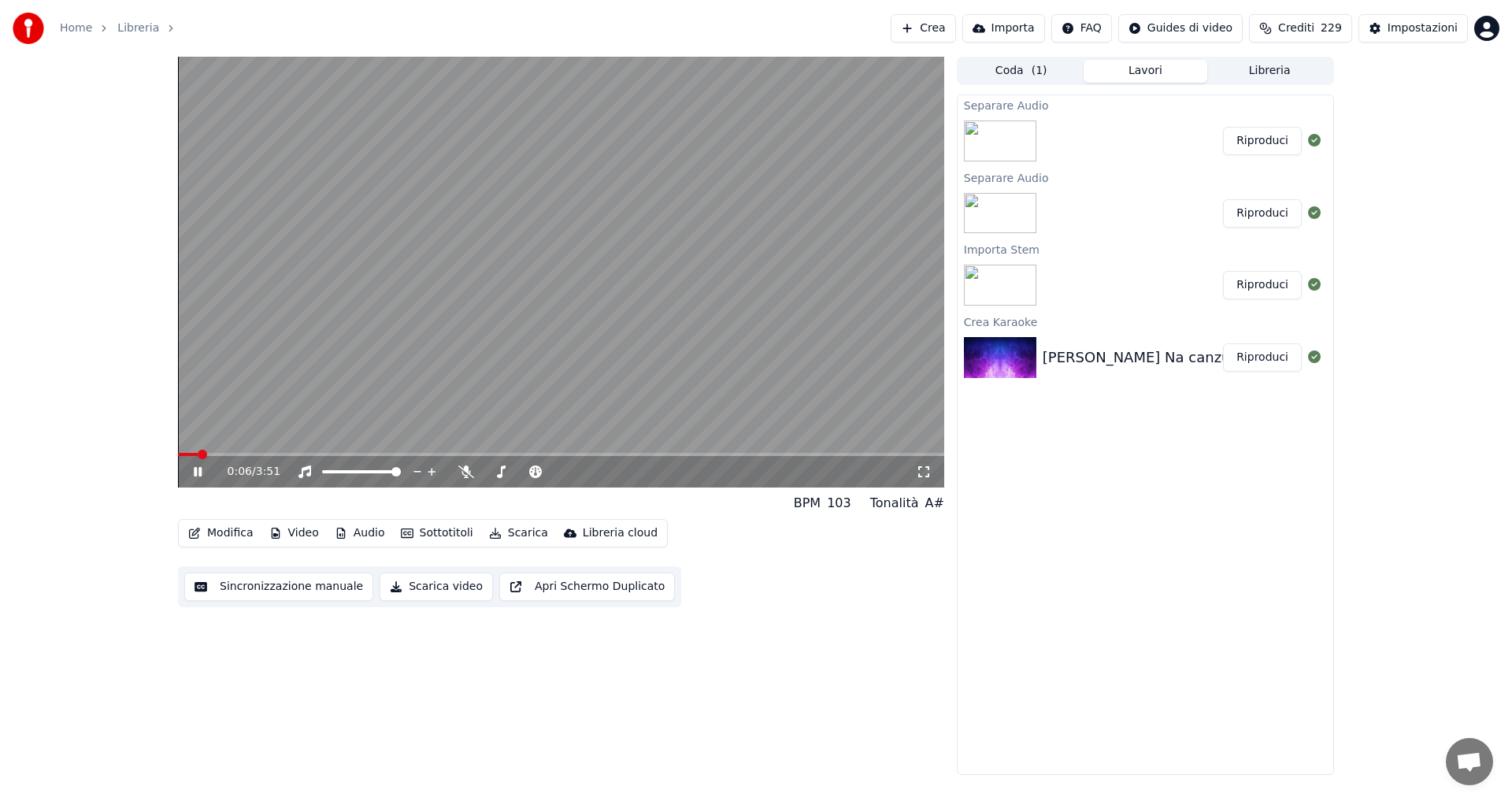
click at [189, 455] on span at bounding box center [188, 455] width 20 height 3
drag, startPoint x: 190, startPoint y: 451, endPoint x: 172, endPoint y: 451, distance: 18.0
click at [172, 451] on div "0:04 / 3:51 BPM 103 Tonalità A# Modifica Video Audio Sottotitoli Scarica Librer…" at bounding box center [755, 416] width 1181 height 718
click at [181, 452] on span at bounding box center [185, 454] width 9 height 9
click at [178, 451] on span at bounding box center [182, 454] width 9 height 9
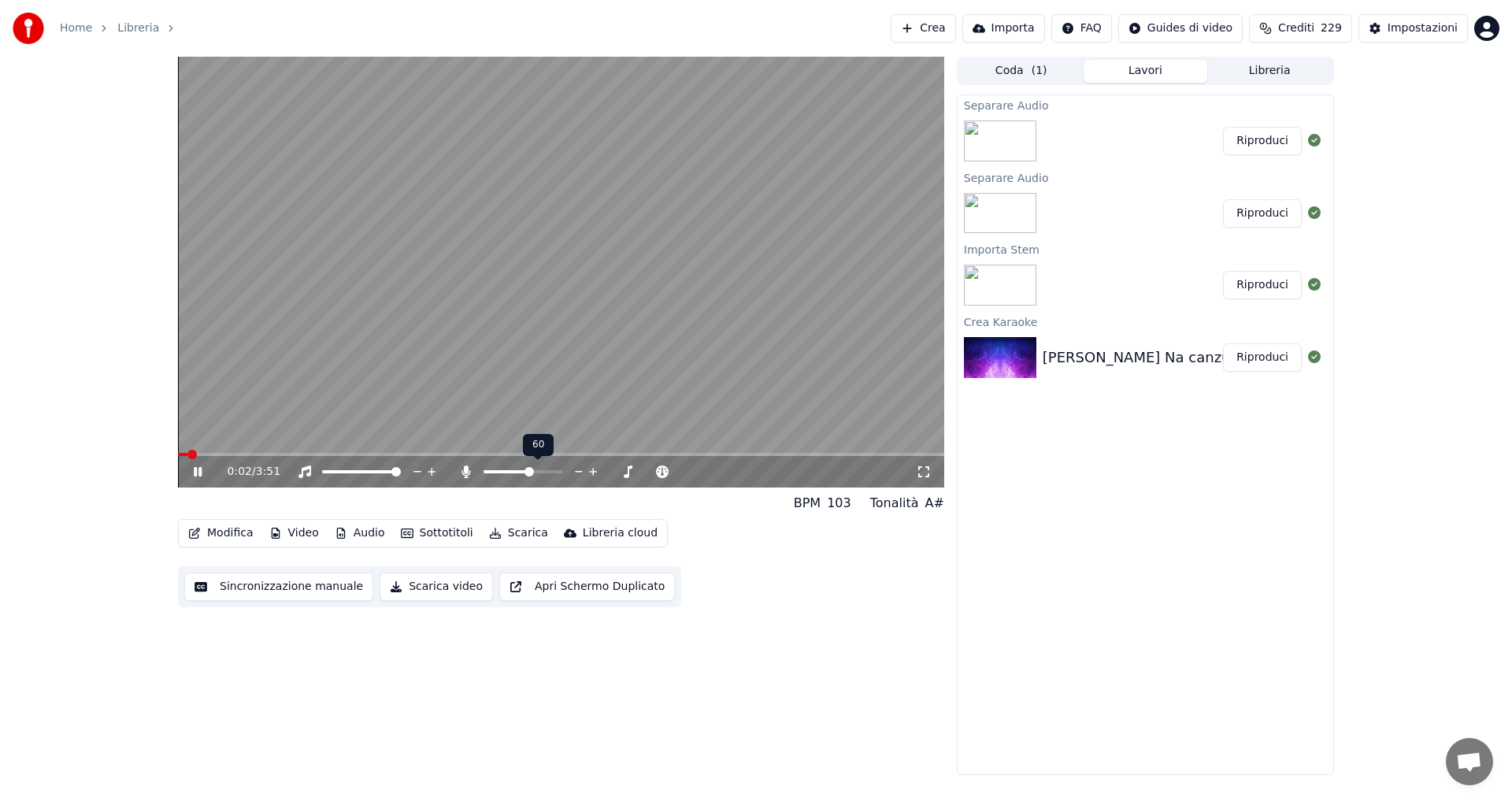
click at [531, 470] on span at bounding box center [529, 471] width 9 height 9
click at [513, 471] on span at bounding box center [513, 471] width 9 height 9
click at [484, 476] on span at bounding box center [488, 471] width 9 height 9
click at [465, 474] on icon at bounding box center [465, 471] width 16 height 12
click at [465, 474] on icon at bounding box center [465, 471] width 8 height 12
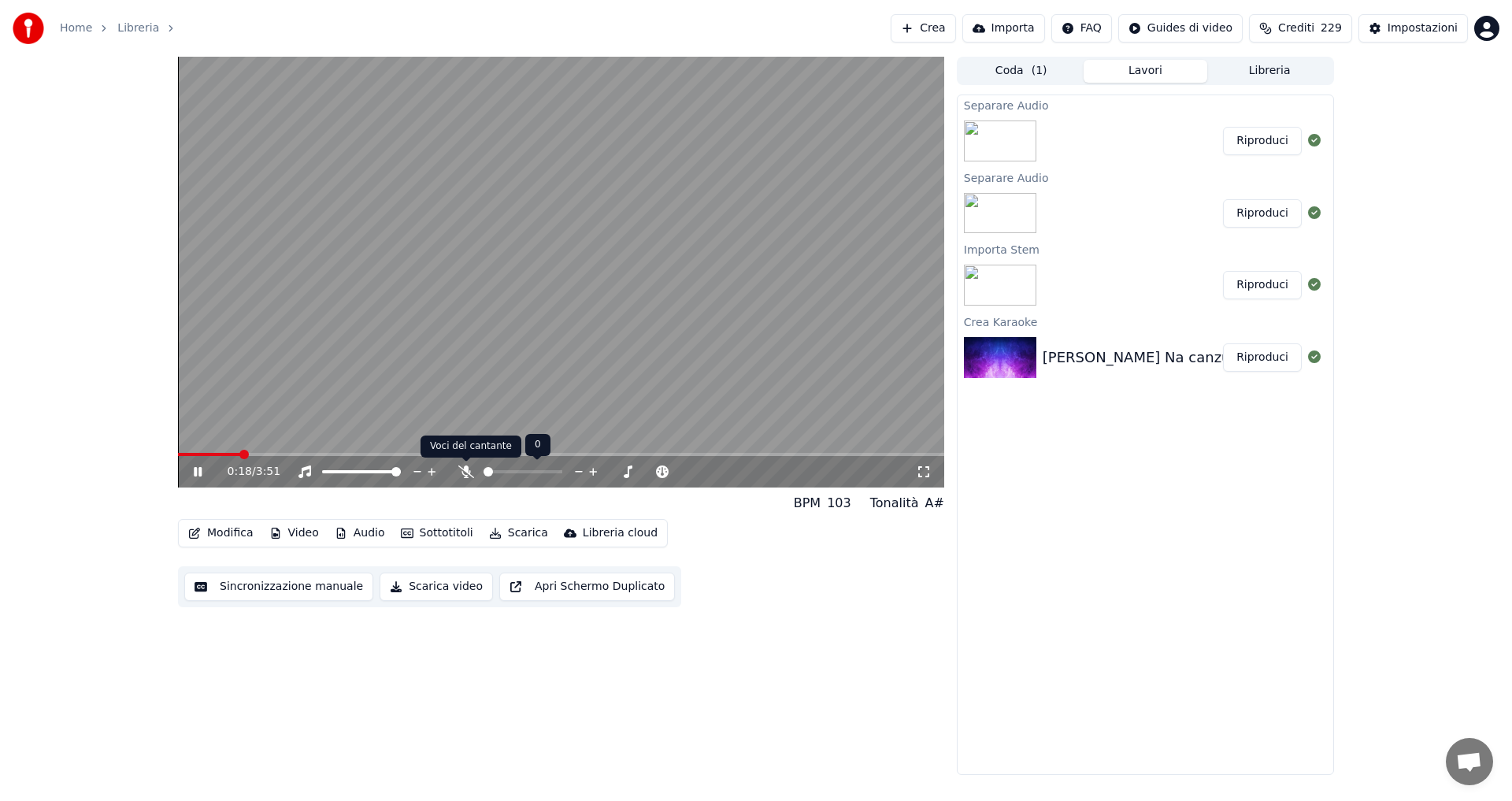
click at [462, 469] on icon at bounding box center [465, 471] width 16 height 12
click at [360, 534] on button "Audio" at bounding box center [360, 533] width 63 height 22
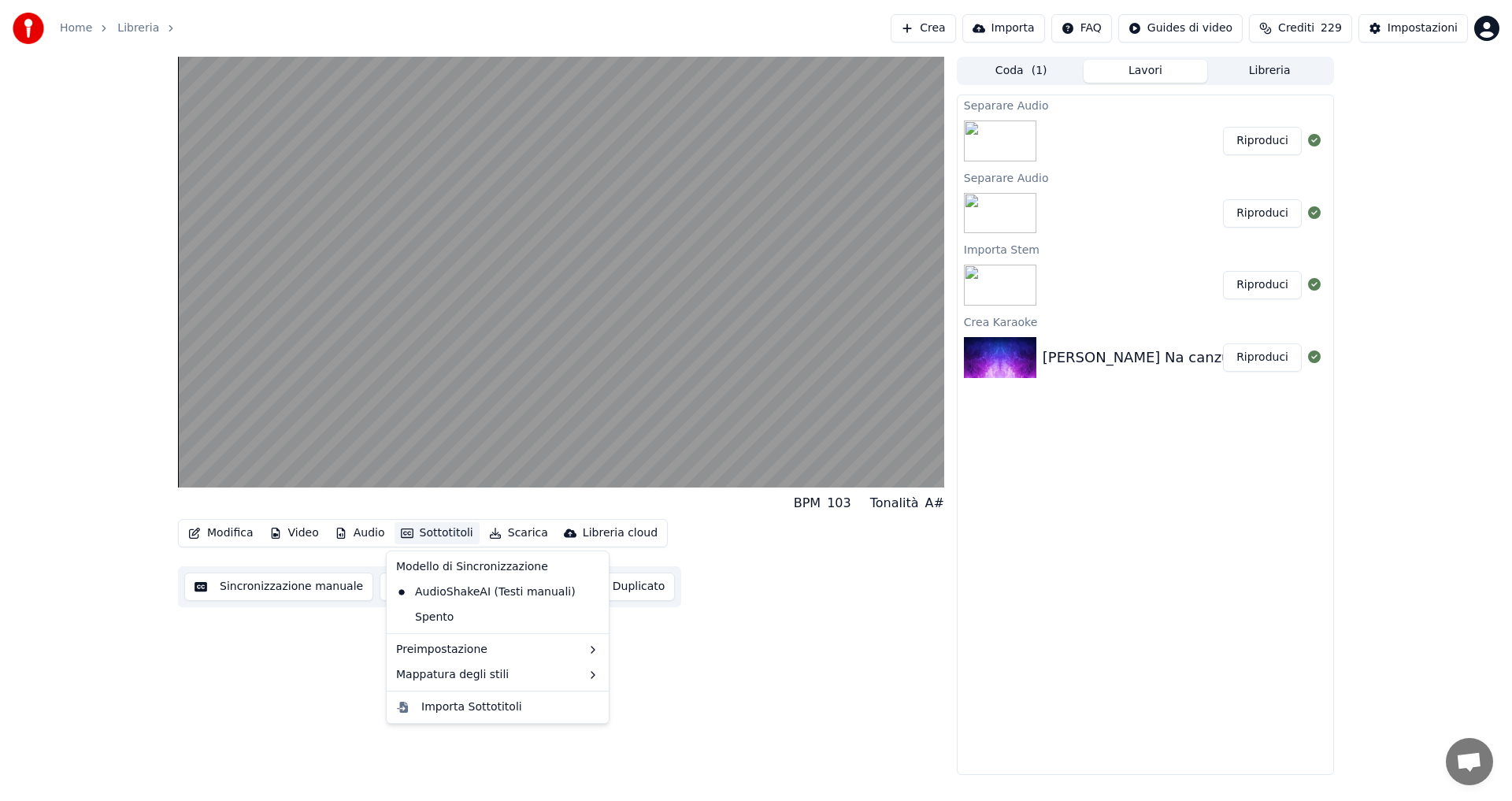
click at [353, 637] on div "BPM 103 Tonalità A# Modifica Video Audio Sottotitoli Scarica Libreria cloud Sin…" at bounding box center [561, 416] width 767 height 718
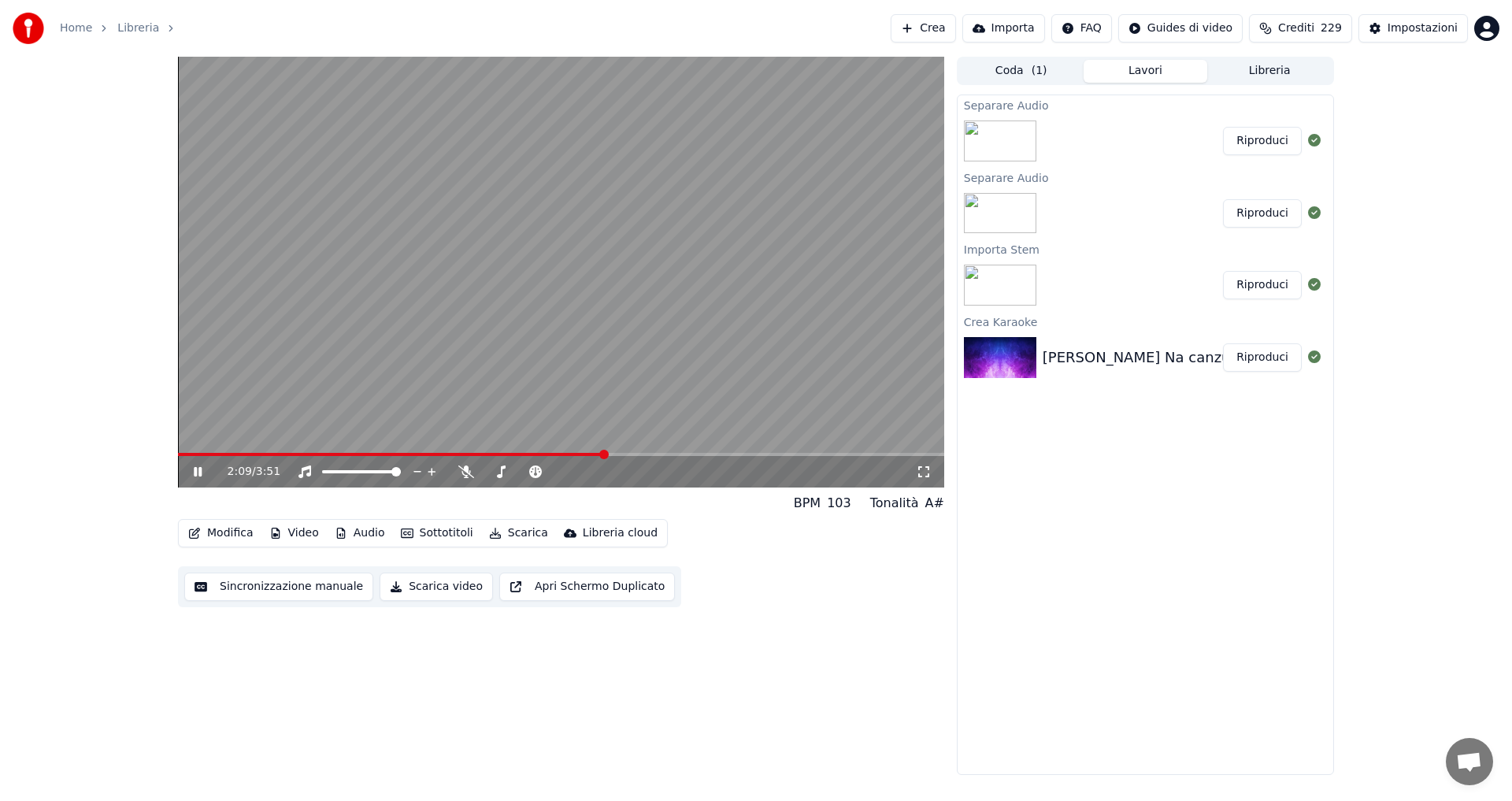
click at [609, 455] on span at bounding box center [603, 454] width 9 height 9
click at [639, 452] on span at bounding box center [633, 454] width 9 height 9
click at [654, 452] on span at bounding box center [650, 454] width 9 height 9
click at [698, 454] on span at bounding box center [695, 454] width 9 height 9
click at [711, 454] on span at bounding box center [705, 454] width 9 height 9
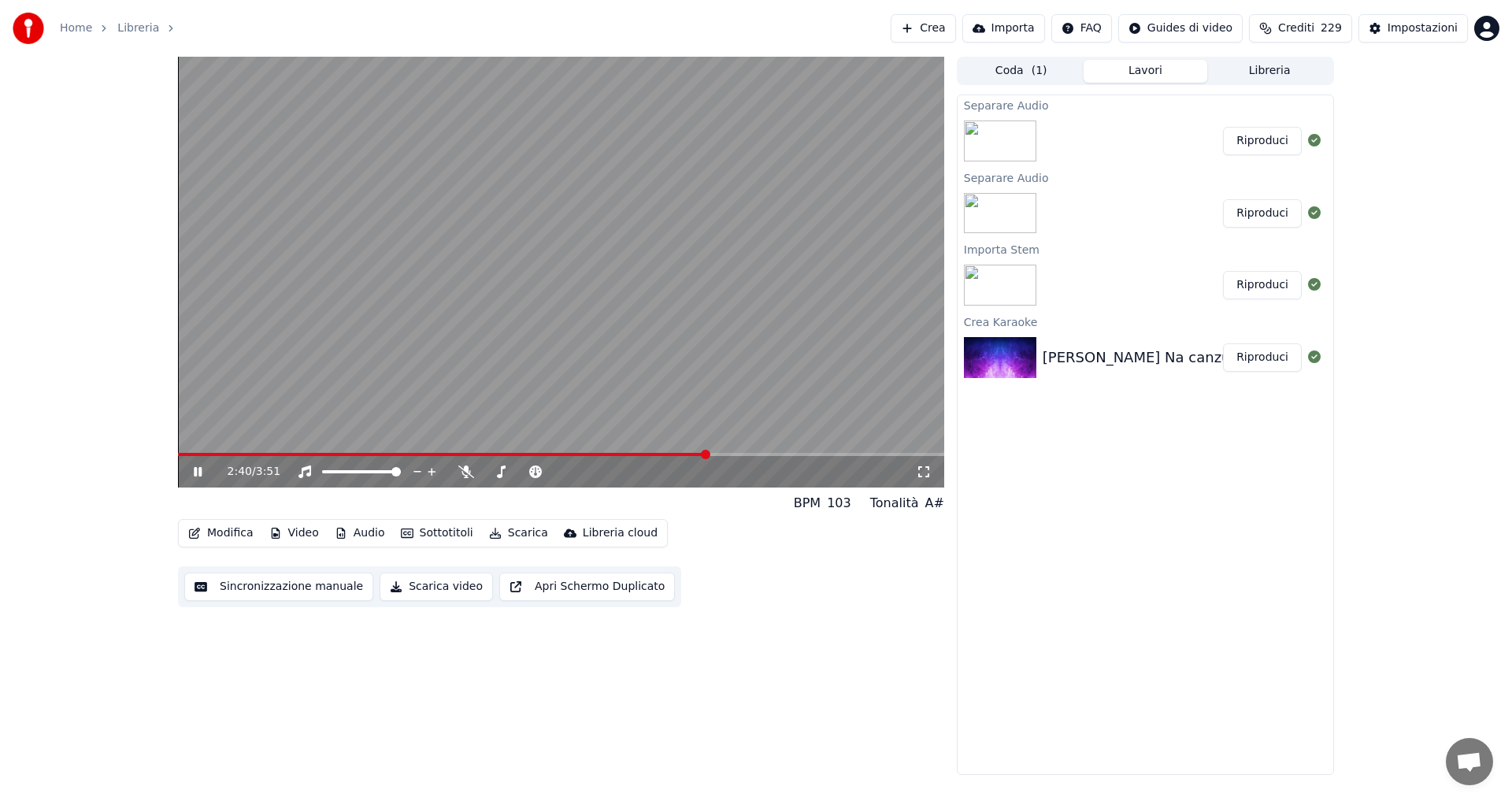
click at [701, 459] on span at bounding box center [705, 454] width 9 height 9
click at [678, 459] on span at bounding box center [683, 454] width 9 height 9
drag, startPoint x: 655, startPoint y: 461, endPoint x: 665, endPoint y: 460, distance: 10.0
click at [665, 460] on div "2:24 / 3:51" at bounding box center [561, 472] width 767 height 31
drag, startPoint x: 656, startPoint y: 460, endPoint x: 664, endPoint y: 458, distance: 8.2
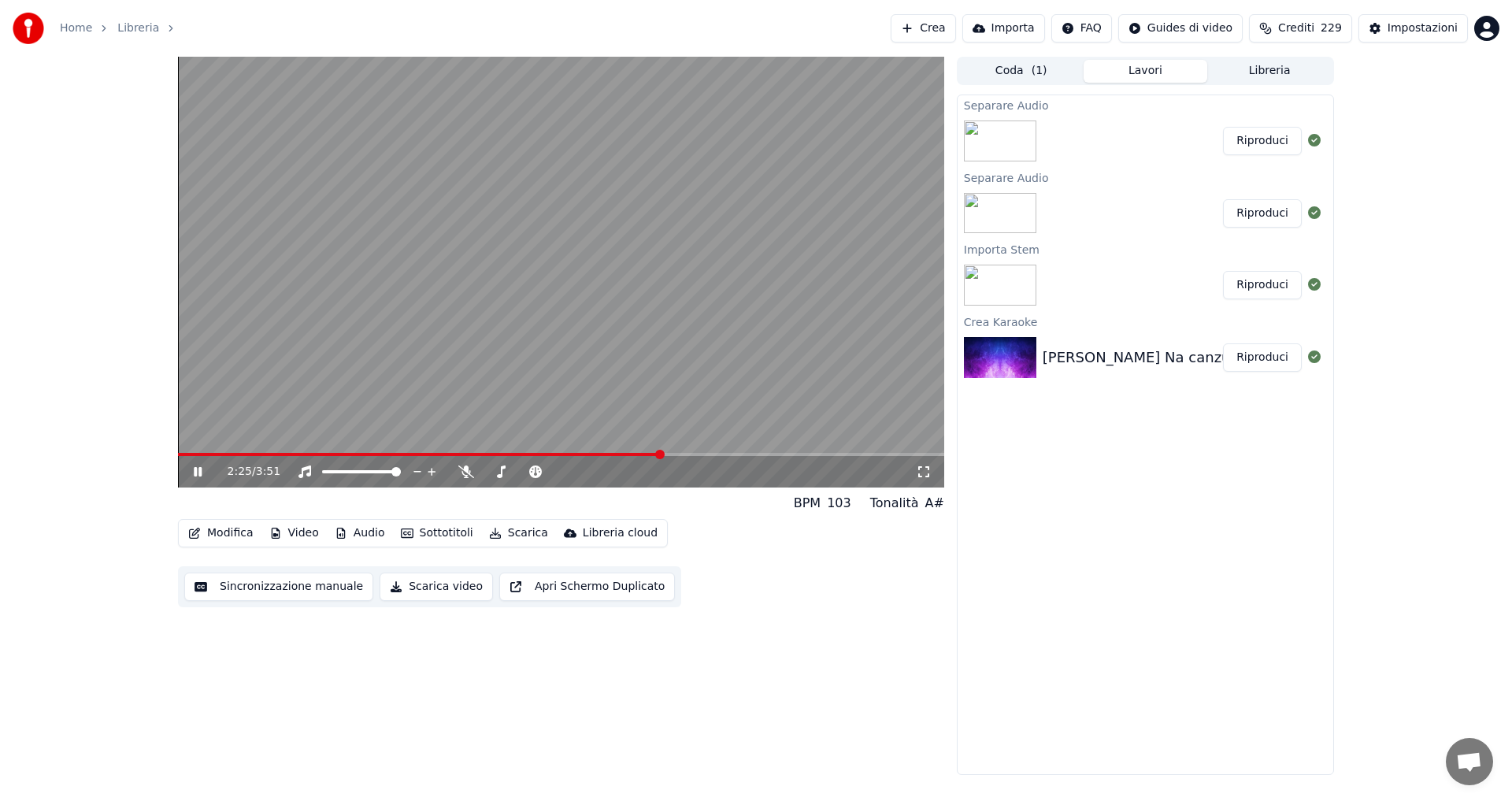
click at [664, 458] on div "2:25 / 3:51" at bounding box center [561, 470] width 767 height 35
click at [674, 454] on span at bounding box center [669, 454] width 9 height 9
click at [694, 450] on span at bounding box center [692, 454] width 9 height 9
click at [700, 450] on span at bounding box center [695, 454] width 9 height 9
drag, startPoint x: 695, startPoint y: 451, endPoint x: 708, endPoint y: 451, distance: 13.0
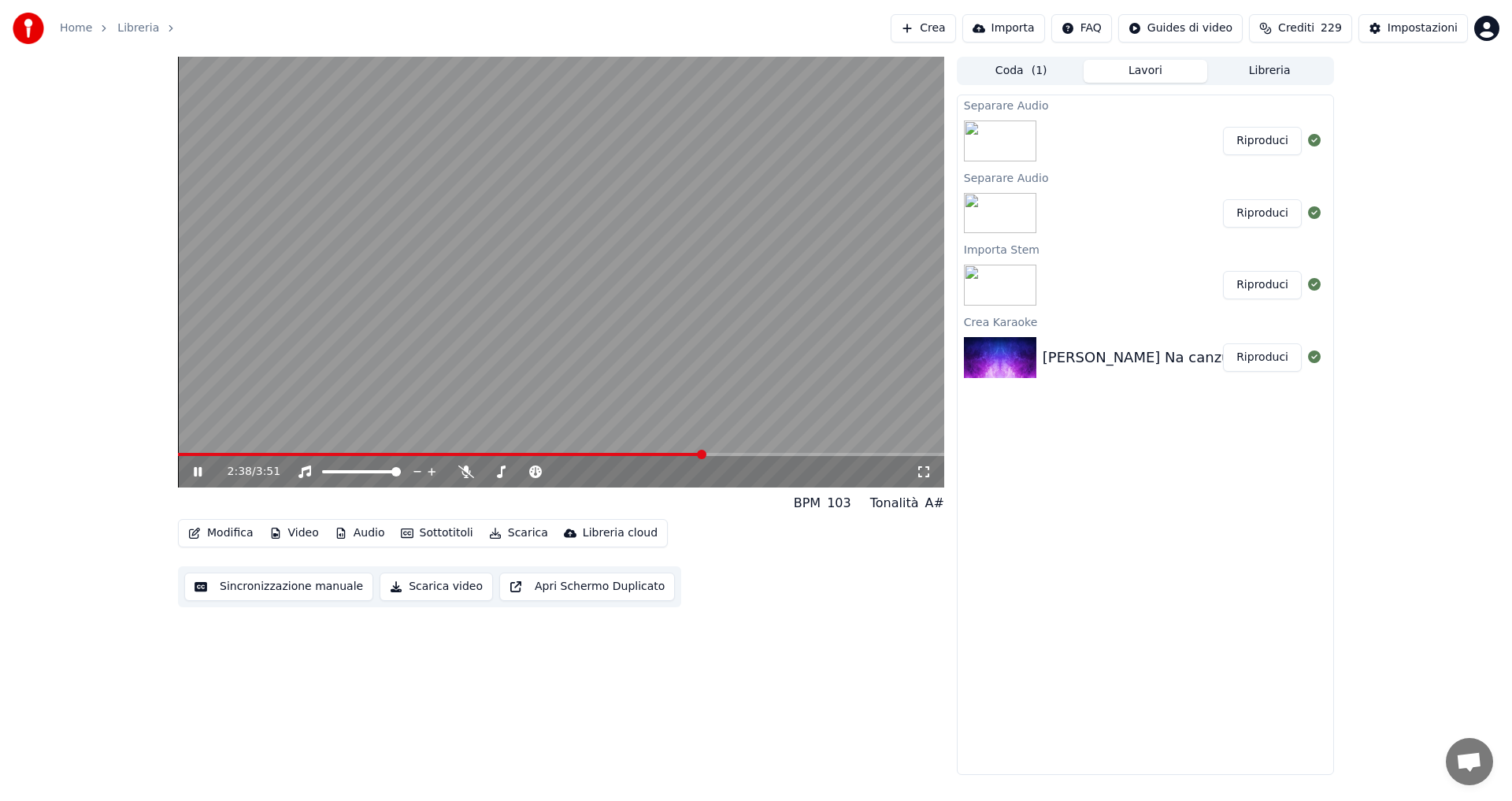
click at [708, 451] on video at bounding box center [561, 272] width 767 height 431
click at [712, 451] on video at bounding box center [561, 272] width 767 height 431
click at [716, 456] on span at bounding box center [715, 454] width 9 height 9
click at [728, 455] on span at bounding box center [725, 454] width 9 height 9
click at [745, 455] on span at bounding box center [740, 454] width 9 height 9
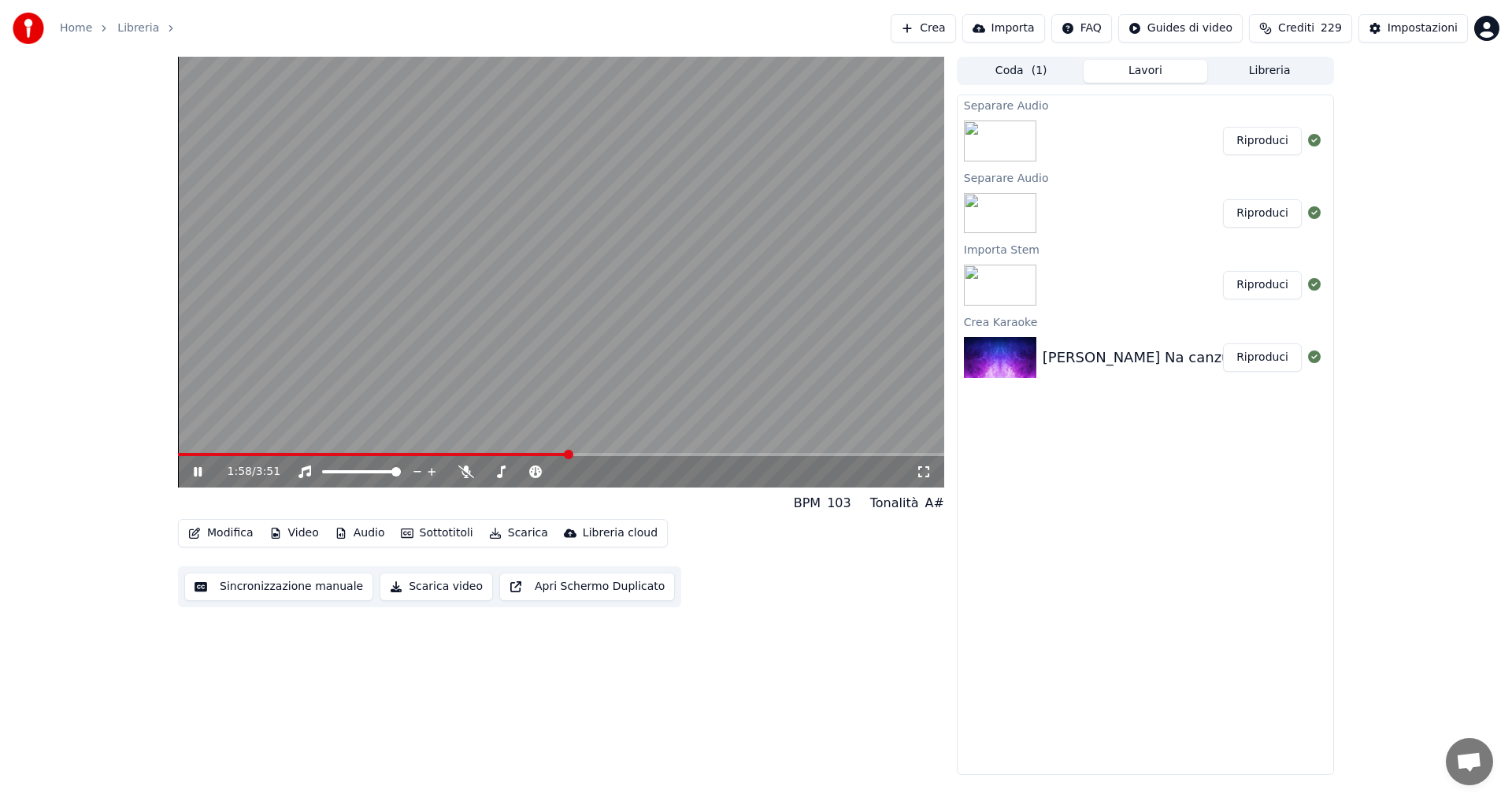
click at [574, 459] on span at bounding box center [568, 454] width 9 height 9
click at [243, 538] on button "Modifica" at bounding box center [220, 533] width 78 height 22
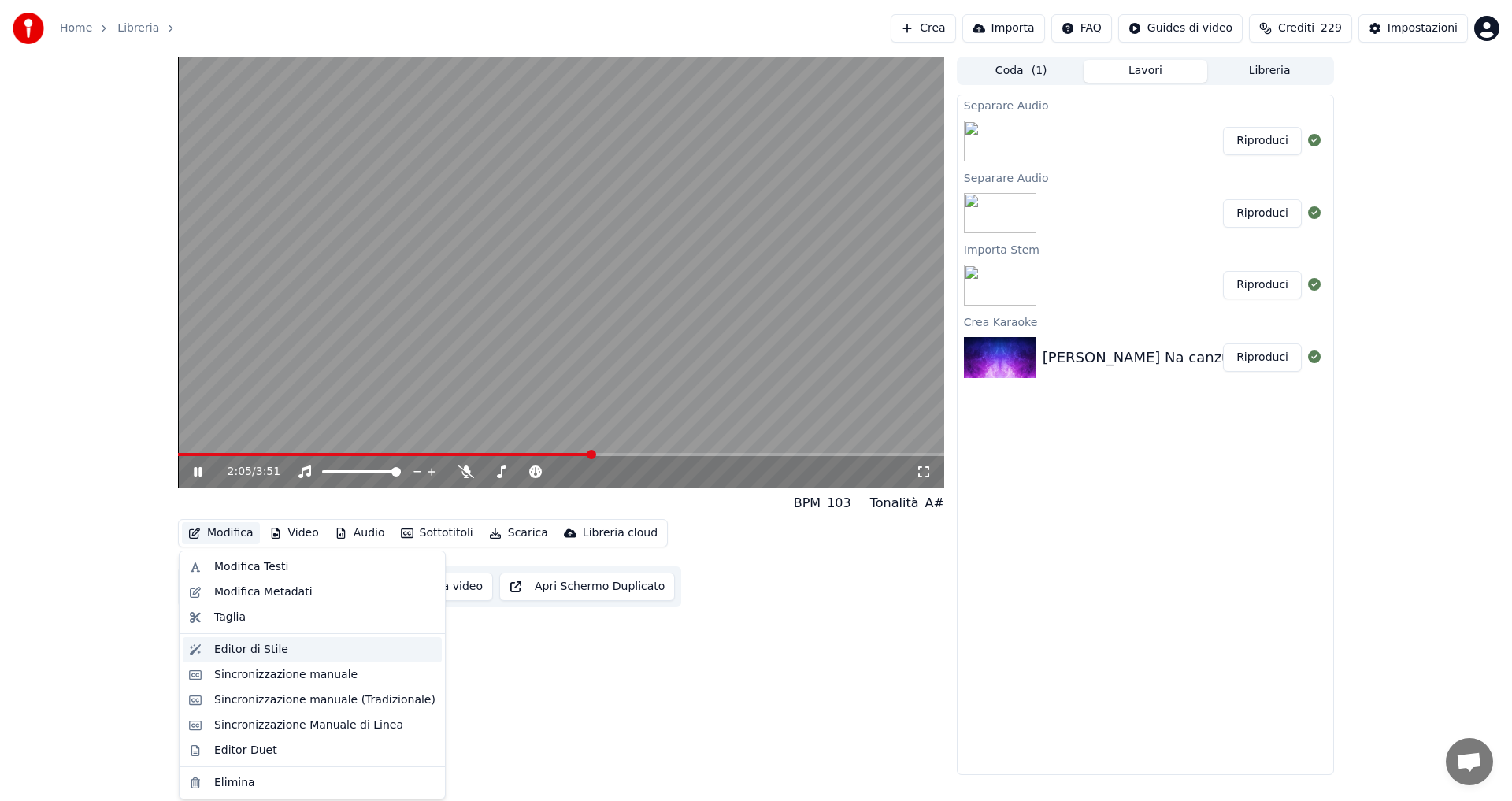
click at [239, 645] on div "Editor di Stile" at bounding box center [252, 649] width 74 height 16
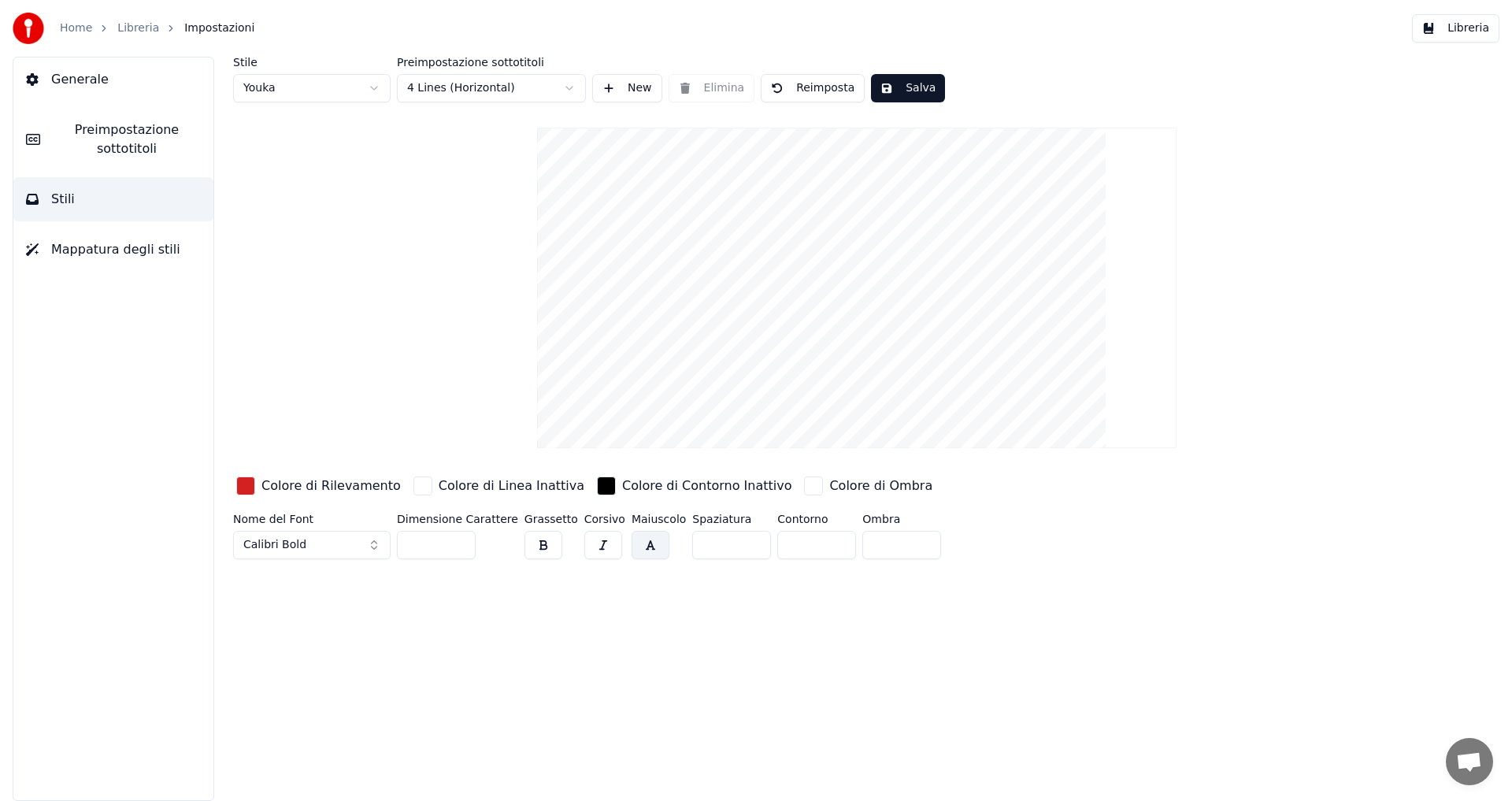
click at [416, 546] on input "***" at bounding box center [436, 544] width 78 height 28
type input "***"
click at [480, 587] on div "Stile Youka Preimpostazione sottotitoli 4 Lines (Horizontal) New Elimina Reimpo…" at bounding box center [857, 429] width 1311 height 744
click at [888, 85] on button "Salva" at bounding box center [908, 88] width 74 height 28
click at [175, 35] on ol "Home Libreria Impostazioni" at bounding box center [158, 28] width 195 height 16
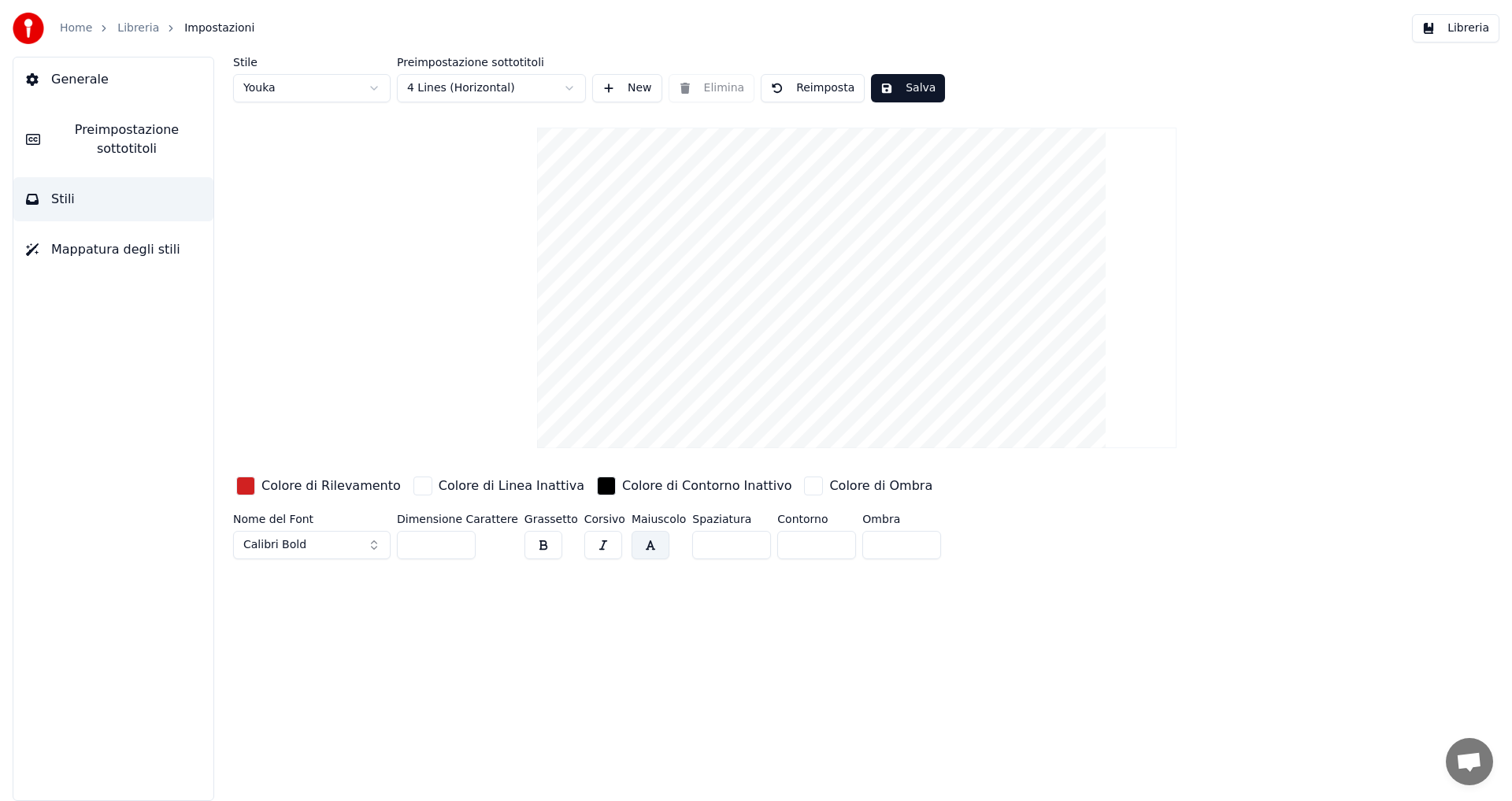
click at [127, 28] on link "Libreria" at bounding box center [138, 28] width 42 height 16
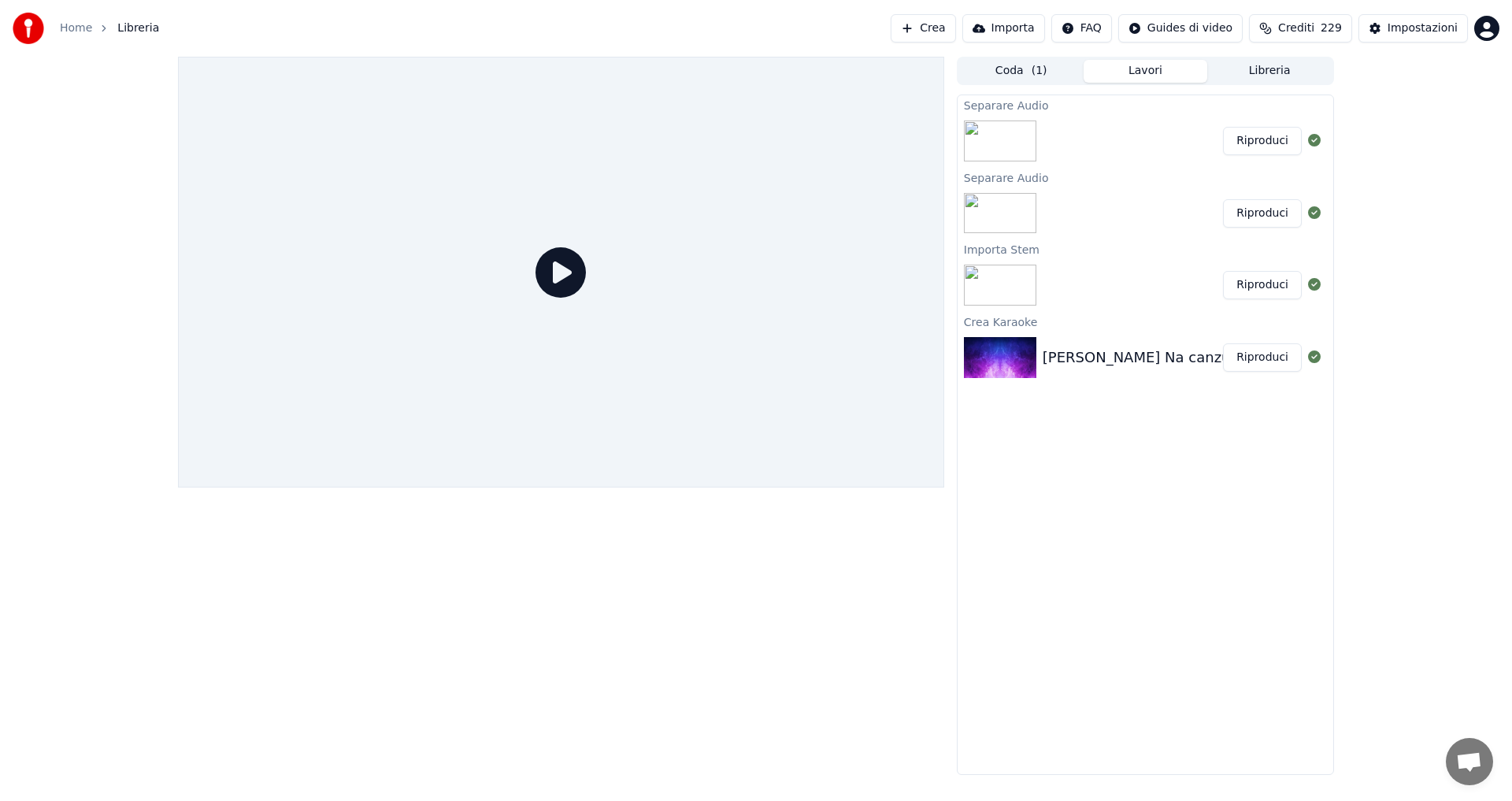
click at [545, 275] on icon at bounding box center [560, 272] width 50 height 50
click at [1162, 145] on div "Riproduci" at bounding box center [1145, 140] width 376 height 54
click at [1271, 145] on button "Riproduci" at bounding box center [1262, 141] width 78 height 28
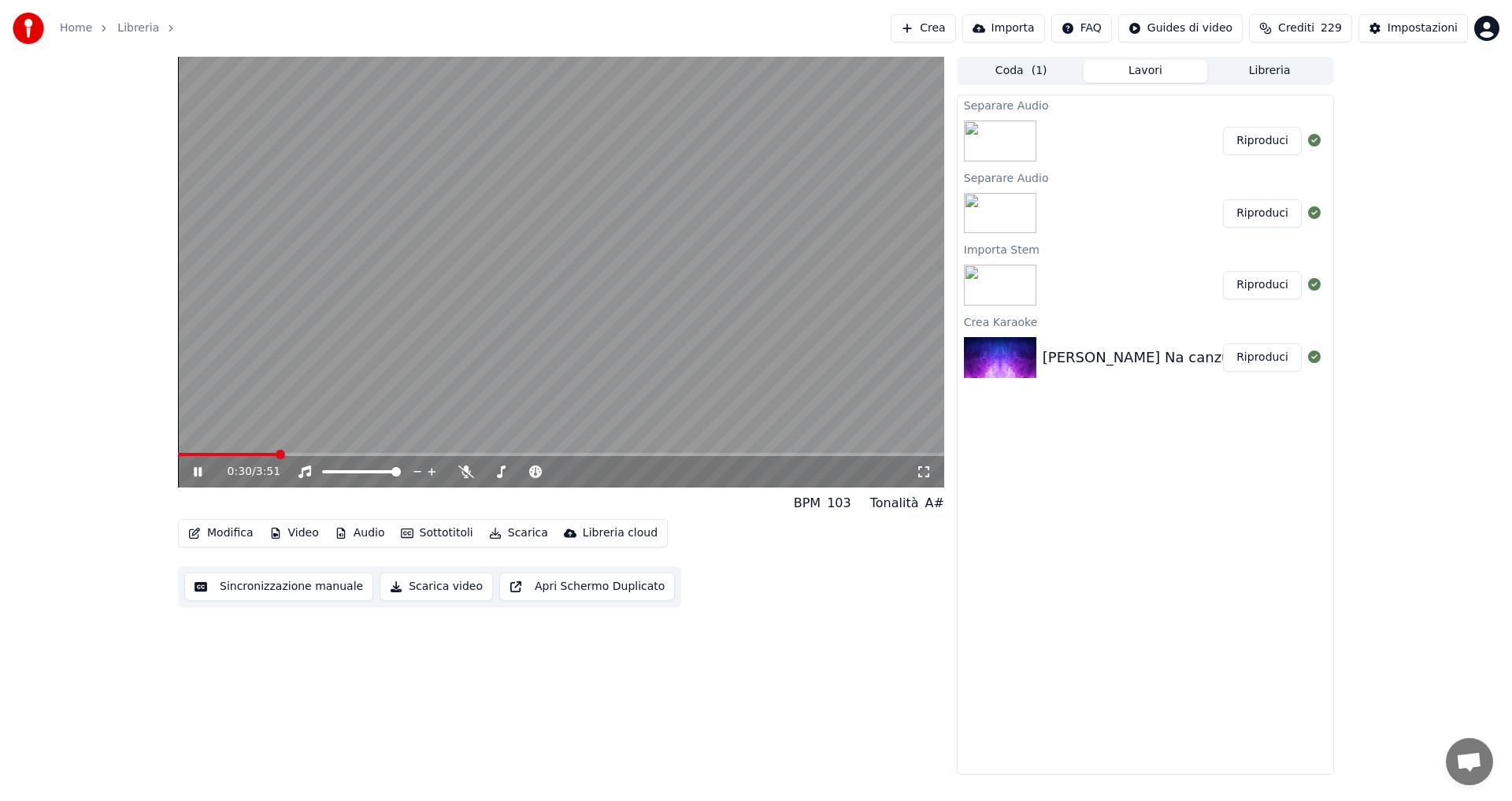
click at [278, 456] on span at bounding box center [561, 455] width 767 height 3
click at [352, 456] on span at bounding box center [561, 455] width 767 height 3
click at [385, 453] on span at bounding box center [561, 455] width 767 height 3
click at [425, 455] on span at bounding box center [561, 455] width 767 height 3
click at [447, 455] on span at bounding box center [561, 455] width 767 height 3
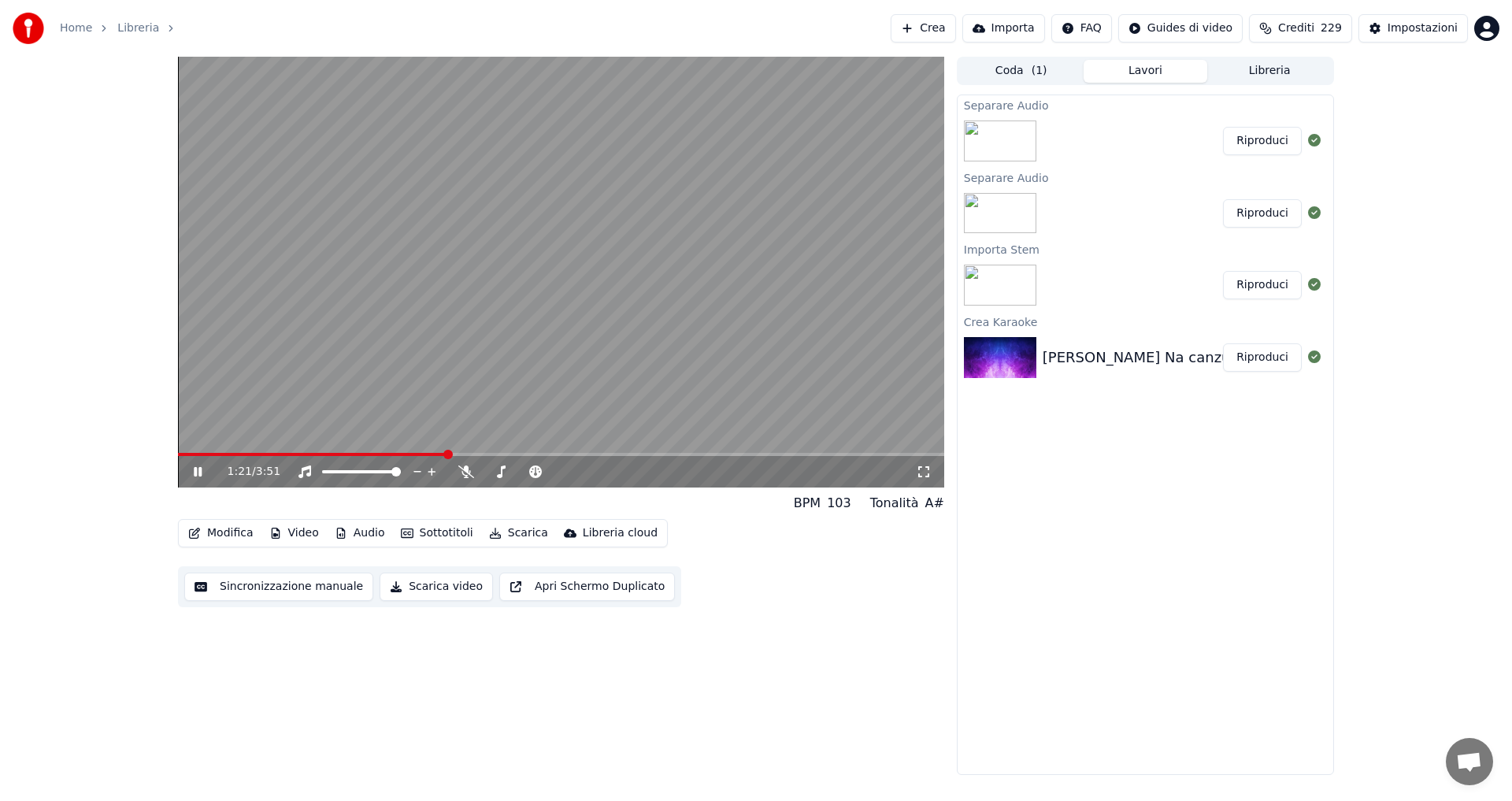
click at [467, 454] on span at bounding box center [561, 455] width 767 height 3
click at [450, 455] on span at bounding box center [324, 455] width 291 height 3
click at [554, 455] on span at bounding box center [561, 455] width 767 height 3
click at [567, 455] on span at bounding box center [561, 455] width 767 height 3
click at [584, 452] on video at bounding box center [561, 272] width 767 height 431
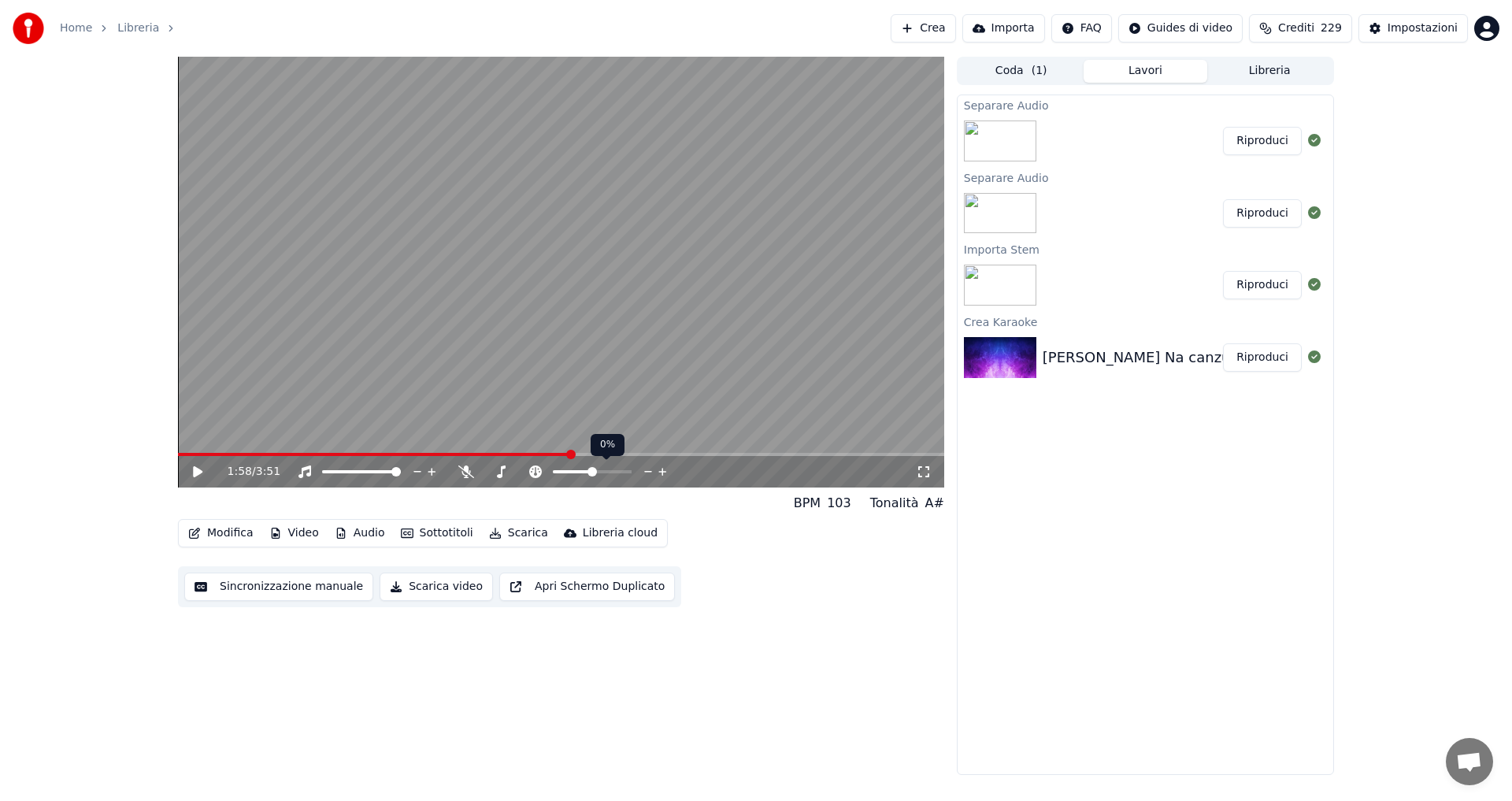
click at [589, 452] on video at bounding box center [561, 272] width 767 height 431
click at [594, 454] on span at bounding box center [561, 455] width 767 height 3
click at [611, 454] on span at bounding box center [561, 455] width 767 height 3
click at [631, 454] on span at bounding box center [561, 455] width 767 height 3
click at [631, 454] on span at bounding box center [561, 455] width 767 height 3
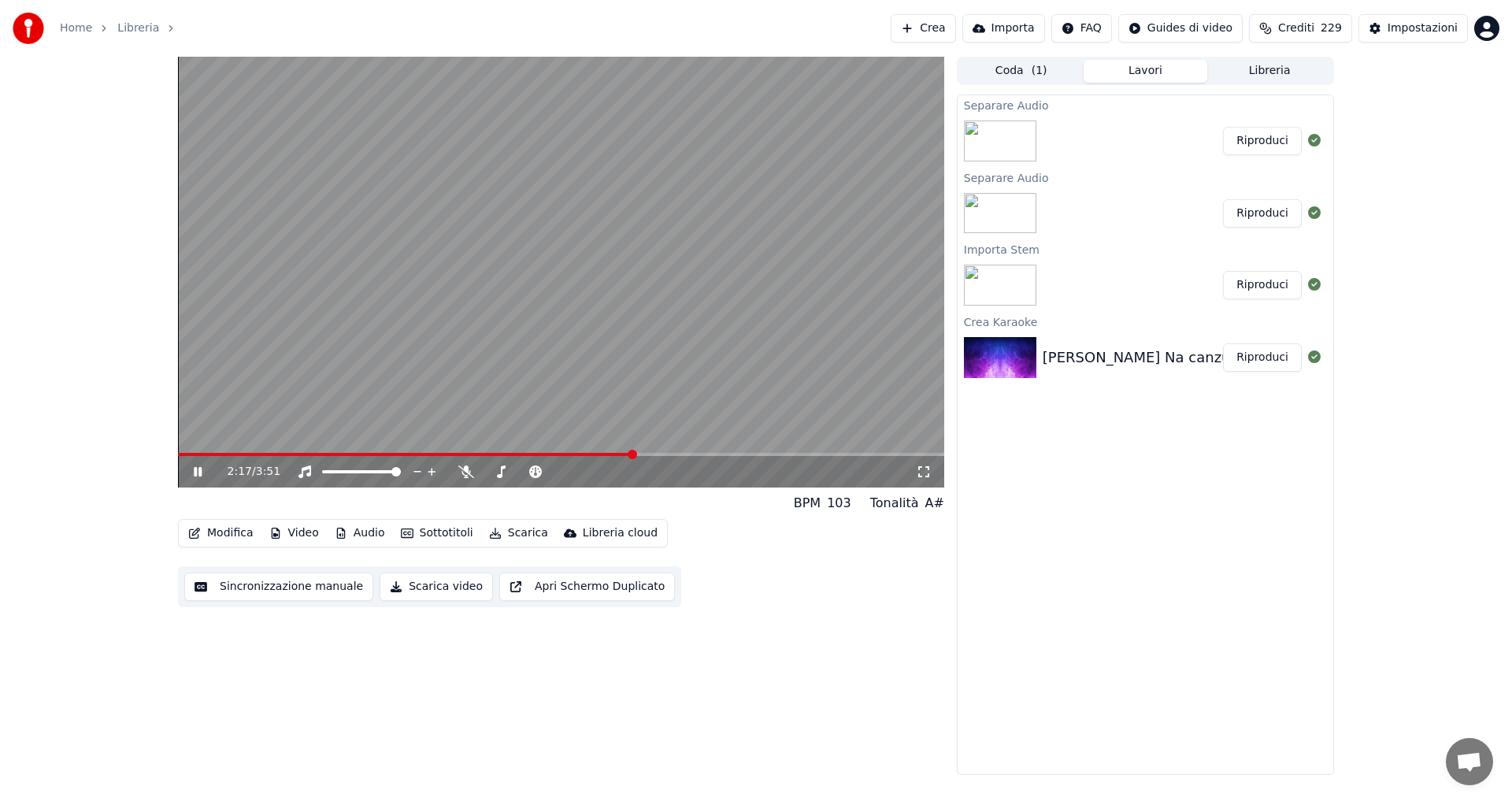
click at [663, 454] on span at bounding box center [561, 455] width 767 height 3
click at [695, 452] on video at bounding box center [561, 272] width 767 height 431
click at [679, 456] on span at bounding box center [561, 455] width 767 height 3
click at [693, 456] on span at bounding box center [561, 455] width 767 height 3
click at [715, 455] on span at bounding box center [561, 455] width 767 height 3
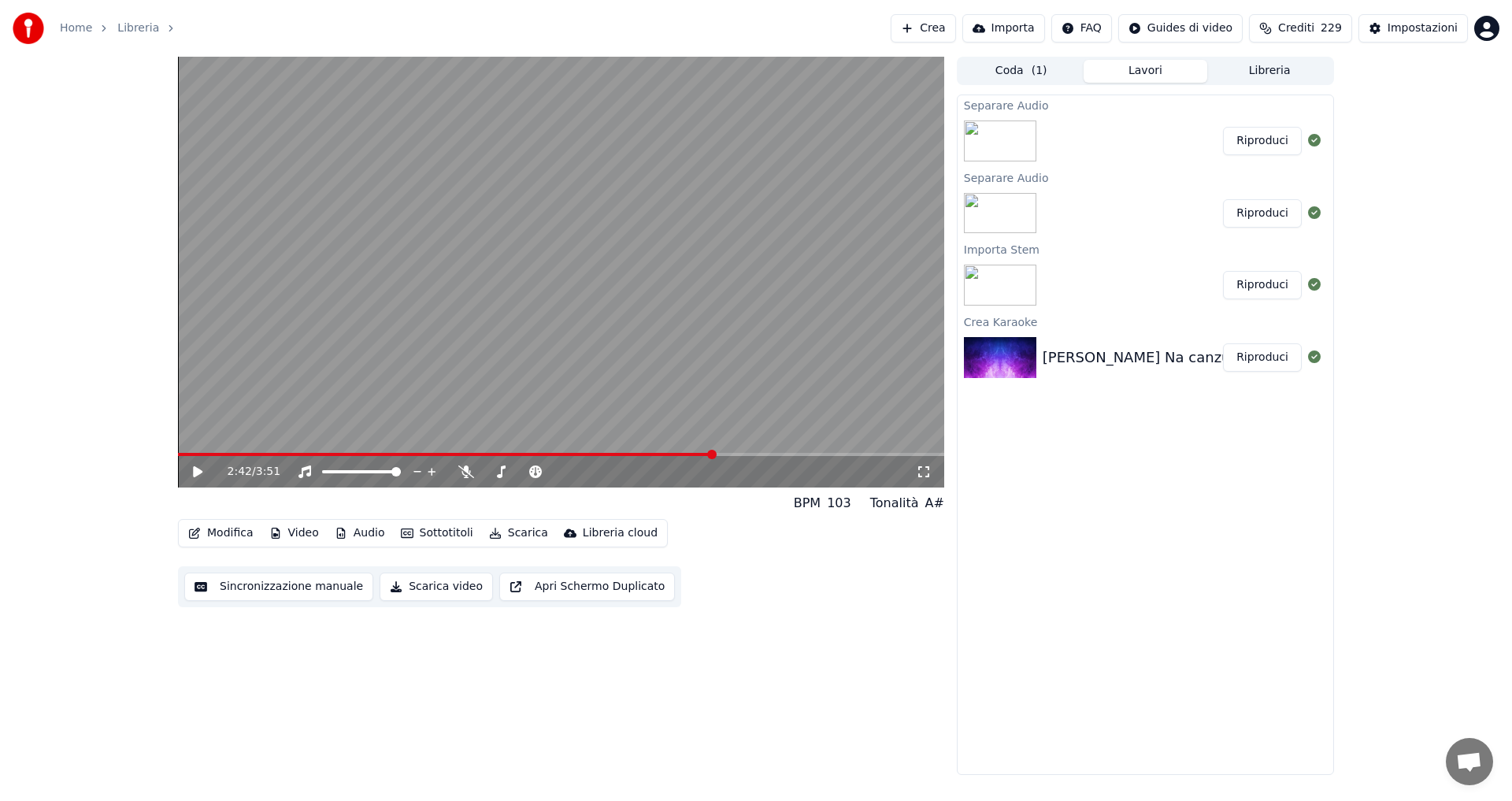
click at [734, 455] on span at bounding box center [561, 455] width 767 height 3
click at [748, 455] on span at bounding box center [561, 455] width 767 height 3
click at [767, 455] on span at bounding box center [561, 455] width 767 height 3
click at [782, 454] on span at bounding box center [561, 455] width 767 height 3
click at [506, 532] on button "Scarica" at bounding box center [518, 533] width 72 height 22
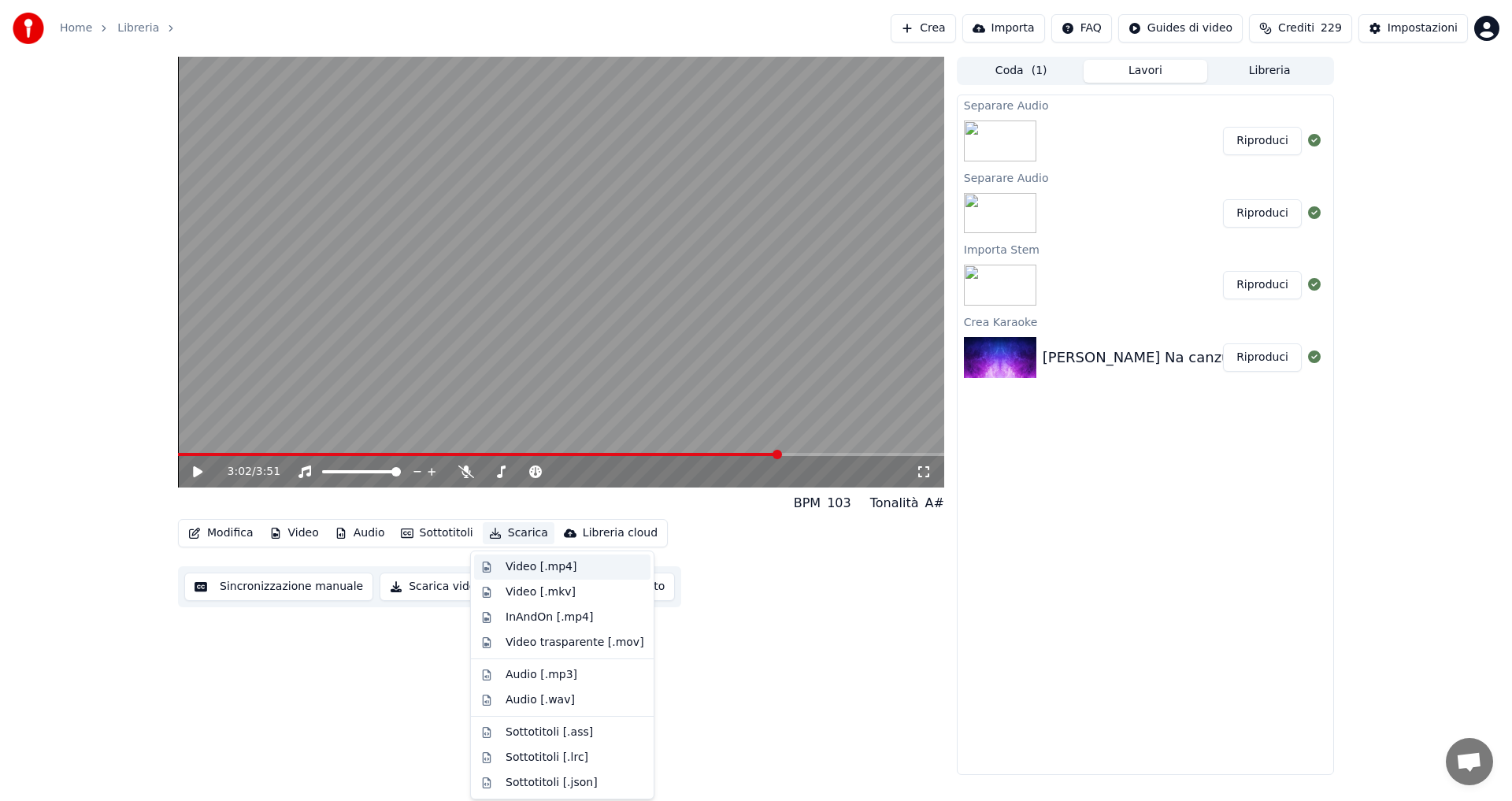
click at [537, 567] on div "Video [.mp4]" at bounding box center [541, 567] width 71 height 16
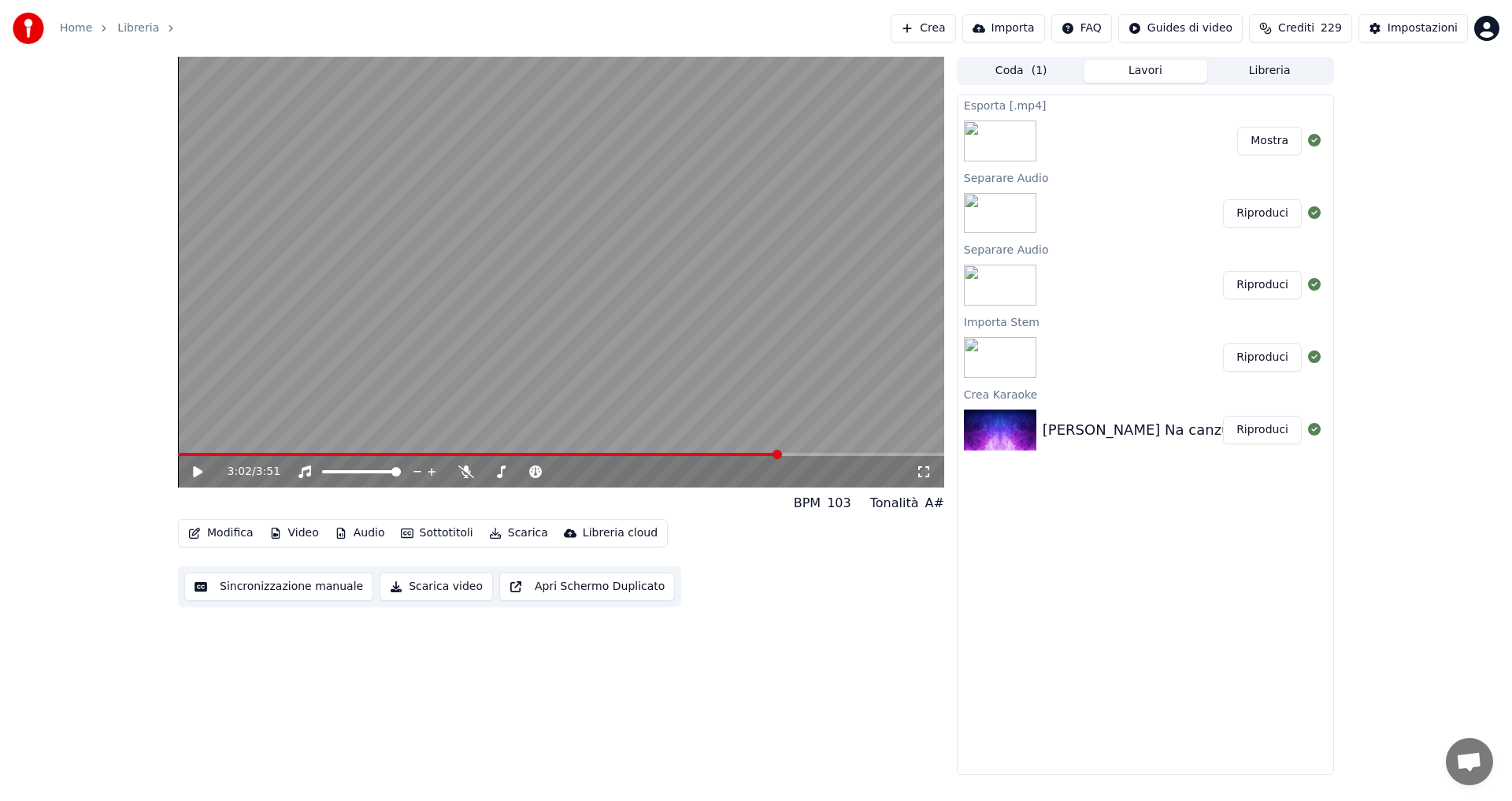
click at [334, 686] on div "3:02 / 3:51 BPM 103 Tonalità A# Modifica Video Audio Sottotitoli Scarica Librer…" at bounding box center [561, 416] width 767 height 718
click at [1267, 147] on button "Mostra" at bounding box center [1269, 141] width 64 height 28
